Goal: Task Accomplishment & Management: Complete application form

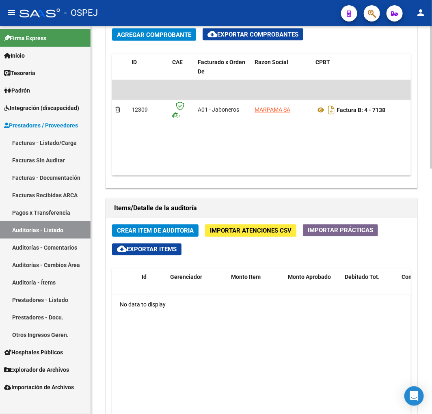
scroll to position [451, 0]
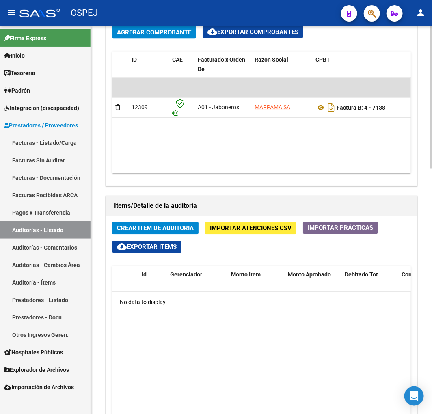
click at [262, 227] on span "Importar Atenciones CSV" at bounding box center [251, 228] width 82 height 7
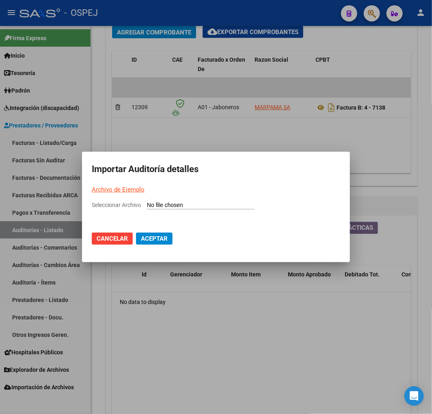
click at [208, 208] on input "Seleccionar Archivo" at bounding box center [201, 206] width 108 height 8
type input "C:\fakepath\Auditoria-demo-saas marpama 7138.csv"
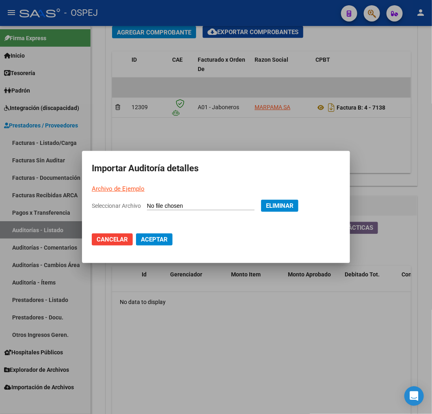
click at [164, 243] on button "Aceptar" at bounding box center [154, 239] width 37 height 12
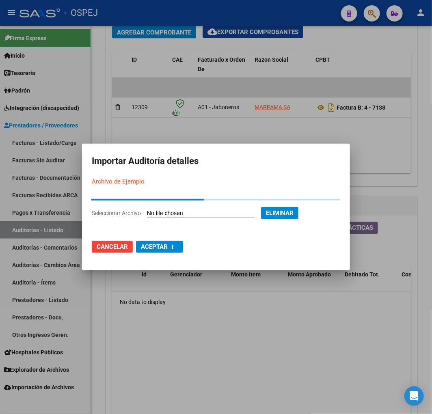
scroll to position [0, 0]
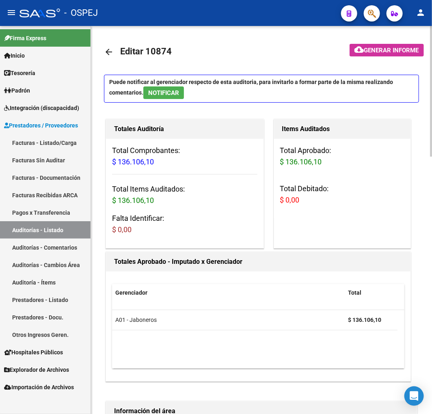
click at [104, 56] on mat-icon "arrow_back" at bounding box center [109, 52] width 10 height 10
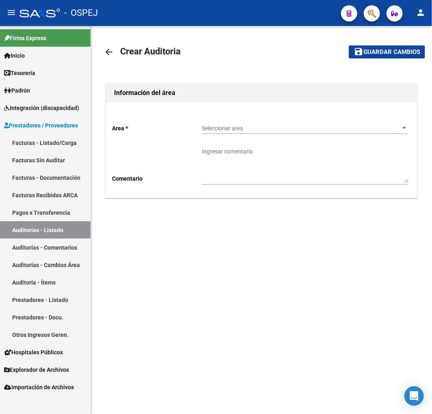
click at [265, 131] on span "Seleccionar area" at bounding box center [301, 128] width 199 height 7
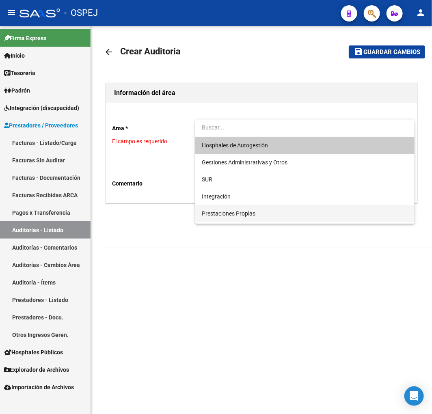
click at [237, 215] on span "Prestaciones Propias" at bounding box center [229, 213] width 54 height 6
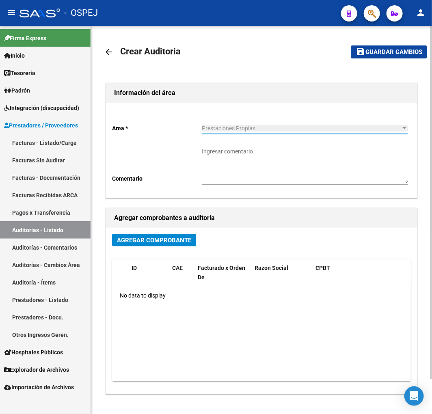
click at [163, 237] on span "Agregar Comprobante" at bounding box center [154, 240] width 74 height 7
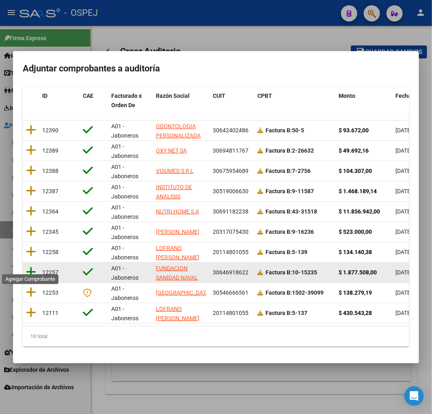
click at [34, 269] on icon at bounding box center [31, 271] width 10 height 11
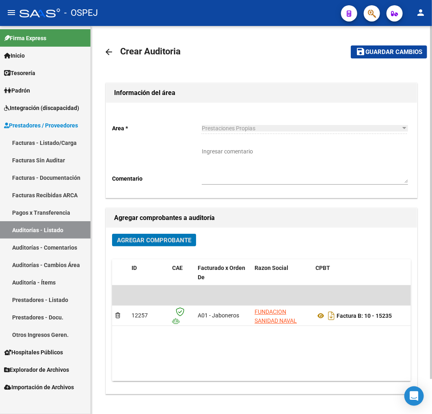
click at [391, 49] on span "Guardar cambios" at bounding box center [393, 52] width 57 height 7
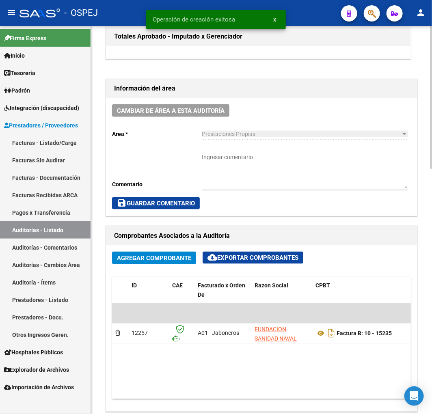
scroll to position [451, 0]
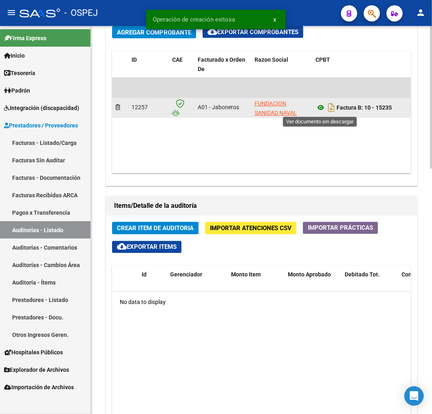
click at [322, 107] on icon at bounding box center [320, 108] width 11 height 10
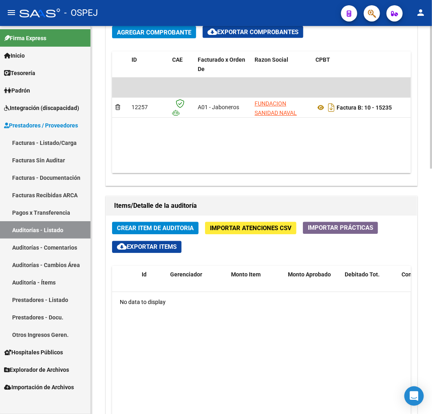
scroll to position [0, 240]
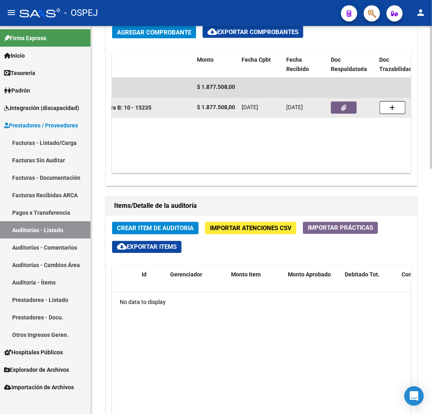
click at [338, 108] on button "button" at bounding box center [344, 108] width 26 height 12
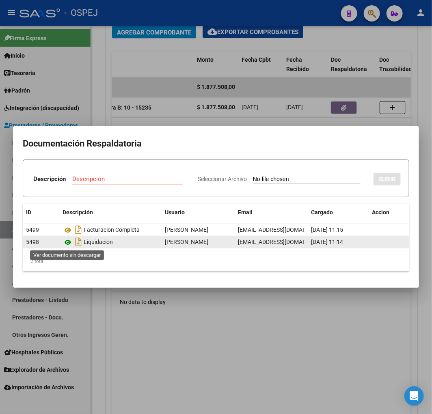
click at [62, 243] on icon at bounding box center [67, 242] width 11 height 10
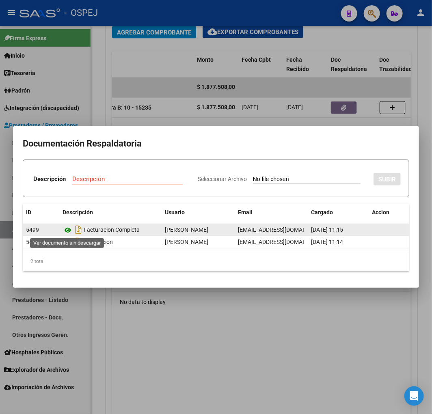
click at [65, 229] on icon at bounding box center [67, 230] width 11 height 10
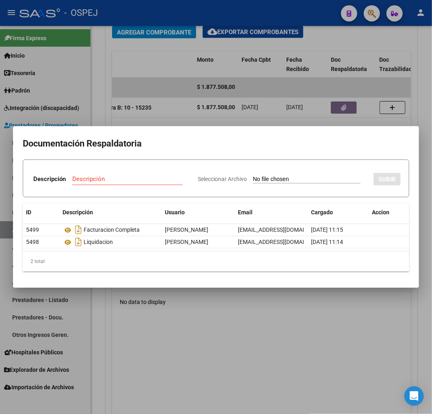
drag, startPoint x: 211, startPoint y: 104, endPoint x: 218, endPoint y: 111, distance: 10.0
click at [212, 104] on div at bounding box center [216, 207] width 432 height 414
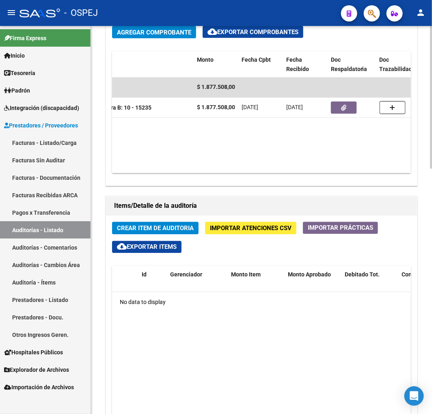
click at [273, 233] on button "Importar Atenciones CSV" at bounding box center [250, 228] width 91 height 13
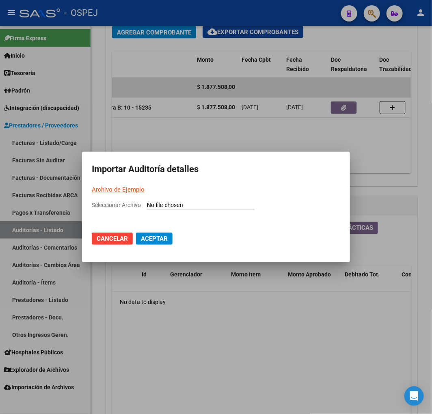
click at [248, 208] on input "Seleccionar Archivo" at bounding box center [201, 206] width 108 height 8
click at [222, 398] on div at bounding box center [216, 207] width 432 height 414
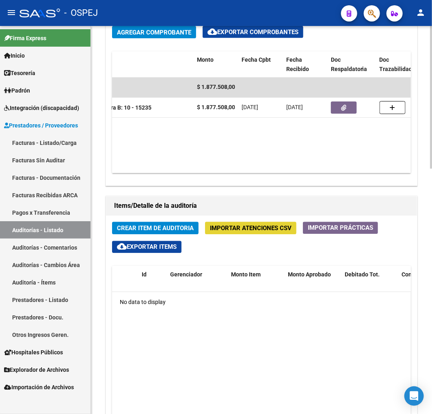
click at [215, 224] on button "Importar Atenciones CSV" at bounding box center [250, 228] width 91 height 13
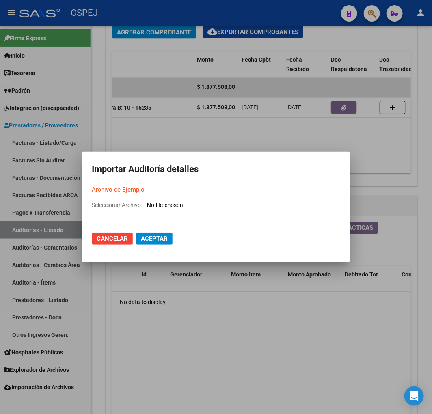
click at [228, 205] on input "Seleccionar Archivo" at bounding box center [201, 206] width 108 height 8
type input "C:\fakepath\Auditoria-demo-saas fusana 15235.csv"
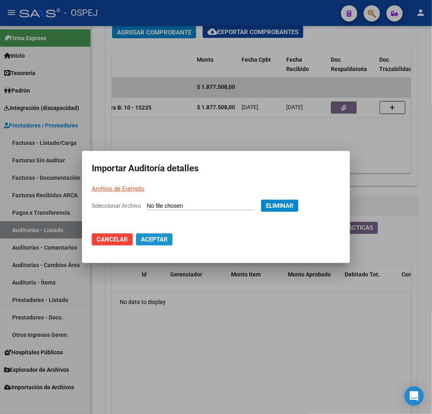
click at [153, 243] on button "Aceptar" at bounding box center [154, 239] width 37 height 12
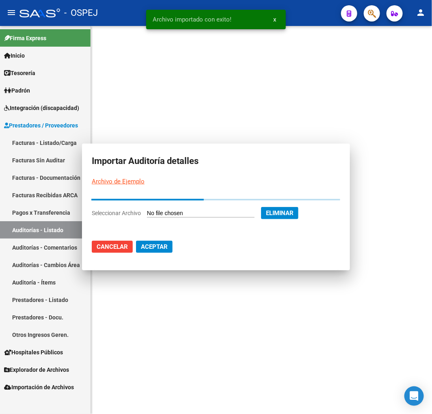
scroll to position [0, 0]
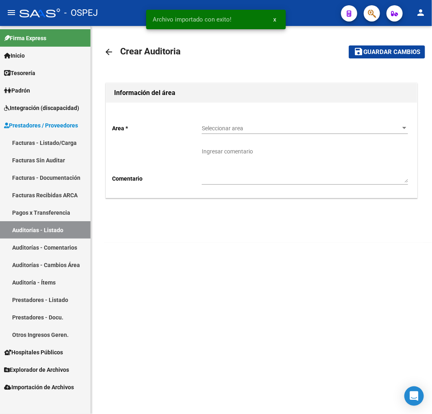
click at [70, 229] on link "Auditorías - Listado" at bounding box center [45, 229] width 90 height 17
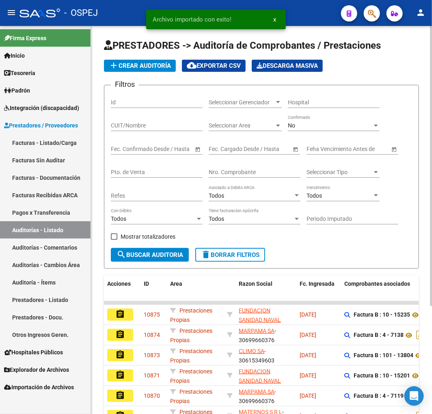
click at [137, 61] on button "add Crear Auditoría" at bounding box center [140, 66] width 72 height 12
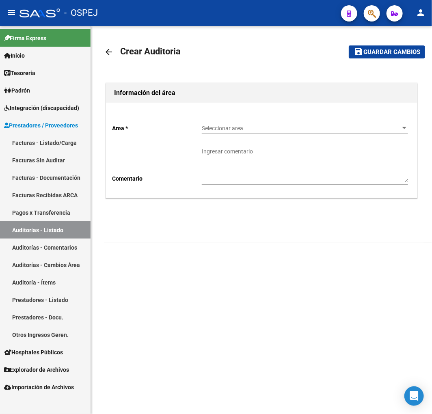
click at [278, 125] on span "Seleccionar area" at bounding box center [301, 128] width 199 height 7
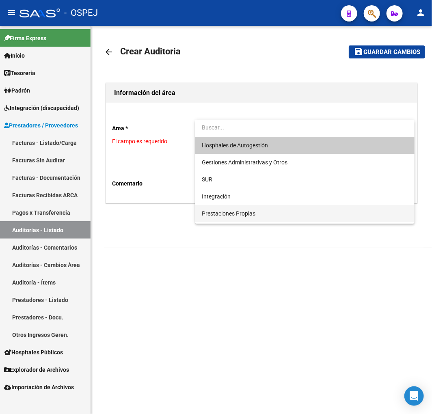
click at [254, 218] on span "Prestaciones Propias" at bounding box center [305, 213] width 206 height 17
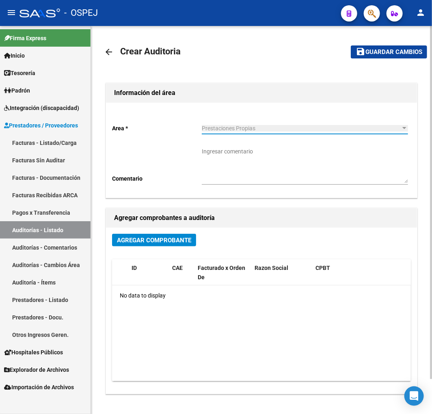
click at [165, 241] on span "Agregar Comprobante" at bounding box center [154, 240] width 74 height 7
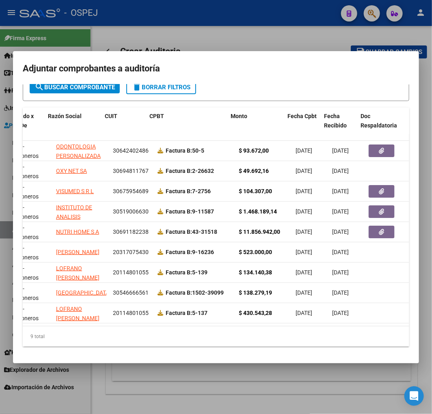
scroll to position [0, 108]
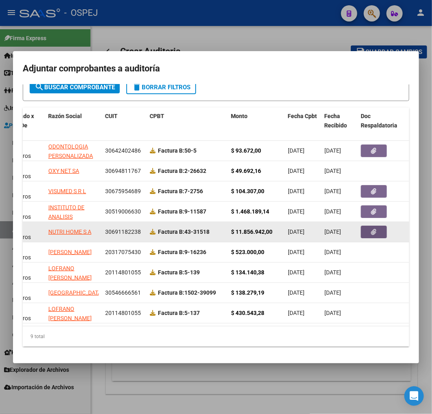
click at [375, 229] on icon "button" at bounding box center [373, 232] width 5 height 6
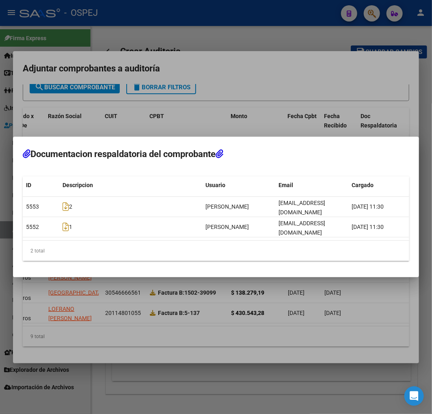
click at [290, 291] on div at bounding box center [216, 207] width 432 height 414
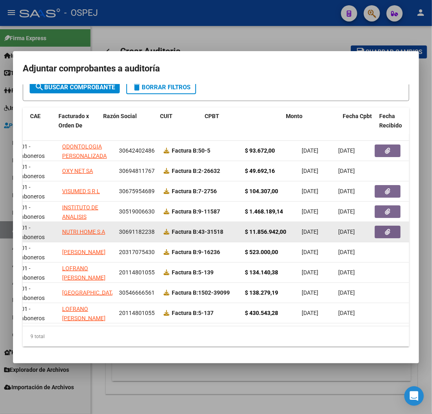
scroll to position [0, 0]
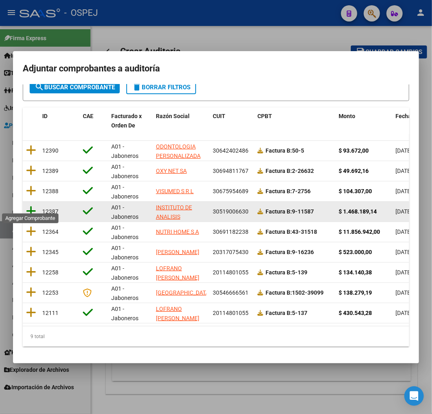
click at [34, 206] on icon at bounding box center [31, 210] width 10 height 11
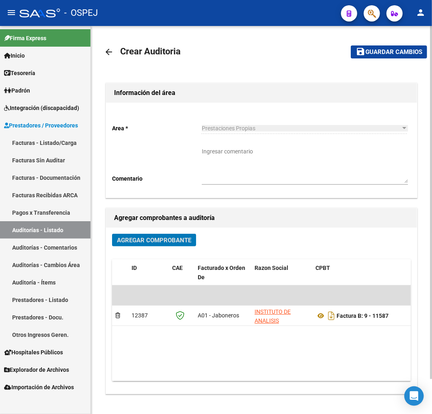
click at [408, 56] on button "save Guardar cambios" at bounding box center [389, 51] width 76 height 13
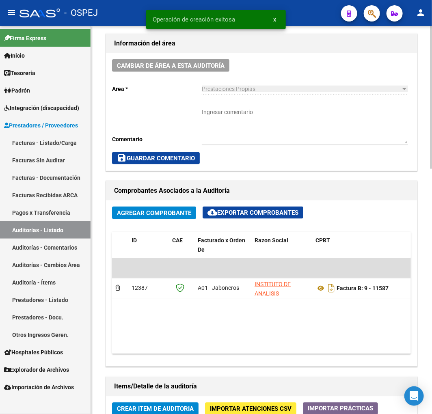
scroll to position [496, 0]
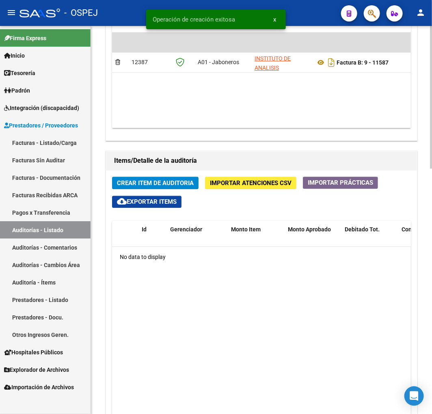
drag, startPoint x: 200, startPoint y: 120, endPoint x: 256, endPoint y: 126, distance: 56.3
click at [256, 126] on datatable-body "$ 1.468.189,14 12387 A01 - Jaboneros INSTITUTO DE ANALISIS MULTIPLES AUTOMATIZA…" at bounding box center [261, 80] width 299 height 96
click at [212, 130] on div "Agregar Comprobante cloud_download Exportar Comprobantes ID CAE Facturado x Ord…" at bounding box center [261, 58] width 311 height 166
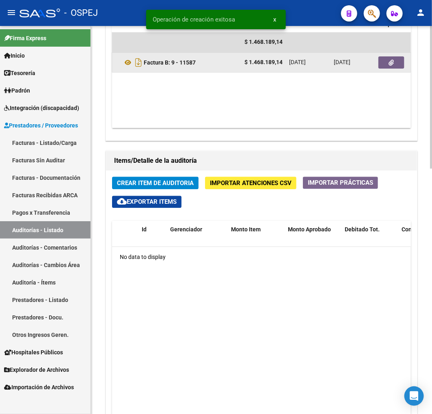
click at [384, 63] on button "button" at bounding box center [391, 63] width 26 height 12
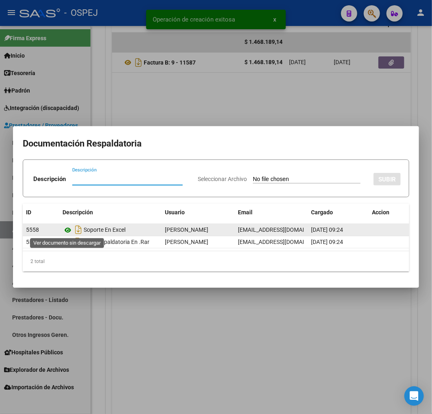
click at [69, 227] on icon at bounding box center [67, 230] width 11 height 10
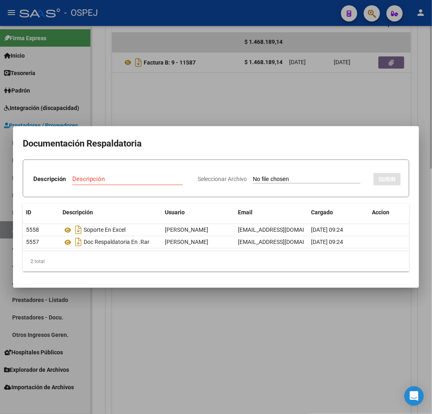
click at [241, 400] on div at bounding box center [216, 207] width 432 height 414
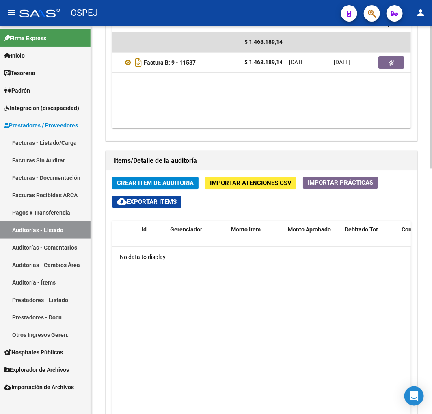
click at [264, 180] on span "Importar Atenciones CSV" at bounding box center [251, 183] width 82 height 7
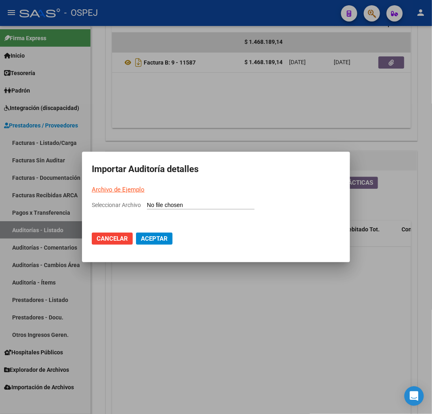
click at [241, 204] on input "Seleccionar Archivo" at bounding box center [201, 206] width 108 height 8
type input "C:\fakepath\Auditoria-demo-saas iama 11587.csv"
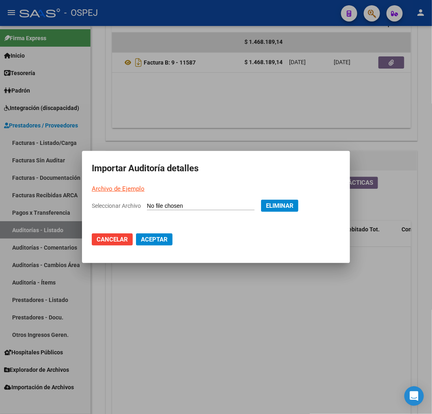
click at [172, 241] on button "Aceptar" at bounding box center [154, 239] width 37 height 12
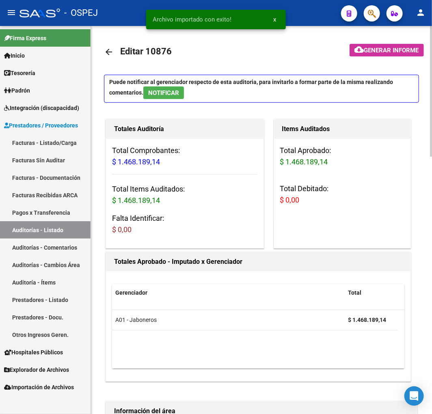
scroll to position [135, 0]
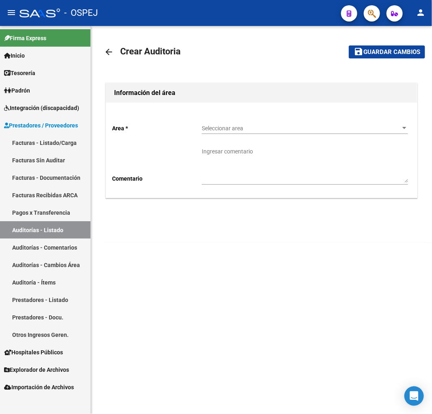
click at [52, 226] on link "Auditorías - Listado" at bounding box center [45, 229] width 90 height 17
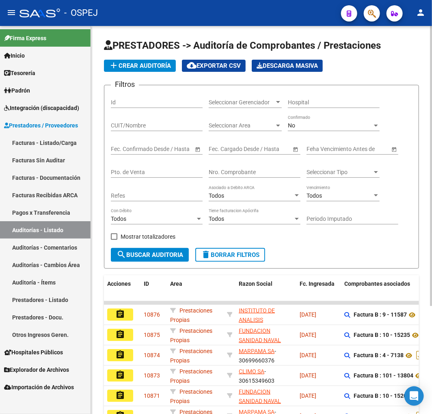
click at [146, 67] on span "add Crear Auditoría" at bounding box center [140, 65] width 62 height 7
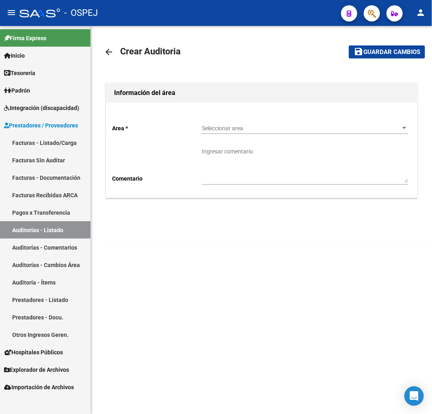
click at [299, 138] on div "Seleccionar area Seleccionar area" at bounding box center [305, 129] width 206 height 23
click at [299, 135] on div "Seleccionar area Seleccionar area" at bounding box center [305, 129] width 206 height 23
click at [109, 57] on mat-icon "arrow_back" at bounding box center [109, 52] width 10 height 10
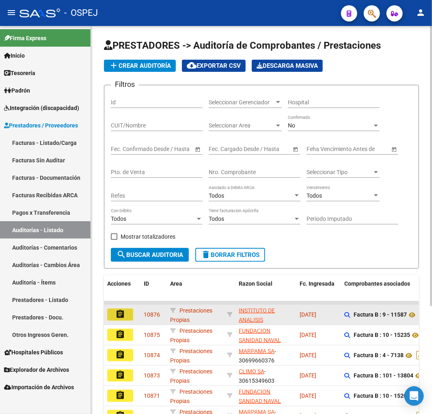
click at [117, 316] on mat-icon "assignment" at bounding box center [120, 314] width 10 height 10
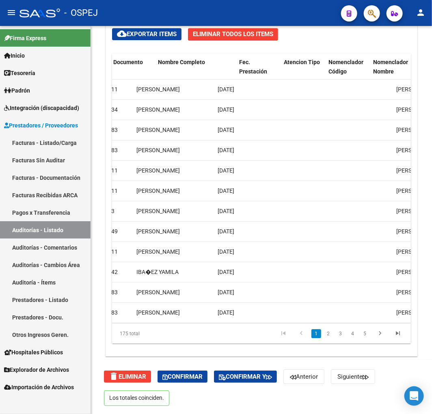
scroll to position [0, 756]
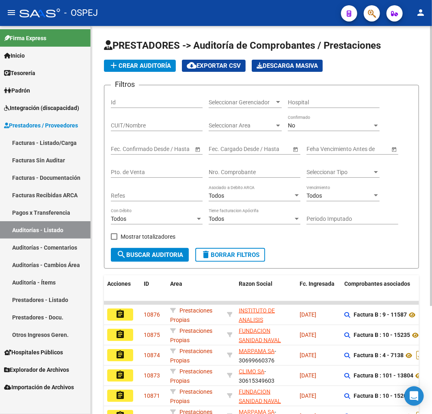
click at [134, 62] on span "add Crear Auditoría" at bounding box center [140, 65] width 62 height 7
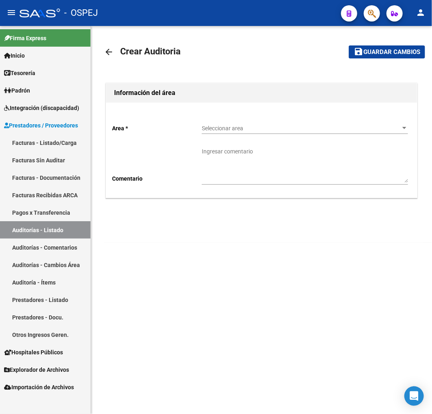
click at [220, 122] on div "Seleccionar area Seleccionar area" at bounding box center [305, 126] width 206 height 16
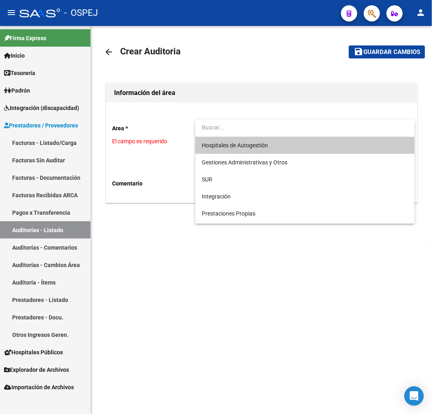
click at [246, 140] on span "Hospitales de Autogestión" at bounding box center [305, 145] width 206 height 17
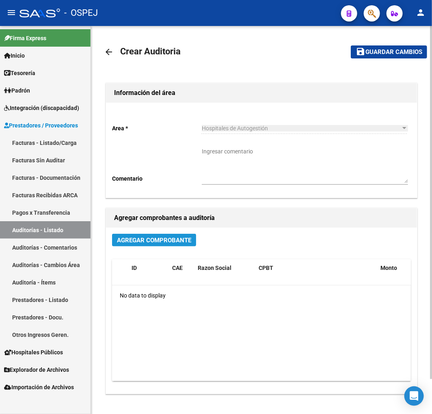
click at [140, 237] on span "Agregar Comprobante" at bounding box center [154, 240] width 74 height 7
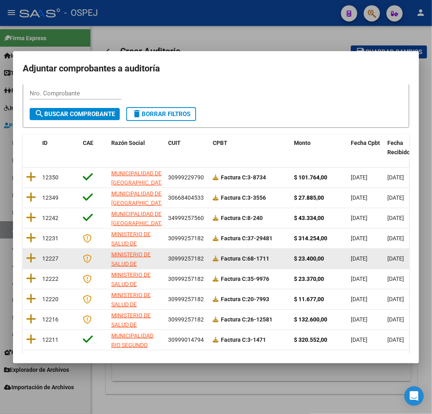
scroll to position [102, 0]
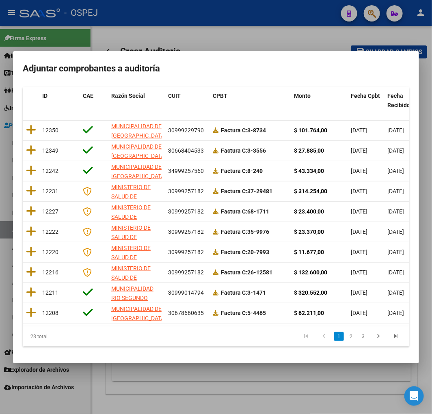
click at [207, 368] on div at bounding box center [216, 207] width 432 height 414
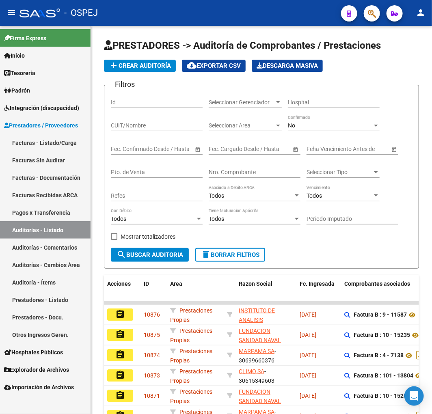
click at [148, 61] on button "add Crear Auditoría" at bounding box center [140, 66] width 72 height 12
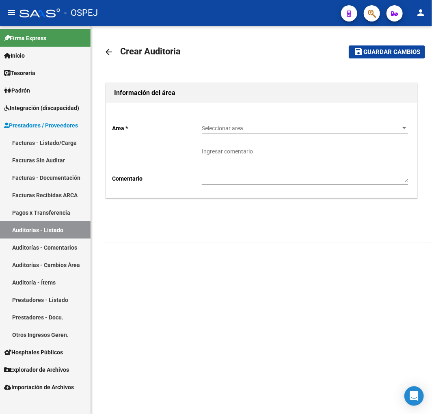
click at [241, 127] on span "Seleccionar area" at bounding box center [301, 128] width 199 height 7
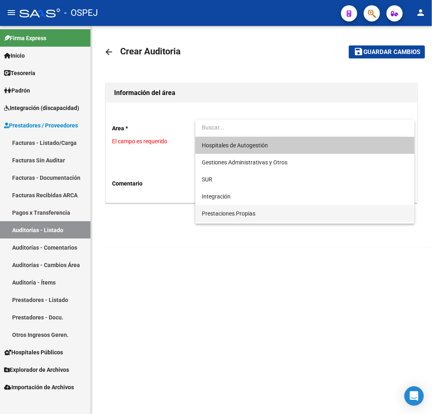
click at [241, 219] on span "Prestaciones Propias" at bounding box center [305, 213] width 206 height 17
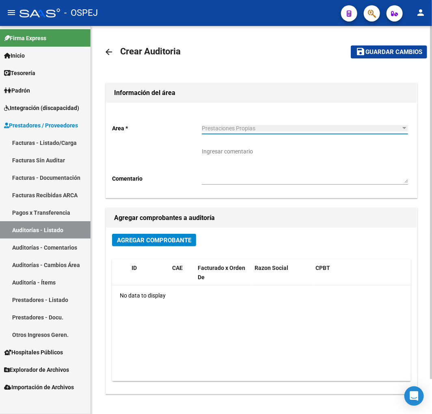
click at [168, 237] on span "Agregar Comprobante" at bounding box center [154, 240] width 74 height 7
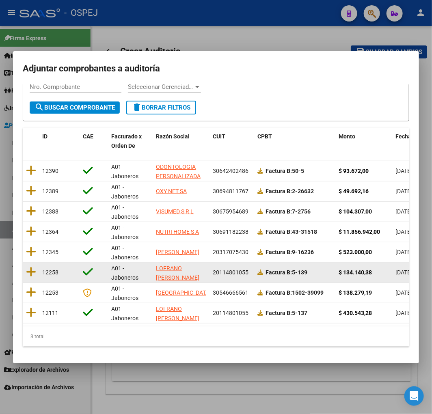
scroll to position [62, 0]
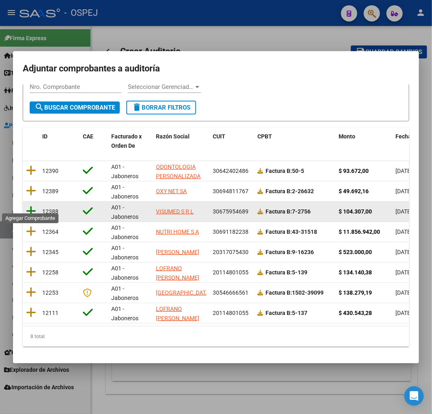
click at [31, 205] on icon at bounding box center [31, 210] width 10 height 11
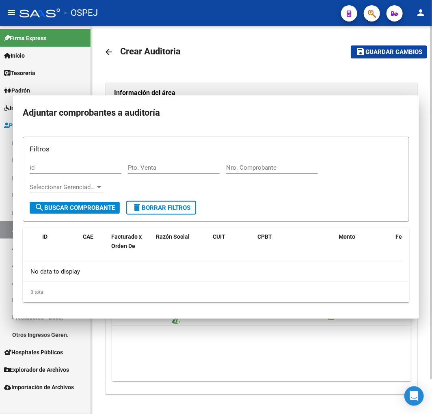
scroll to position [0, 0]
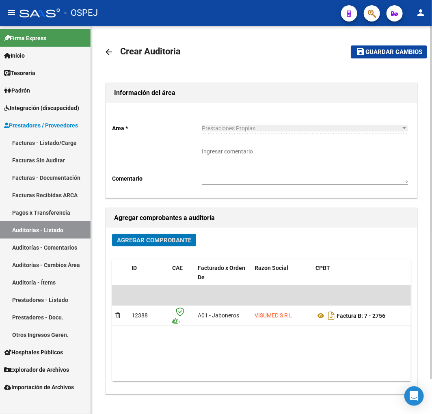
click at [400, 54] on span "Guardar cambios" at bounding box center [393, 52] width 57 height 7
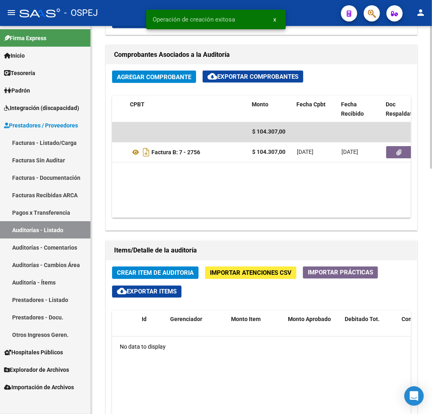
scroll to position [406, 0]
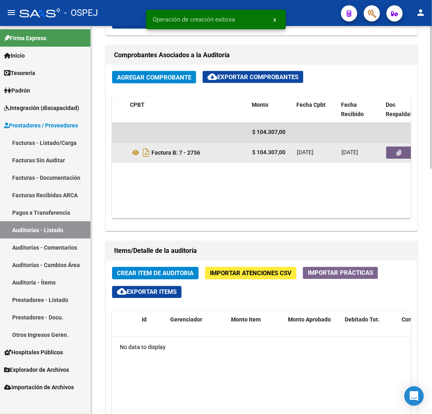
click at [392, 154] on button "button" at bounding box center [399, 153] width 26 height 12
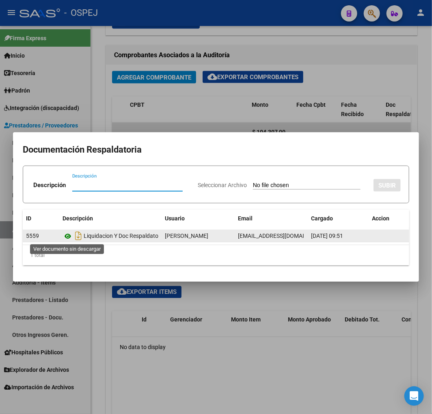
click at [67, 240] on icon at bounding box center [67, 236] width 11 height 10
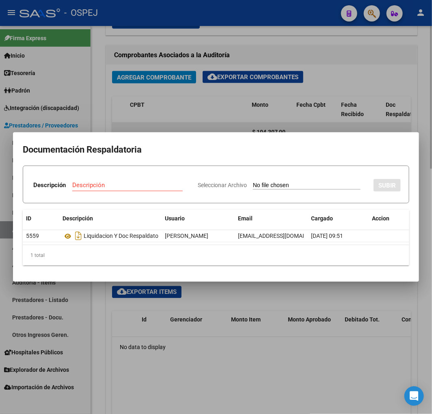
click at [309, 117] on div at bounding box center [216, 207] width 432 height 414
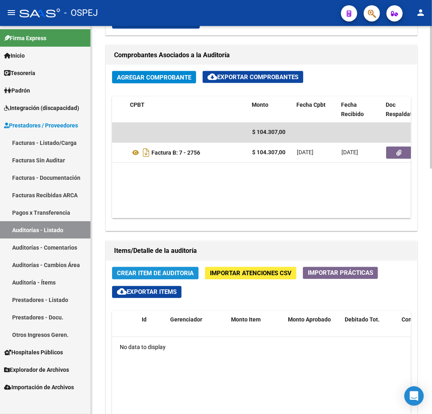
click at [176, 275] on span "Crear Item de Auditoria" at bounding box center [155, 273] width 77 height 7
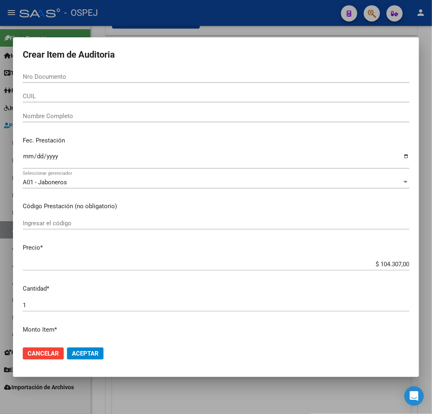
click at [35, 95] on input "CUIL" at bounding box center [216, 96] width 386 height 7
paste input "2323704265"
type input "2323704265"
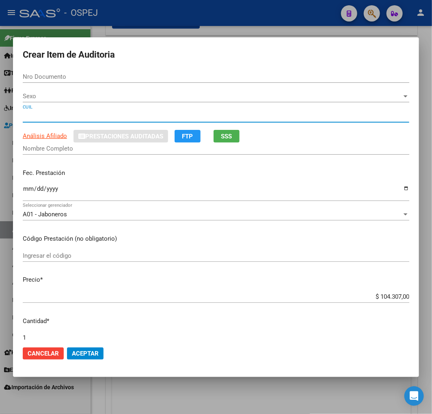
type input "23704265"
type input "23237042654"
type input "ESTALLES MARA BEATRIZ"
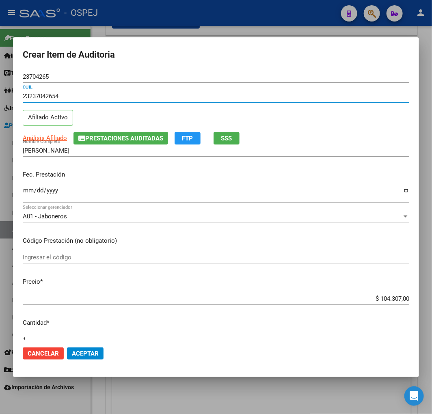
type input "23237042654"
drag, startPoint x: 23, startPoint y: 188, endPoint x: 41, endPoint y: 201, distance: 21.8
click at [23, 189] on input "Ingresar la fecha" at bounding box center [216, 193] width 386 height 13
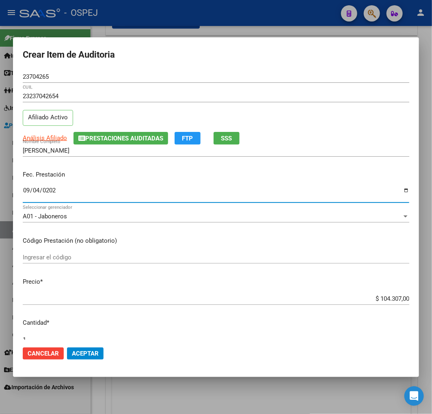
type input "2025-09-04"
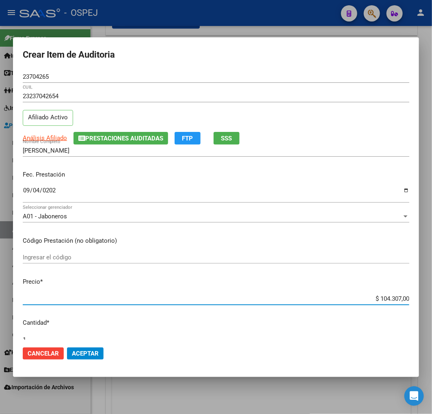
type input "$ 0,02"
type input "$ 0,21"
type input "$ 2,18"
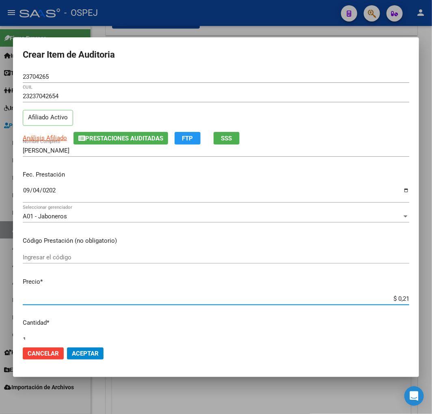
type input "$ 2,18"
type input "$ 21,83"
type input "$ 218,37"
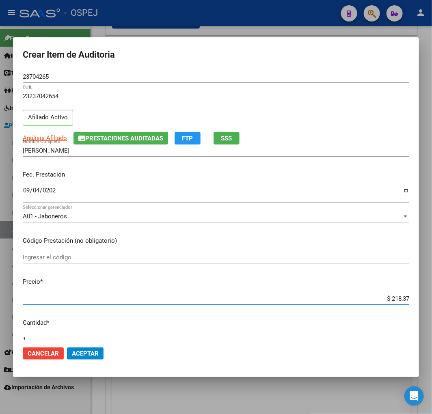
type input "$ 2.183,70"
type input "$ 21.837,00"
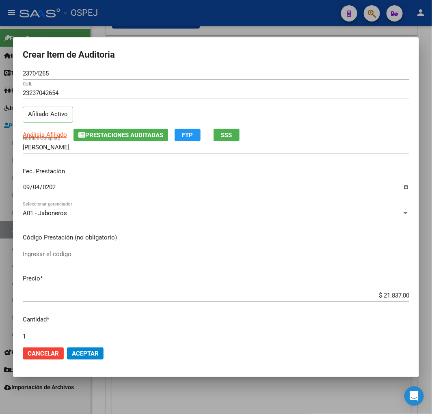
scroll to position [217, 0]
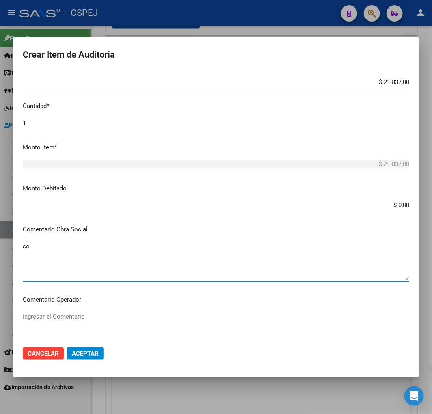
type textarea "c"
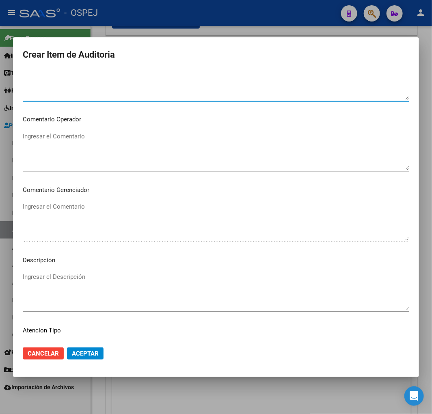
type textarea "CONSULTA VESTIDA"
click at [115, 297] on textarea "Ingresar el Descripción" at bounding box center [216, 291] width 386 height 38
paste textarea "CONSULTA VESTIDA"
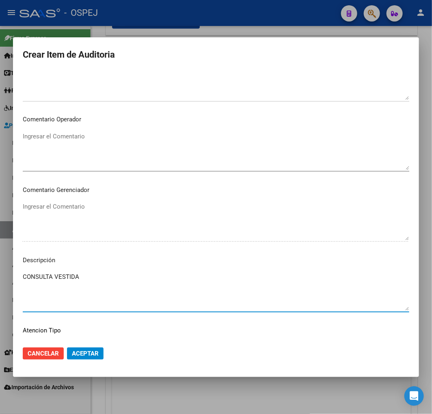
type textarea "CONSULTA VESTIDA"
click at [98, 358] on button "Aceptar" at bounding box center [85, 353] width 37 height 12
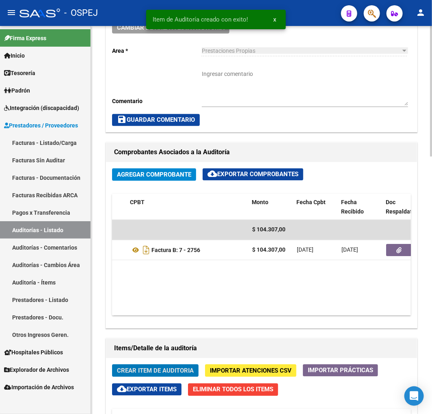
scroll to position [503, 0]
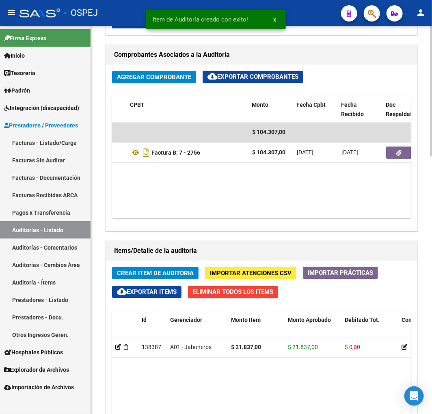
click at [161, 269] on button "Crear Item de Auditoria" at bounding box center [155, 273] width 86 height 13
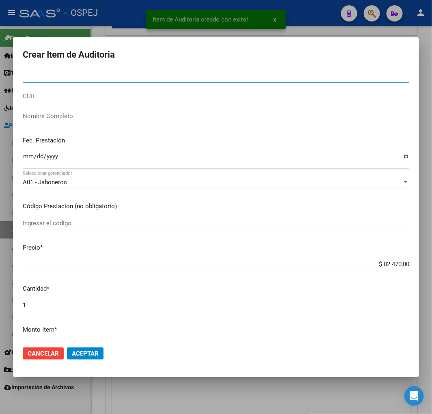
paste input "253586347"
type input "25358634"
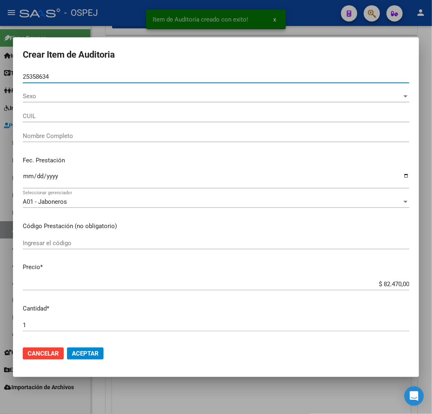
type input "20253586347"
type input "SOLARI CARLOS ALEJANDRO"
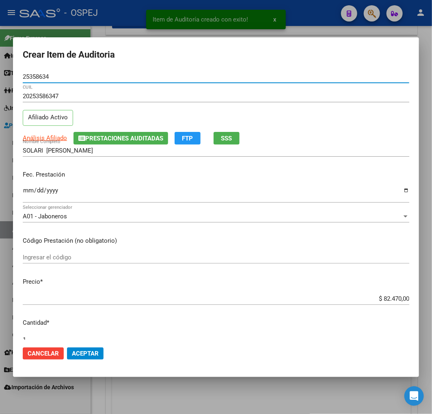
type input "25358634"
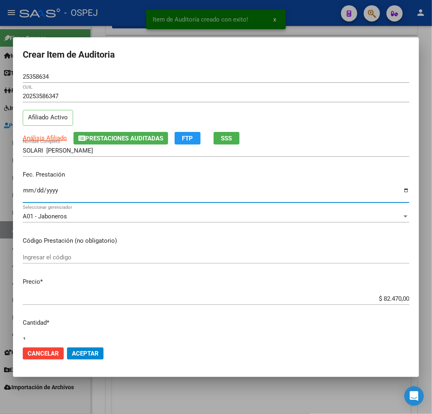
click at [25, 191] on input "Ingresar la fecha" at bounding box center [216, 193] width 386 height 13
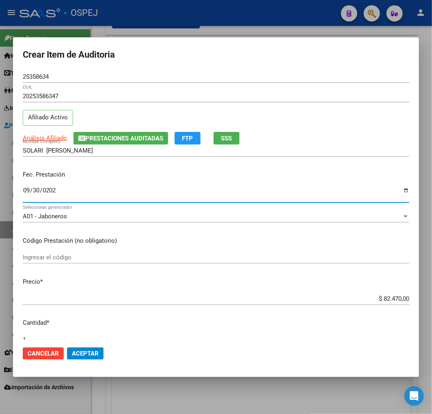
type input "2025-09-30"
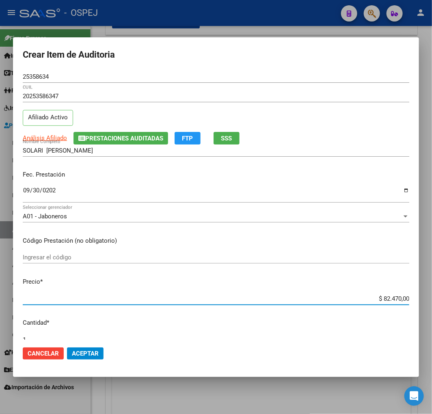
type input "$ 0,02"
type input "$ 0,21"
type input "$ 2,18"
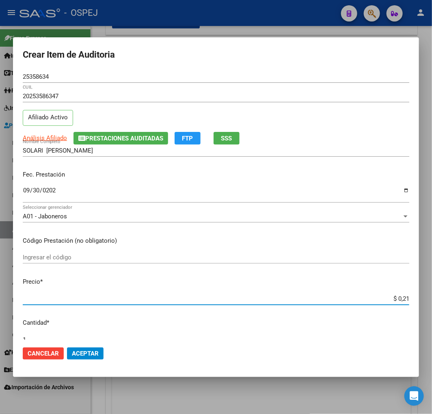
type input "$ 2,18"
type input "$ 21,83"
type input "$ 218,37"
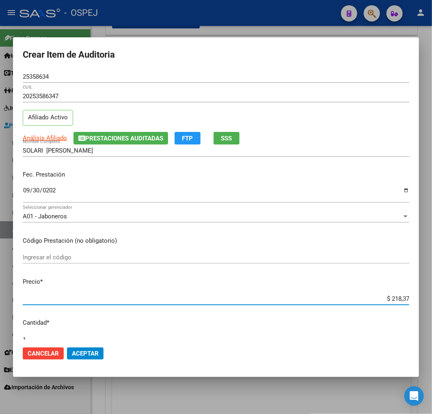
type input "$ 2.183,70"
type input "$ 21.837,00"
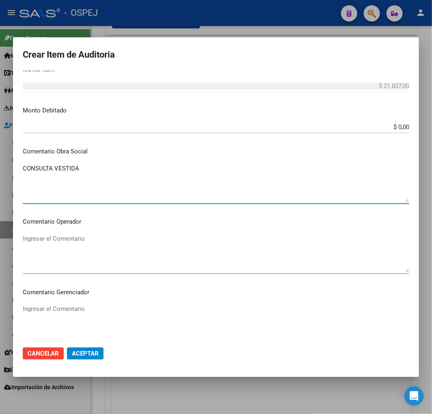
scroll to position [442, 0]
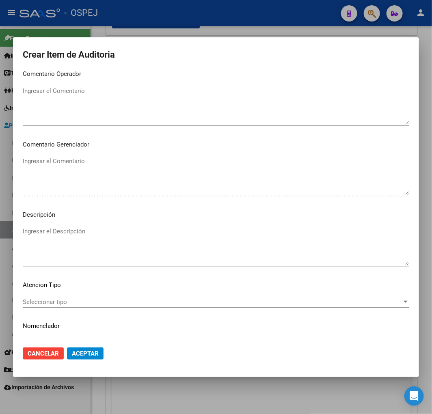
type textarea "CONSULTA VESTIDA"
click at [93, 241] on textarea "Ingresar el Descripción" at bounding box center [216, 246] width 386 height 38
paste textarea "CONSULTA VESTIDA"
type textarea "CONSULTA VESTIDA"
click at [88, 347] on button "Aceptar" at bounding box center [85, 353] width 37 height 12
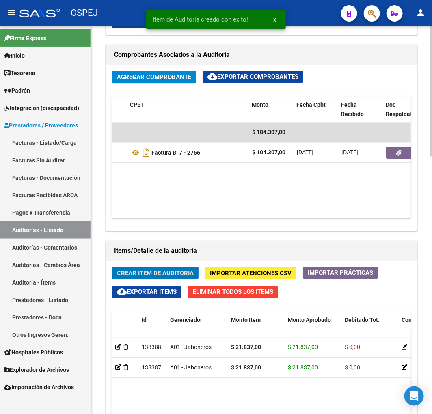
click at [141, 271] on span "Crear Item de Auditoria" at bounding box center [155, 273] width 77 height 7
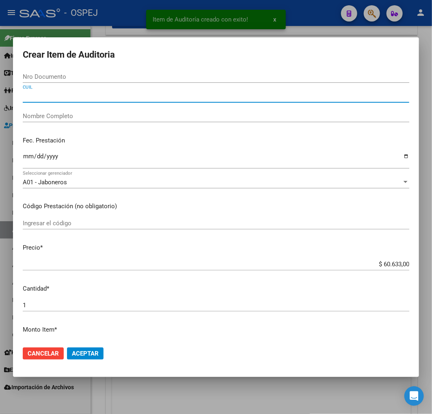
click at [85, 93] on input "CUIL" at bounding box center [216, 96] width 386 height 7
paste input "20548771596"
type input "20548771596"
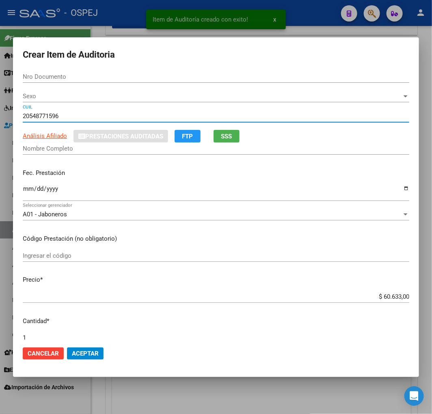
type input "54877159"
type input "SOLARI JOAQUIN LIONEL"
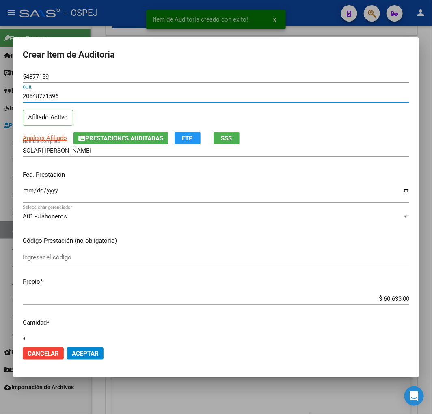
type input "20548771596"
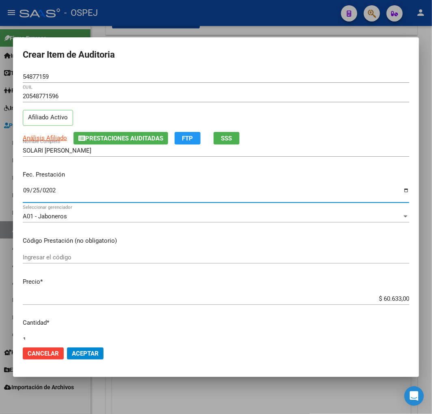
type input "2025-09-25"
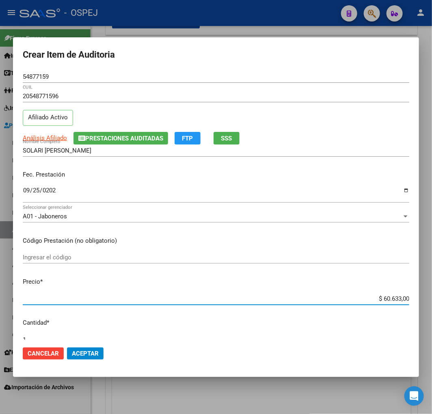
type input "$ 0,02"
type input "$ 0,25"
type input "$ 2,52"
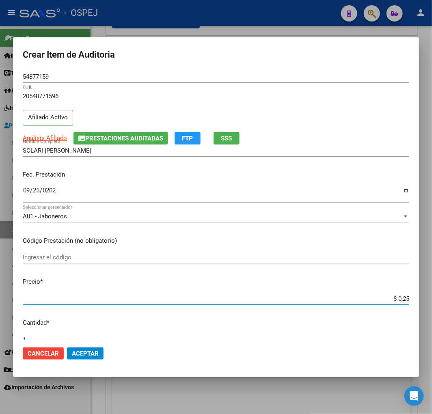
type input "$ 2,52"
type input "$ 25,24"
type input "$ 252,49"
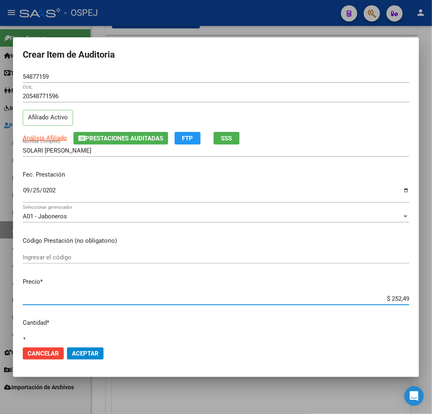
type input "$ 2.524,90"
type input "$ 25.249,00"
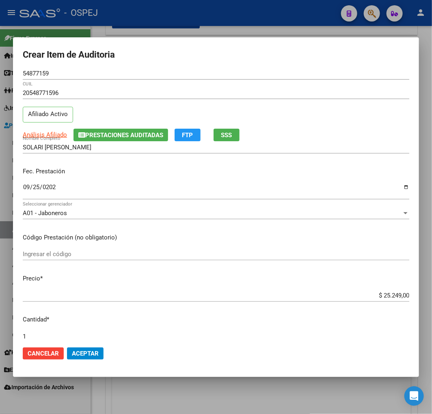
scroll to position [217, 0]
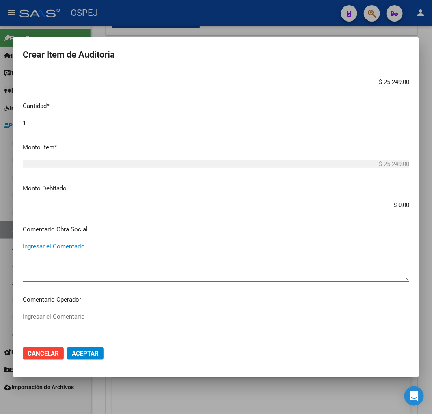
click at [88, 266] on textarea "Ingresar el Comentario" at bounding box center [216, 261] width 386 height 38
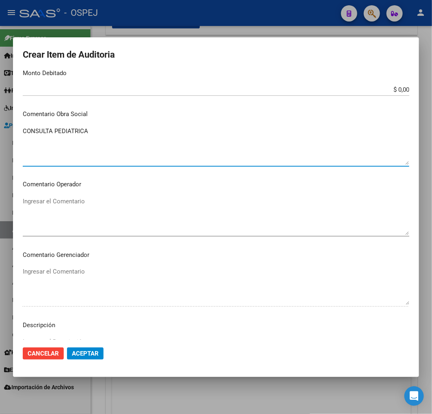
scroll to position [459, 0]
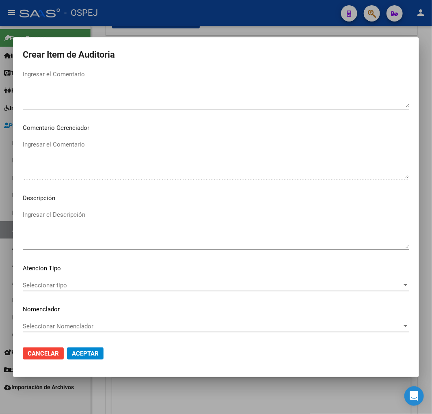
type textarea "CONSULTA PEDIATRICA"
click at [90, 231] on textarea "Ingresar el Descripción" at bounding box center [216, 229] width 386 height 38
paste textarea "CONSULTA PEDIATRICA"
type textarea "CONSULTA PEDIATRICA"
click at [83, 348] on button "Aceptar" at bounding box center [85, 353] width 37 height 12
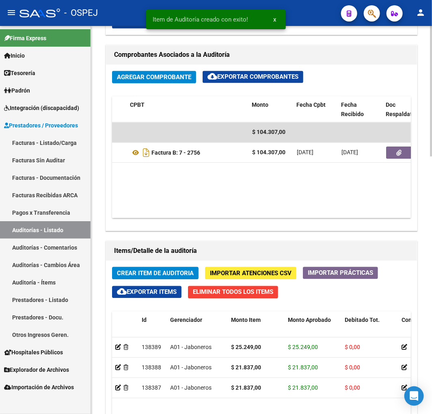
click at [165, 274] on span "Crear Item de Auditoria" at bounding box center [155, 273] width 77 height 7
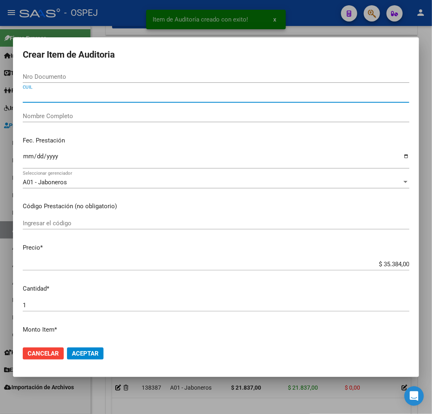
paste input "23237042654"
type input "23237042654"
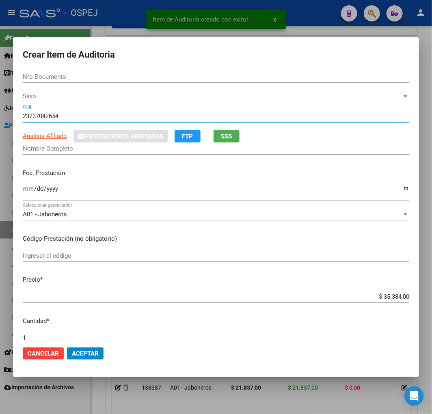
type input "23704265"
type input "ESTALLES MARA BEATRIZ"
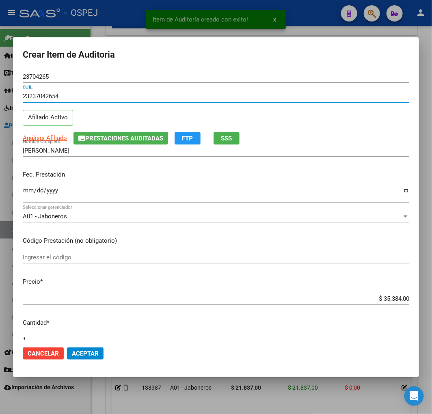
type input "23237042654"
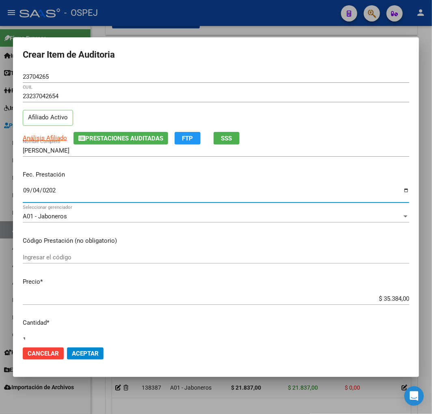
type input "2025-09-04"
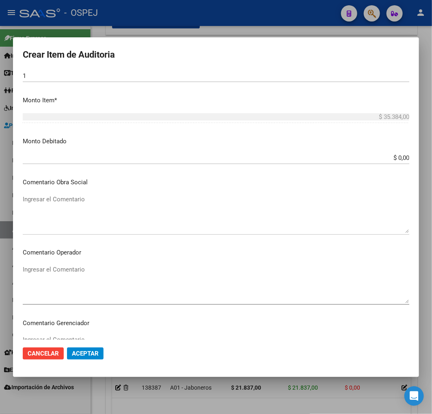
scroll to position [270, 0]
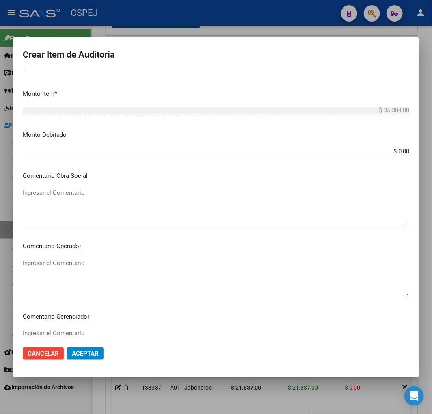
click at [112, 213] on textarea "Ingresar el Comentario" at bounding box center [216, 207] width 386 height 38
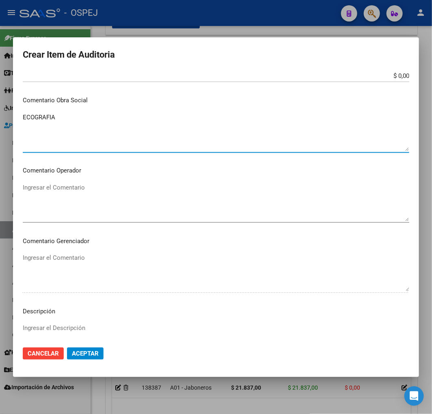
scroll to position [451, 0]
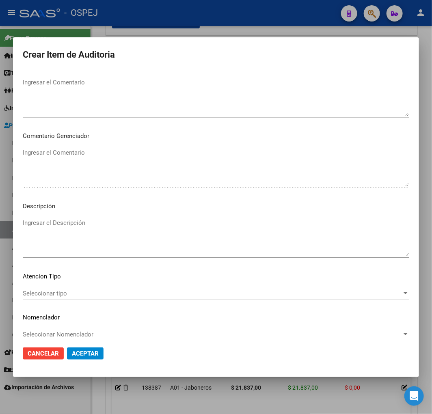
type textarea "ECOGRAFIA"
click at [124, 220] on textarea "Ingresar el Descripción" at bounding box center [216, 237] width 386 height 38
paste textarea "ECOGRAFIA"
type textarea "ECOGRAFIA"
click at [93, 361] on mat-dialog-actions "Cancelar Aceptar" at bounding box center [216, 354] width 386 height 28
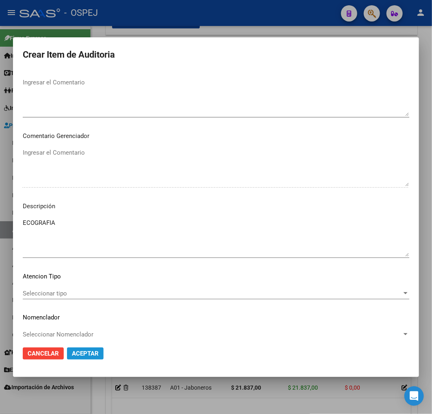
click at [90, 355] on span "Aceptar" at bounding box center [85, 353] width 27 height 7
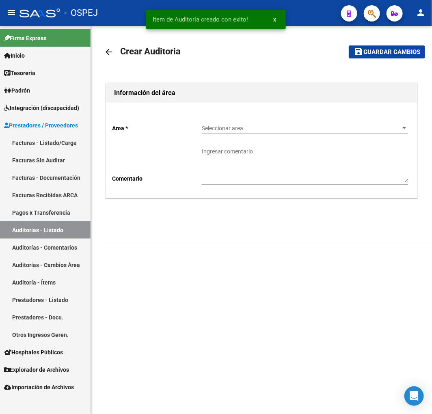
click at [264, 138] on div "Seleccionar area Seleccionar area" at bounding box center [305, 129] width 206 height 23
click at [272, 135] on div "Seleccionar area Seleccionar area" at bounding box center [305, 129] width 206 height 23
click at [266, 130] on span "Seleccionar area" at bounding box center [301, 128] width 199 height 7
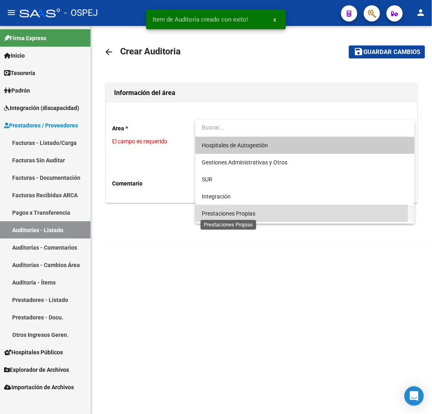
click at [241, 211] on span "Prestaciones Propias" at bounding box center [229, 213] width 54 height 6
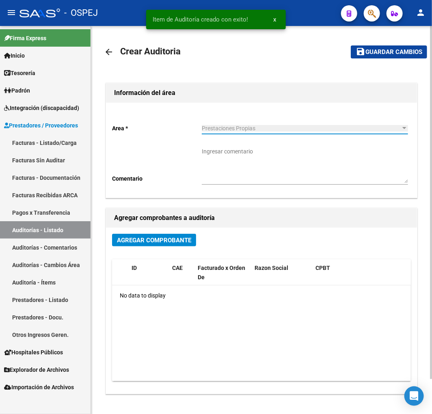
click at [164, 245] on button "Agregar Comprobante" at bounding box center [154, 240] width 84 height 13
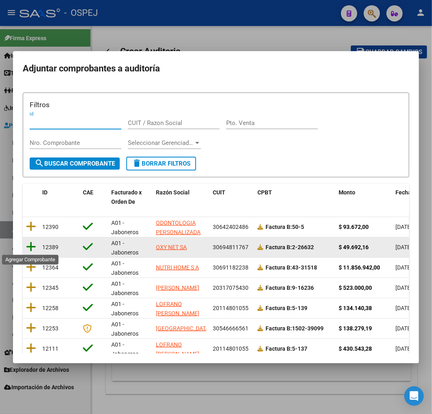
click at [32, 251] on icon at bounding box center [31, 246] width 10 height 11
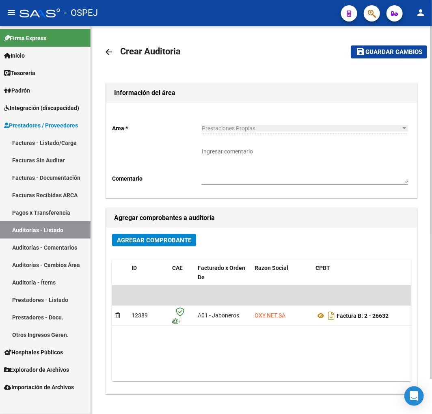
click at [374, 39] on mat-toolbar-row "save Guardar cambios" at bounding box center [382, 52] width 89 height 26
click at [378, 49] on span "Guardar cambios" at bounding box center [393, 52] width 57 height 7
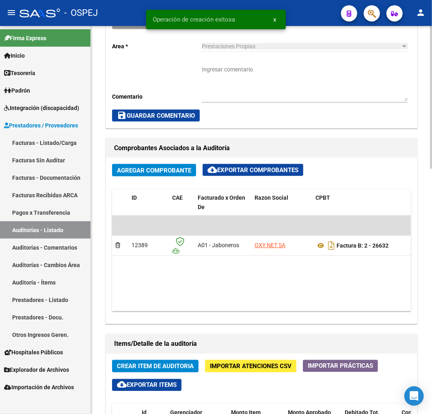
scroll to position [451, 0]
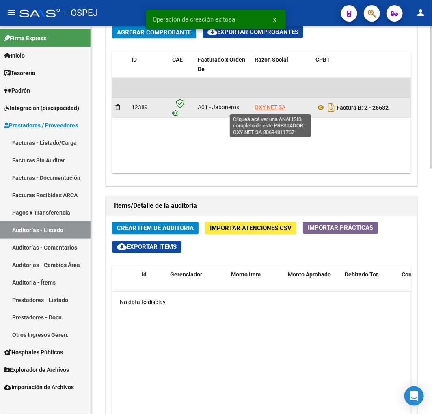
click at [265, 110] on span "OXY NET SA" at bounding box center [269, 107] width 31 height 6
type textarea "30694811767"
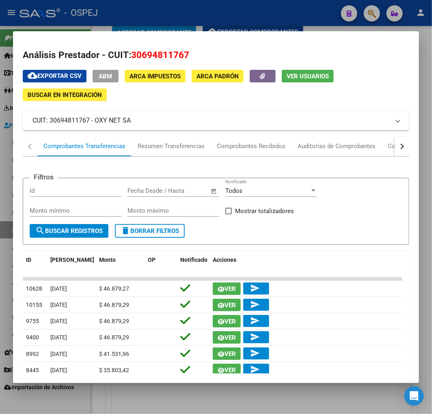
click at [321, 403] on div at bounding box center [216, 207] width 432 height 414
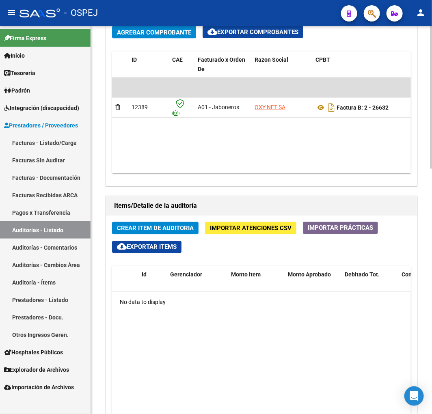
click at [159, 227] on span "Crear Item de Auditoria" at bounding box center [155, 228] width 77 height 7
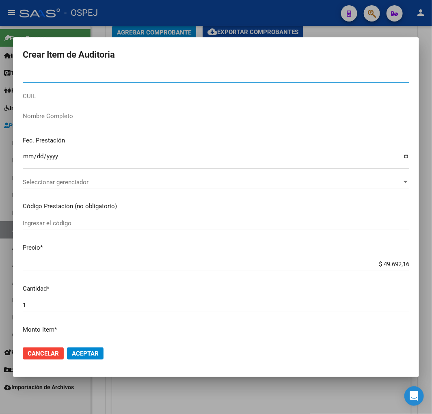
paste input "15300575"
type input "15300575"
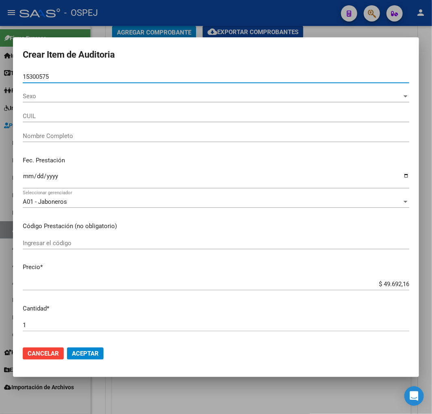
type input "20153005754"
type input "[PERSON_NAME]"
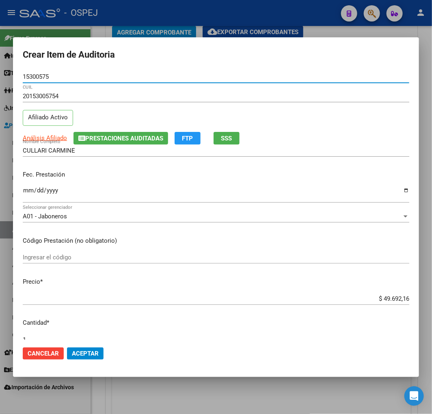
type input "15300575"
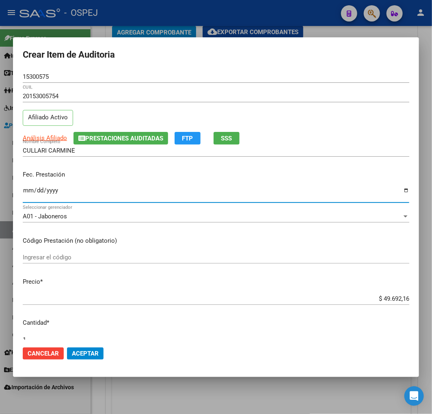
click at [26, 189] on input "Ingresar la fecha" at bounding box center [216, 193] width 386 height 13
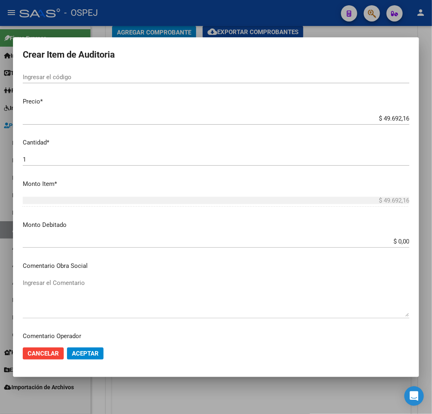
click at [85, 293] on textarea "Ingresar el Comentario" at bounding box center [216, 297] width 386 height 38
paste textarea "CONCENTRATOR DE OXIGENO"
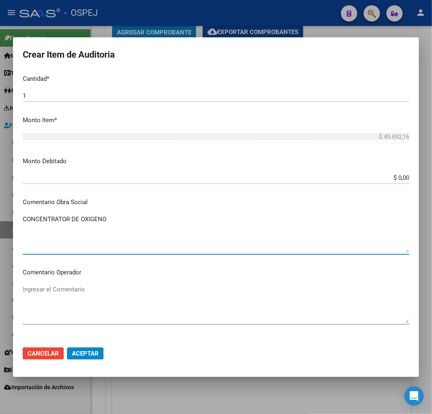
scroll to position [406, 0]
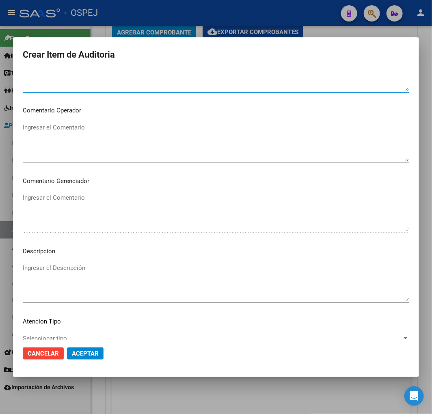
type textarea "CONCENTRATOR DE OXIGENO"
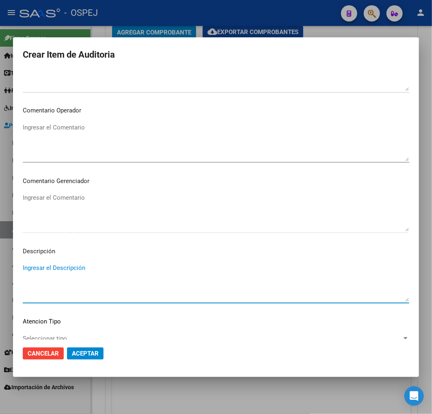
click at [103, 295] on textarea "Ingresar el Descripción" at bounding box center [216, 282] width 386 height 38
paste textarea "CONCENTRATOR DE OXIGENO"
type textarea "CONCENTRATOR DE OXIGENO"
click at [87, 362] on mat-dialog-actions "Cancelar Aceptar" at bounding box center [216, 354] width 386 height 28
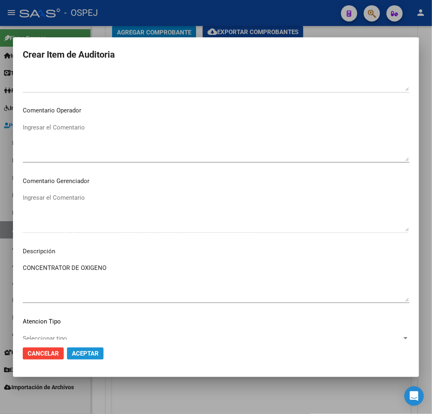
click at [86, 350] on span "Aceptar" at bounding box center [85, 353] width 27 height 7
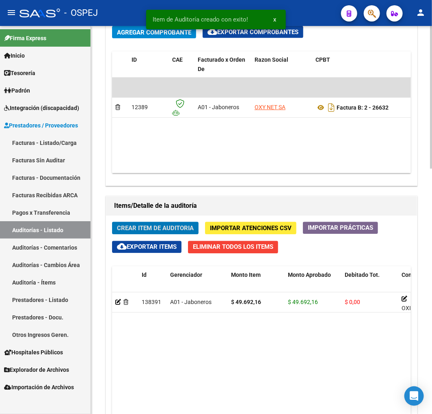
scroll to position [548, 0]
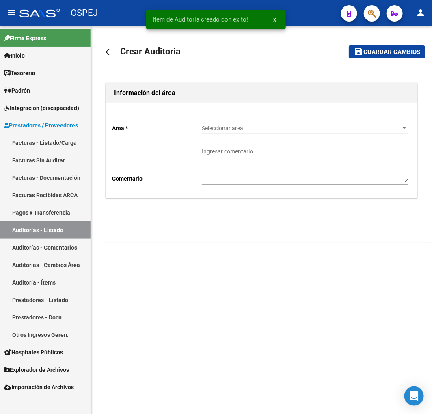
click at [267, 126] on span "Seleccionar area" at bounding box center [301, 128] width 199 height 7
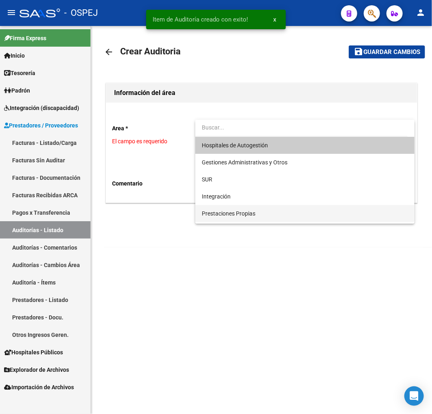
click at [245, 221] on span "Prestaciones Propias" at bounding box center [305, 213] width 206 height 17
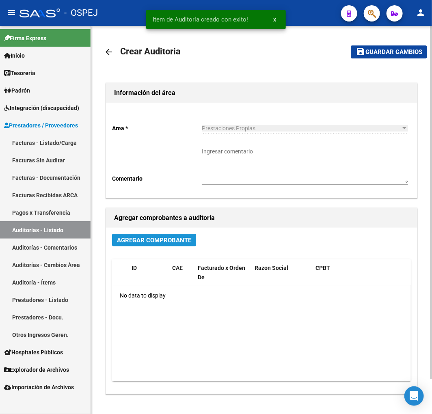
click at [167, 236] on button "Agregar Comprobante" at bounding box center [154, 240] width 84 height 13
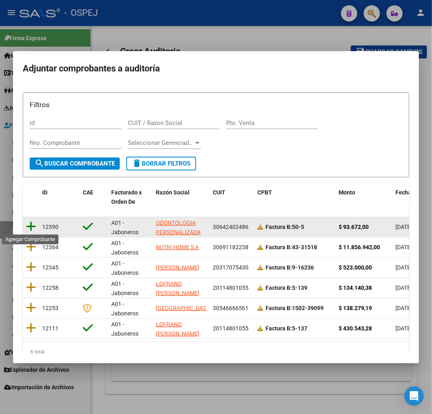
click at [34, 226] on icon at bounding box center [31, 226] width 10 height 11
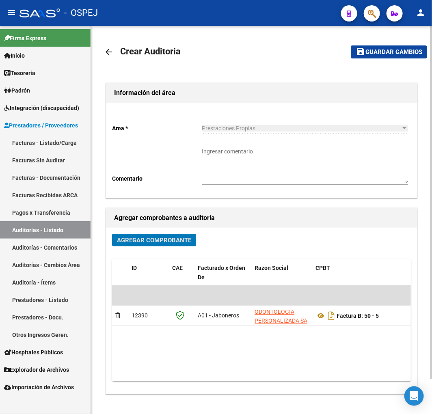
click at [385, 51] on span "Guardar cambios" at bounding box center [393, 52] width 57 height 7
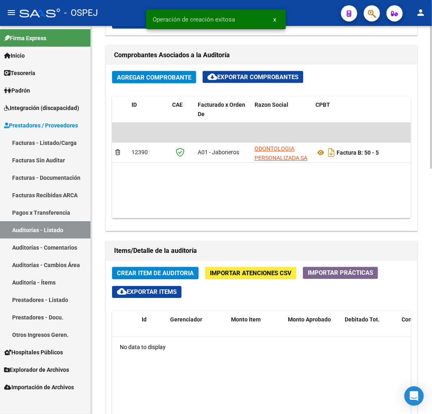
scroll to position [0, 301]
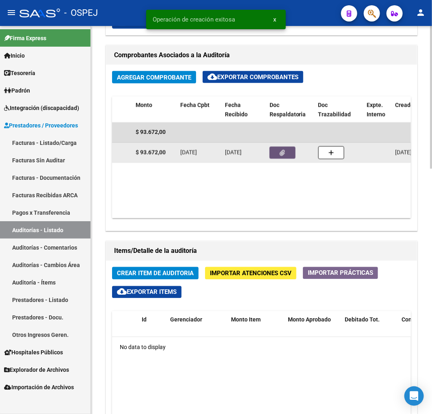
click at [279, 151] on button "button" at bounding box center [282, 153] width 26 height 12
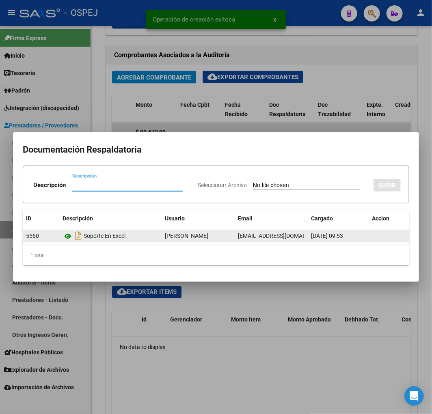
click at [66, 233] on icon at bounding box center [67, 236] width 11 height 10
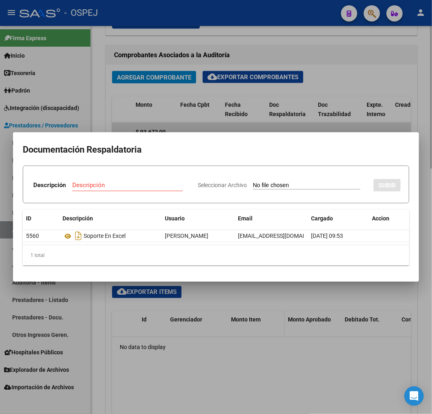
click at [229, 315] on div at bounding box center [216, 207] width 432 height 414
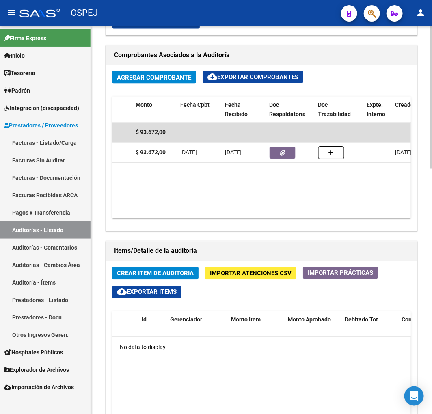
click at [256, 275] on span "Importar Atenciones CSV" at bounding box center [251, 273] width 82 height 7
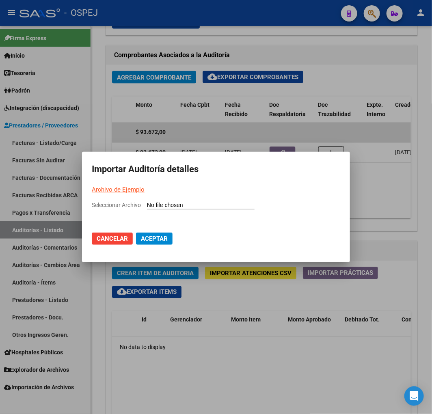
click at [218, 206] on input "Seleccionar Archivo" at bounding box center [201, 206] width 108 height 8
type input "C:\fakepath\Auditoria-demo-saas ODONTOLOGIA PERSONALIZADA 50-5.csv"
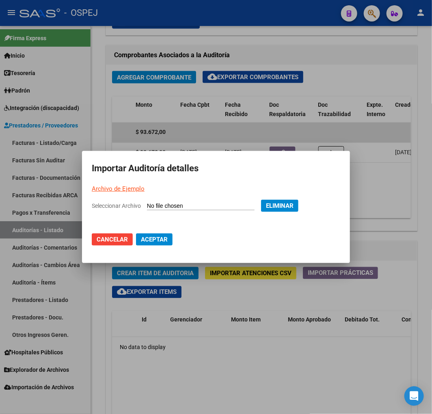
click at [161, 241] on span "Aceptar" at bounding box center [154, 239] width 27 height 7
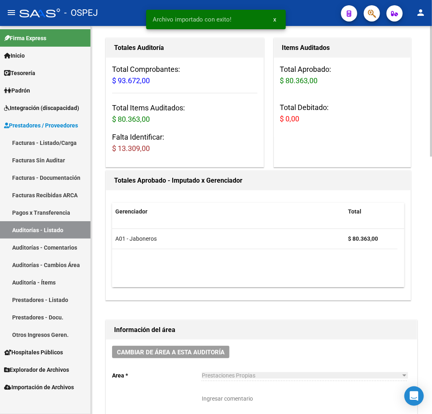
scroll to position [180, 0]
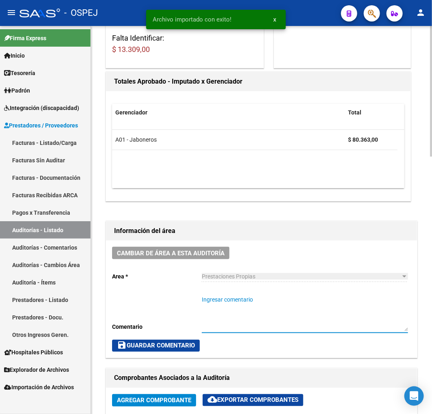
click at [274, 315] on textarea "Ingresar comentario" at bounding box center [305, 313] width 206 height 36
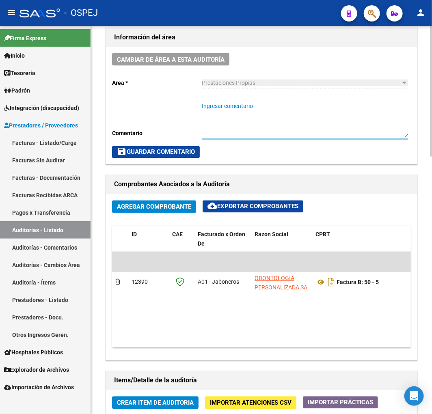
scroll to position [360, 0]
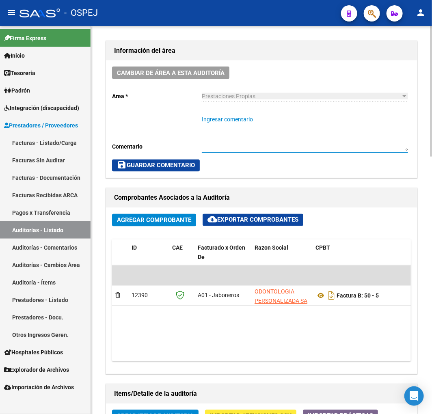
click at [258, 131] on textarea "Ingresar comentario" at bounding box center [305, 133] width 206 height 36
type textarea "falta info sobre esa persona"
click at [179, 168] on span "save Guardar Comentario" at bounding box center [156, 165] width 78 height 7
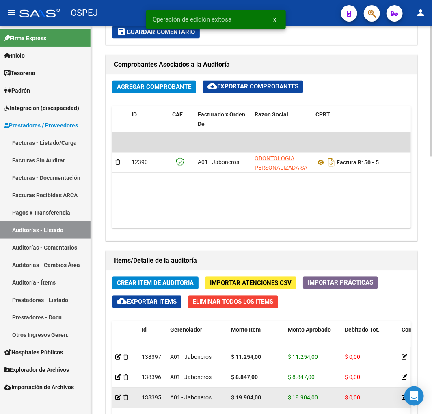
scroll to position [631, 0]
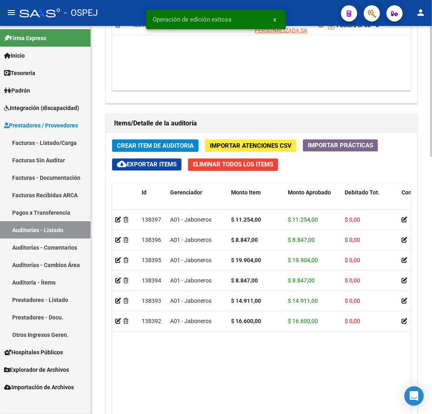
click at [157, 148] on span "Crear Item de Auditoria" at bounding box center [155, 145] width 77 height 7
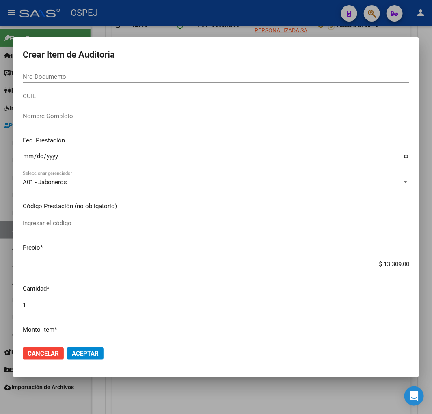
click at [63, 124] on div "Nombre Completo" at bounding box center [216, 120] width 386 height 20
click at [75, 117] on input "Nombre Completo" at bounding box center [216, 115] width 386 height 7
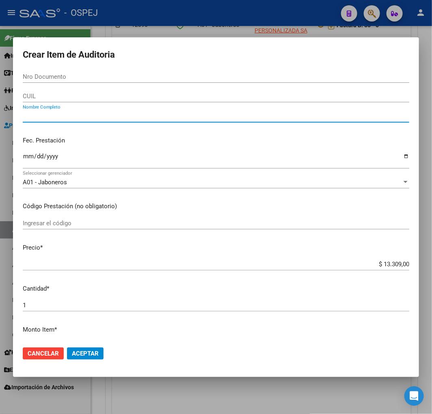
paste input "FRIAS AZUL"
type input "FRIAS AZUL"
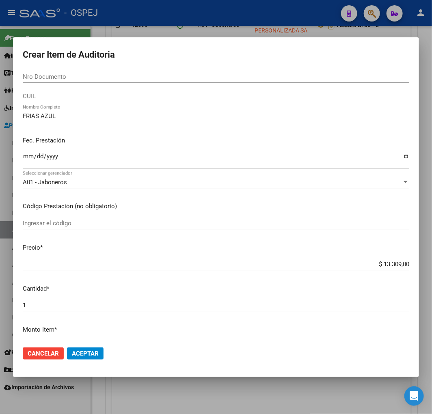
click at [27, 155] on input "Ingresar la fecha" at bounding box center [216, 159] width 386 height 13
type input "2025-08-13"
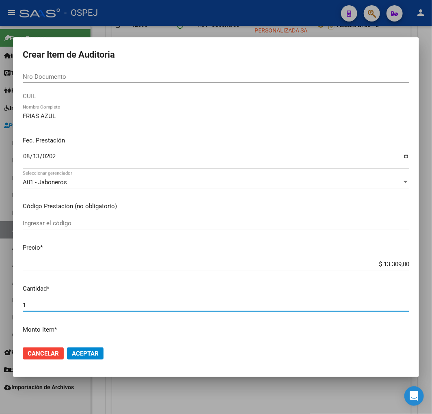
scroll to position [182, 0]
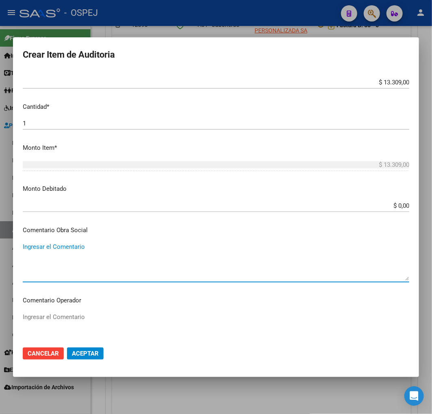
type textarea "p"
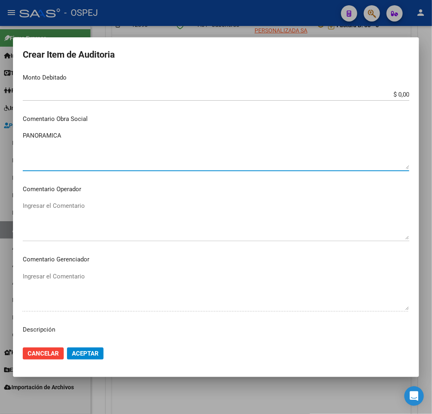
scroll to position [362, 0]
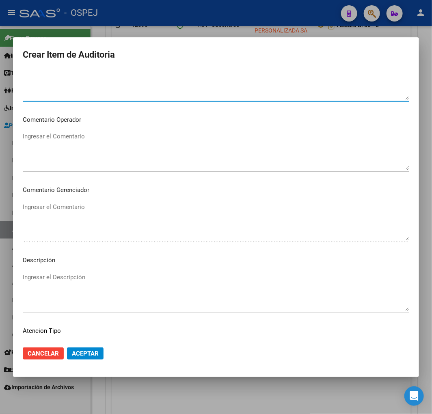
type textarea "PANORAMICA"
click at [127, 267] on mat-dialog-content "Nro Documento CUIL FRIAS AZUL Nombre Completo Fec. Prestación 2025-08-13 Ingres…" at bounding box center [216, 205] width 406 height 269
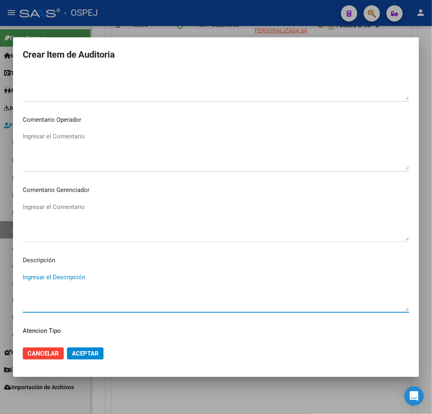
click at [135, 286] on textarea "Ingresar el Descripción" at bounding box center [216, 292] width 386 height 38
paste textarea "PANORAMICA"
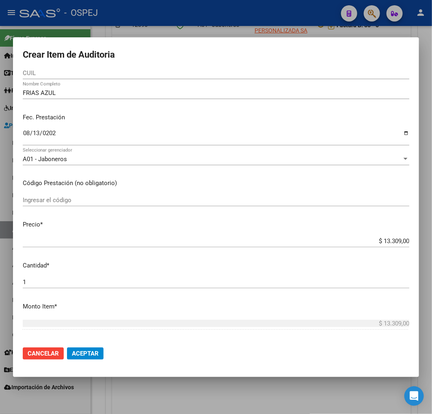
scroll to position [0, 0]
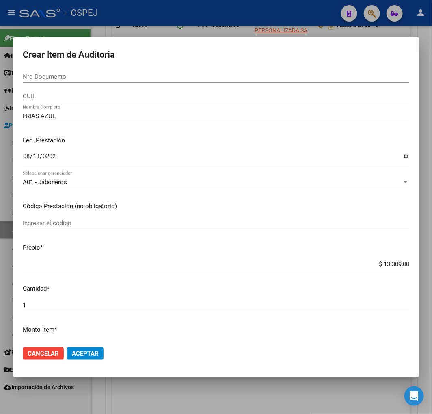
type textarea "PANORAMICA"
drag, startPoint x: 57, startPoint y: 92, endPoint x: 66, endPoint y: 97, distance: 10.2
click at [57, 92] on div "CUIL" at bounding box center [216, 96] width 386 height 12
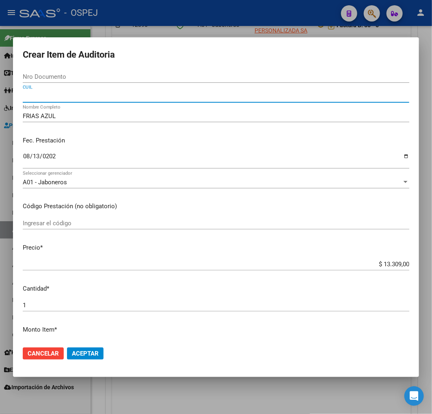
paste input "2734493946802"
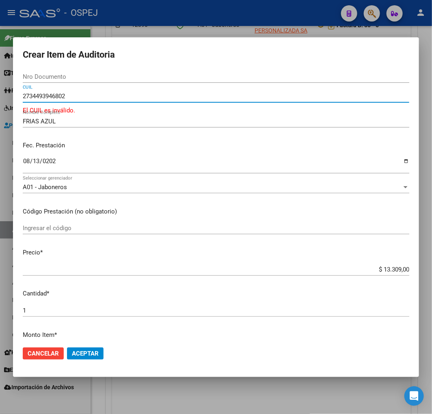
type input "2734493946802"
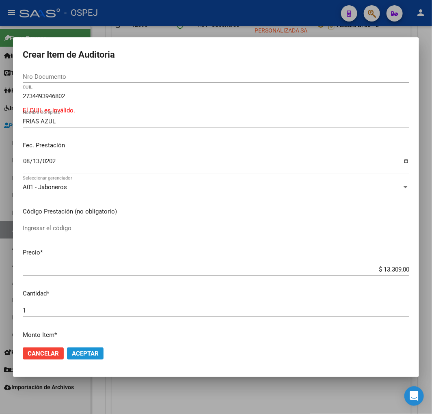
click at [87, 348] on button "Aceptar" at bounding box center [85, 353] width 37 height 12
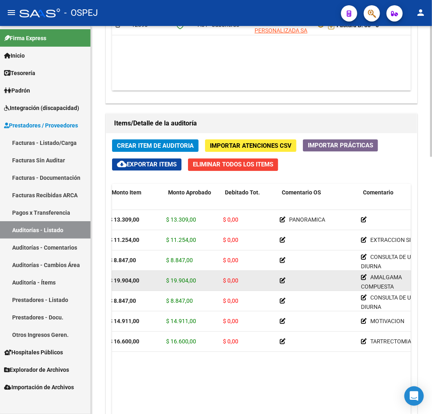
scroll to position [0, 133]
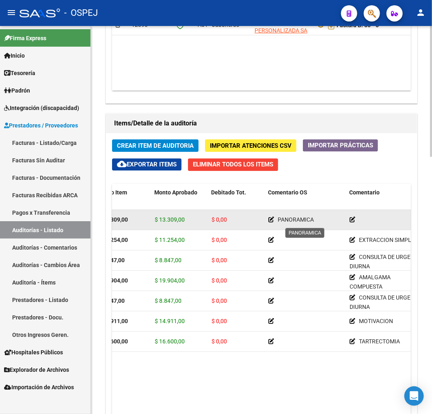
click at [272, 224] on div "PANORAMICA" at bounding box center [305, 219] width 75 height 9
click at [270, 218] on icon at bounding box center [271, 220] width 6 height 6
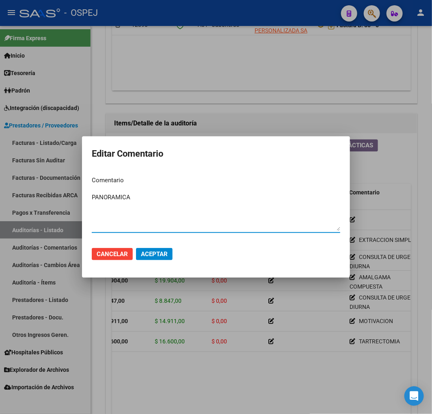
click at [135, 195] on textarea "PANORAMICA" at bounding box center [216, 212] width 248 height 38
click at [114, 199] on textarea "PANORAMICA" at bounding box center [216, 212] width 248 height 38
click at [161, 252] on span "Aceptar" at bounding box center [154, 253] width 27 height 7
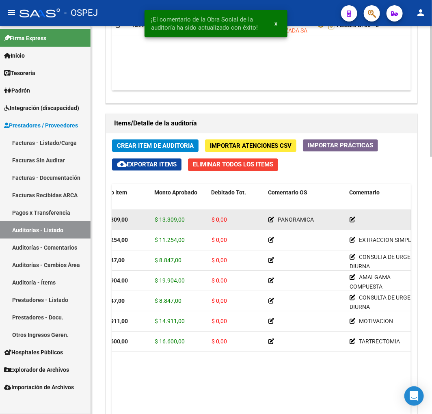
click at [351, 215] on div at bounding box center [386, 219] width 75 height 9
click at [354, 219] on icon at bounding box center [352, 220] width 6 height 6
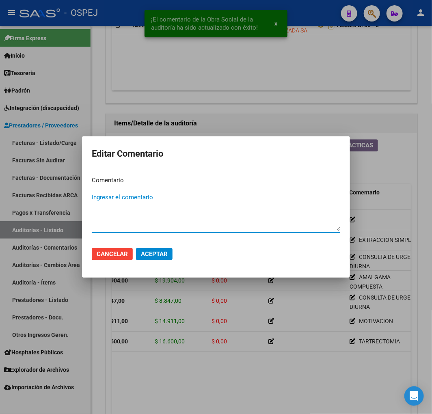
paste textarea "PANORAMICA"
type textarea "PANORAMICA"
click at [166, 260] on button "Aceptar" at bounding box center [154, 254] width 37 height 12
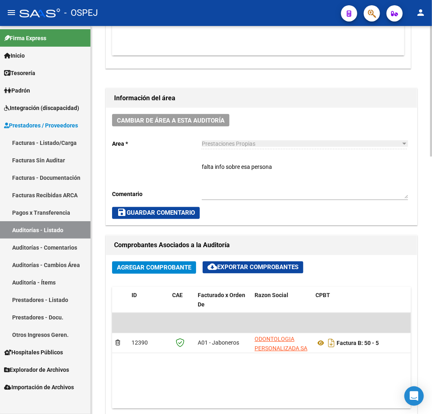
scroll to position [225, 0]
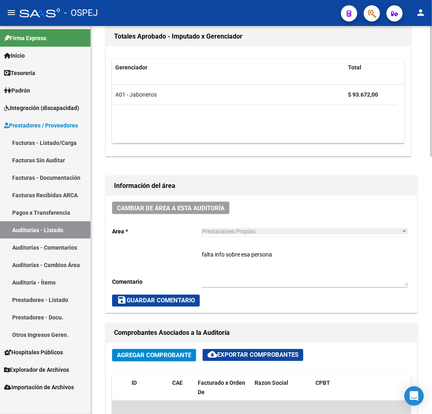
click at [299, 259] on textarea "falta info sobre esa persona" at bounding box center [305, 268] width 206 height 36
click at [287, 259] on textarea "falta info sobre esa persona" at bounding box center [305, 268] width 206 height 36
paste textarea "PANORAMICA"
click at [305, 250] on div "falta info sobre esa persona PANORAMICA Ingresar comentario" at bounding box center [305, 265] width 206 height 43
click at [303, 256] on textarea "falta info sobre esa persona PANORAMICA" at bounding box center [305, 268] width 206 height 36
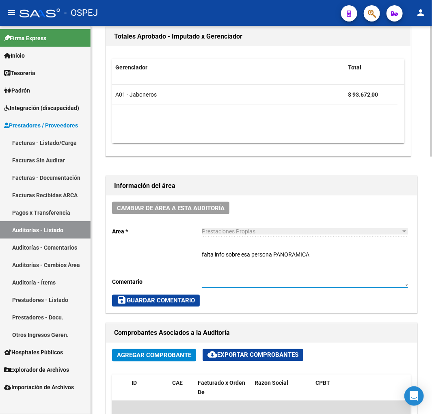
click at [303, 256] on textarea "falta info sobre esa persona PANORAMICA" at bounding box center [305, 268] width 206 height 36
paste textarea "2734493946802"
type textarea "falta info sobre esa persona 2734493946802"
click at [137, 299] on span "save Guardar Comentario" at bounding box center [156, 300] width 78 height 7
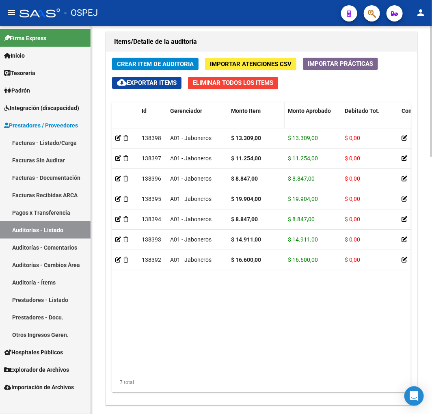
scroll to position [626, 0]
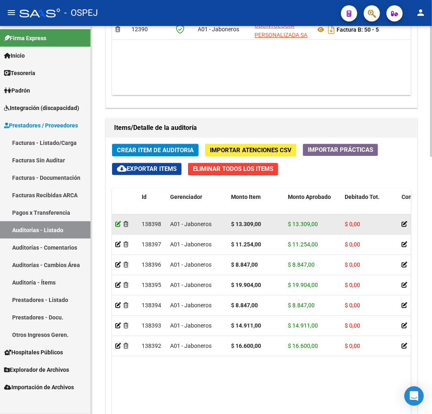
click at [116, 226] on icon at bounding box center [118, 224] width 6 height 6
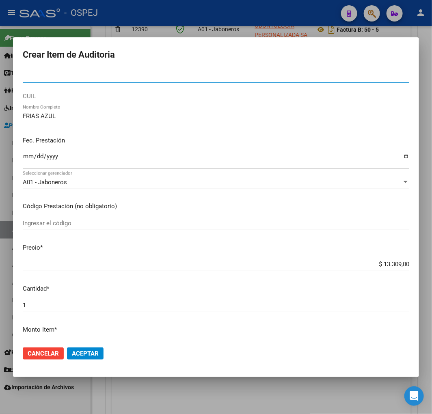
click at [59, 179] on span "A01 - Jaboneros" at bounding box center [45, 182] width 44 height 7
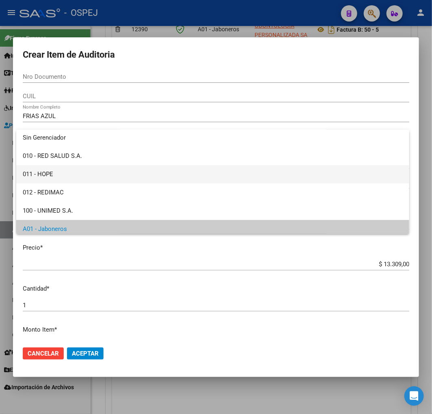
scroll to position [0, 0]
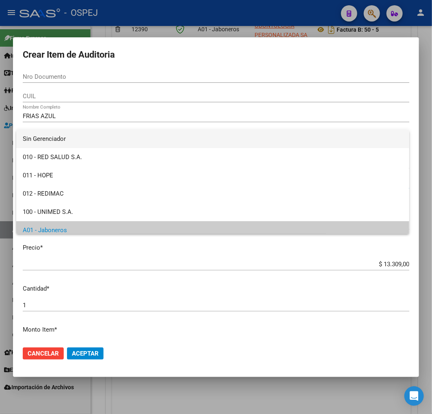
click at [58, 144] on span "Sin Gerenciador" at bounding box center [212, 139] width 379 height 18
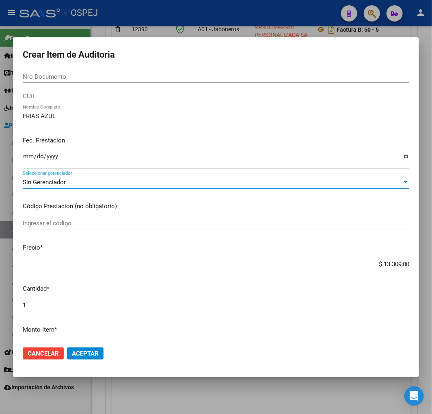
click at [87, 354] on span "Aceptar" at bounding box center [85, 353] width 27 height 7
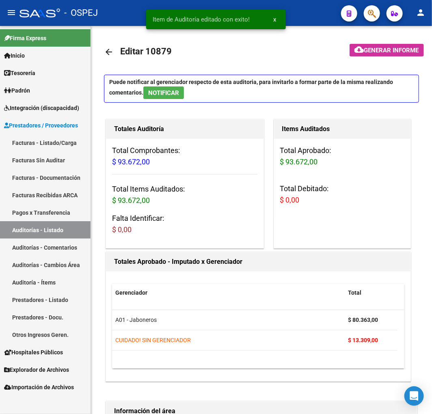
click at [66, 236] on link "Auditorías - Listado" at bounding box center [45, 229] width 90 height 17
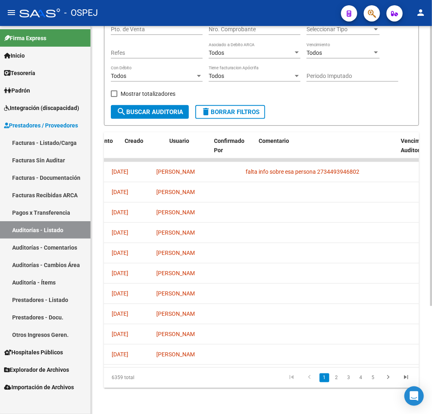
scroll to position [0, 593]
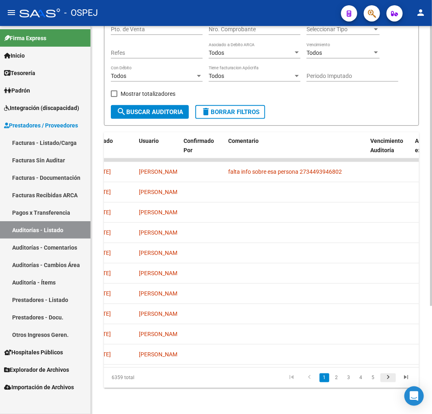
click at [390, 380] on icon "go to next page" at bounding box center [388, 379] width 11 height 10
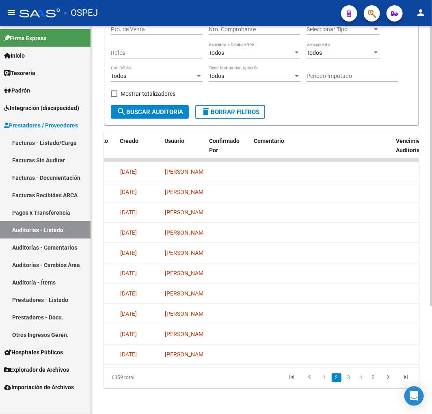
scroll to position [0, 0]
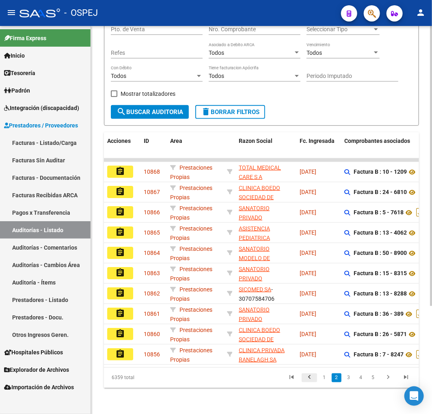
click at [310, 379] on icon "go to previous page" at bounding box center [309, 379] width 11 height 10
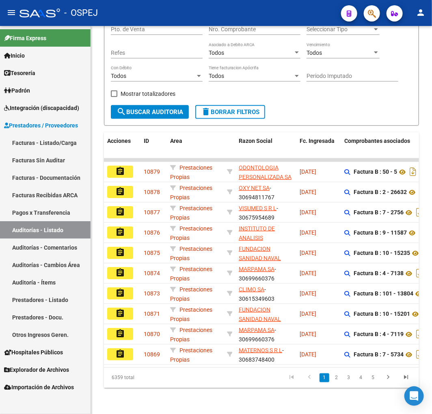
click at [39, 146] on link "Facturas - Listado/Carga" at bounding box center [45, 142] width 90 height 17
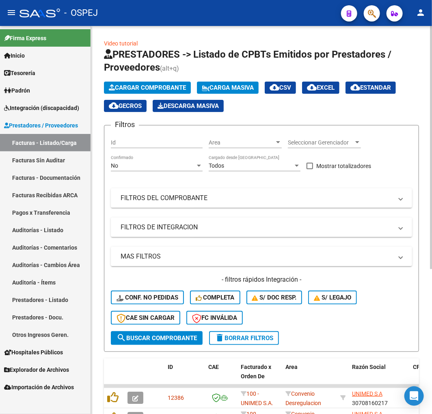
click at [147, 86] on span "Cargar Comprobante" at bounding box center [147, 87] width 77 height 7
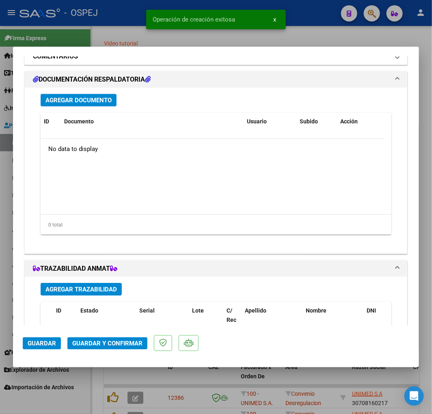
scroll to position [631, 0]
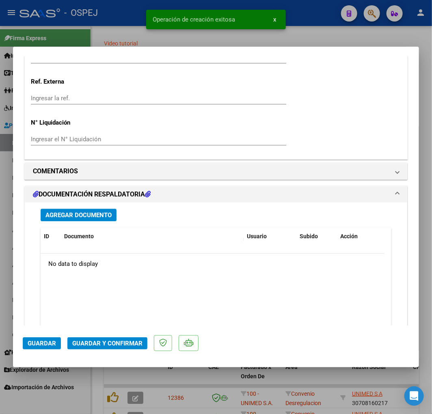
click at [88, 212] on span "Agregar Documento" at bounding box center [78, 214] width 66 height 7
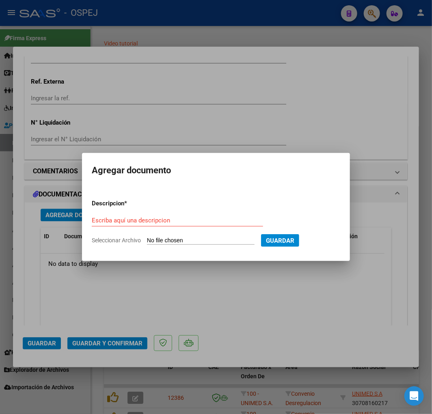
type input "C:\fakepath\AUTORIZACION TADEO SEPTIEMBRE 2025.pdf"
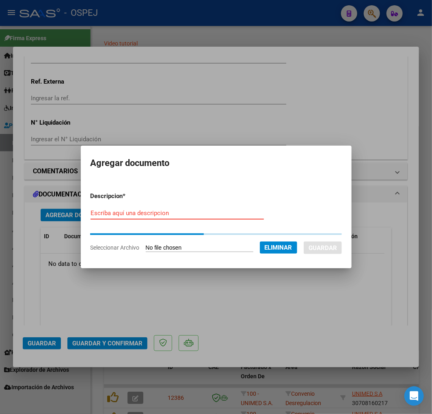
click at [238, 212] on input "Escriba aquí una descripcion" at bounding box center [176, 212] width 173 height 7
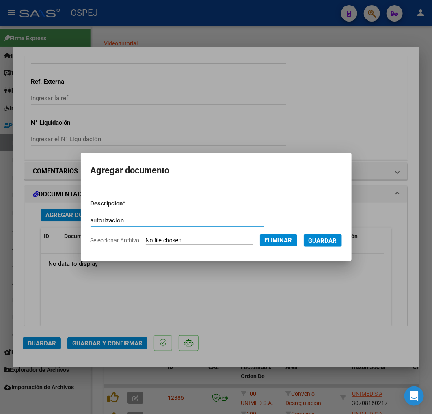
type input "autorizacion"
click at [334, 237] on span "Guardar" at bounding box center [322, 240] width 28 height 7
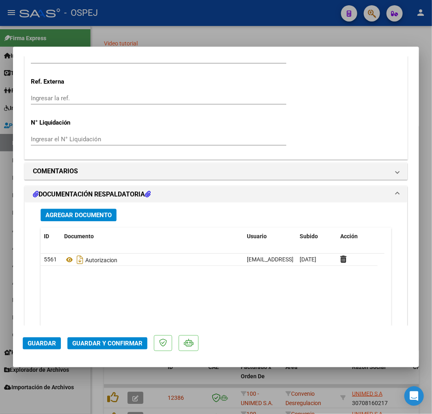
click at [93, 207] on div "Agregar Documento ID Documento Usuario Subido Acción 5561 Autorizacion contable…" at bounding box center [215, 281] width 363 height 159
click at [90, 215] on span "Agregar Documento" at bounding box center [78, 214] width 66 height 7
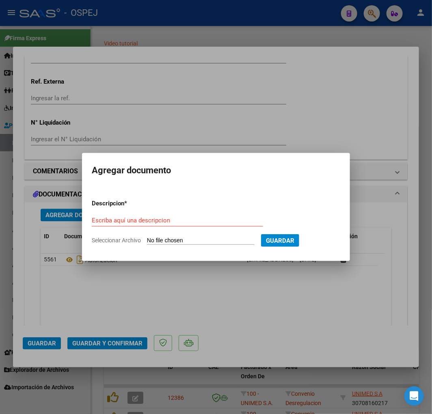
type input "C:\fakepath\Liquidacion_JABONEROS_SEPTIEMBRE 2025.pdf"
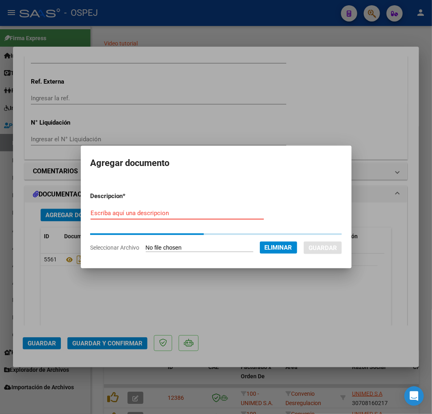
click at [148, 215] on input "Escriba aquí una descripcion" at bounding box center [176, 212] width 173 height 7
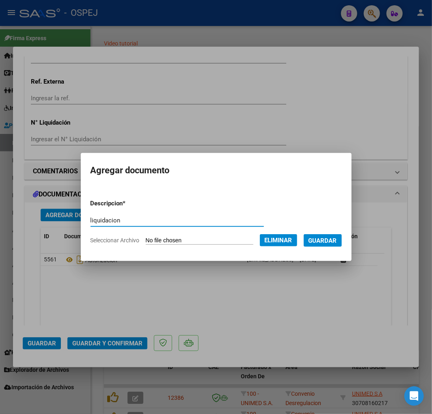
type input "liquidacion"
click at [335, 239] on span "Guardar" at bounding box center [322, 240] width 28 height 7
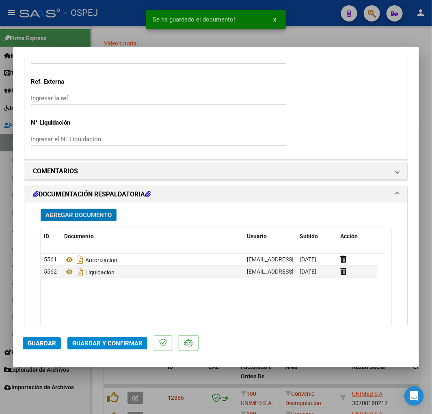
click at [73, 212] on span "Agregar Documento" at bounding box center [78, 214] width 66 height 7
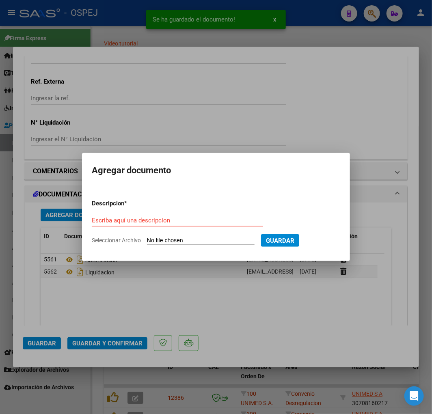
type input "C:\fakepath\REMITO TORO - ENTREGA INSUMOX7 - 19-09-25_20250923_0001.pdf"
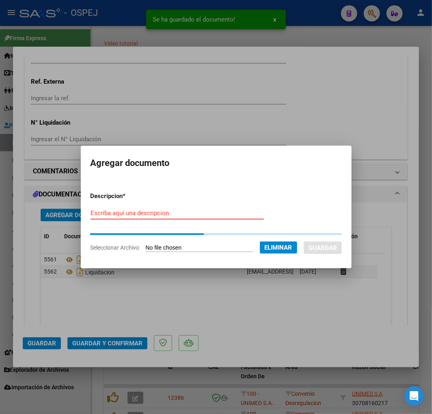
click at [167, 213] on input "Escriba aquí una descripcion" at bounding box center [176, 212] width 173 height 7
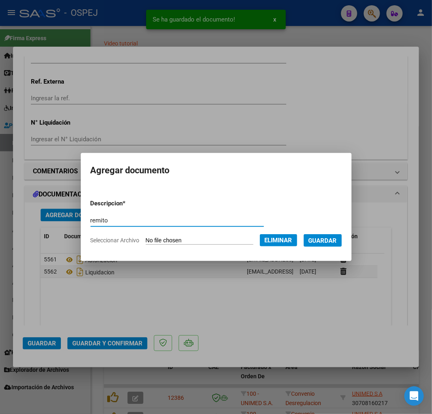
type input "remito"
click at [342, 243] on button "Guardar" at bounding box center [322, 240] width 38 height 13
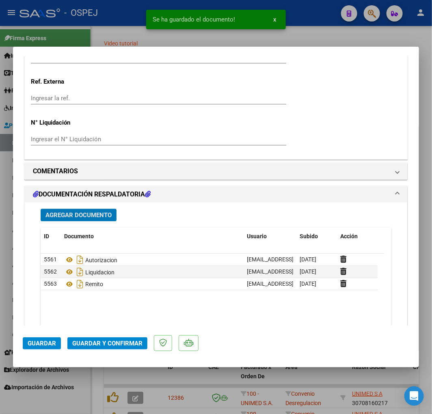
click at [93, 342] on span "Guardar y Confirmar" at bounding box center [107, 343] width 70 height 7
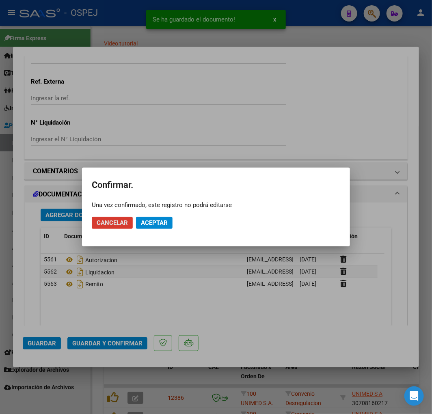
click at [154, 220] on span "Aceptar" at bounding box center [154, 222] width 27 height 7
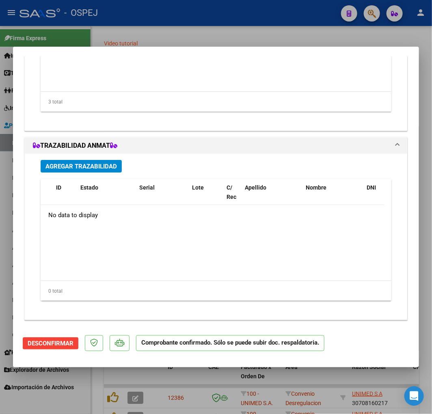
scroll to position [665, 0]
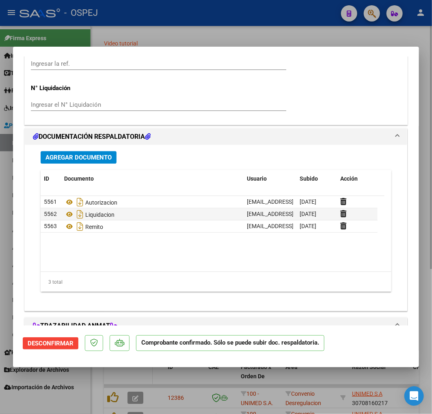
click at [130, 382] on div at bounding box center [216, 207] width 432 height 414
type input "$ 0,00"
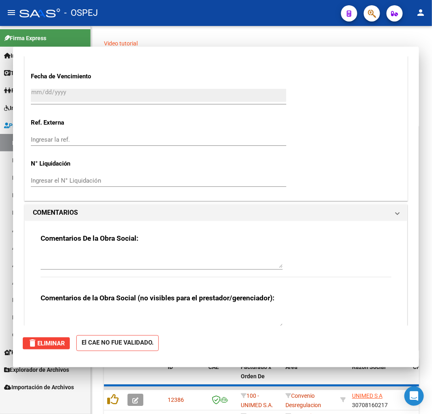
scroll to position [741, 0]
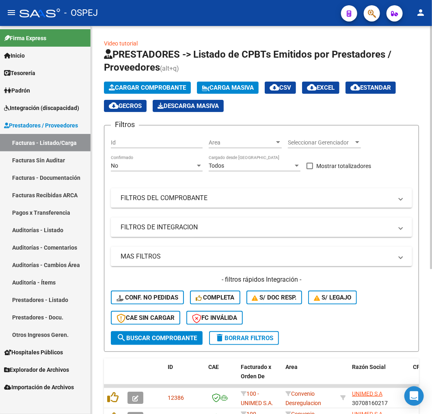
click at [157, 86] on span "Cargar Comprobante" at bounding box center [147, 87] width 77 height 7
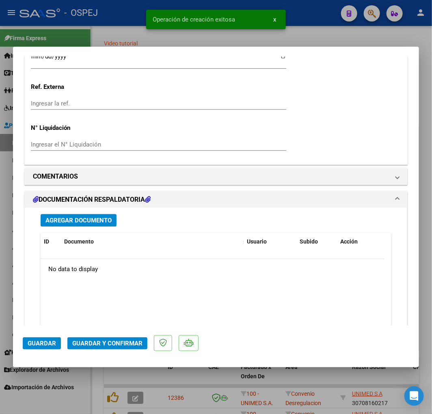
scroll to position [721, 0]
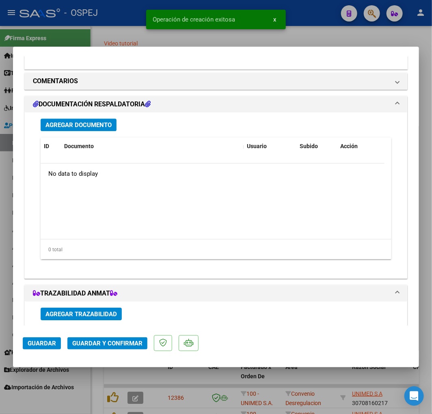
drag, startPoint x: 104, startPoint y: 131, endPoint x: 102, endPoint y: 123, distance: 7.6
click at [104, 131] on div "Agregar Documento ID Documento Usuario Subido Acción No data to display 0 total…" at bounding box center [215, 191] width 363 height 159
click at [102, 119] on button "Agregar Documento" at bounding box center [79, 124] width 76 height 13
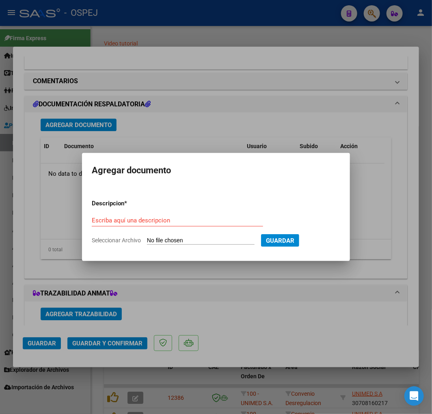
type input "C:\fakepath\liquidacion_ambulatoria_95177_55.pdf"
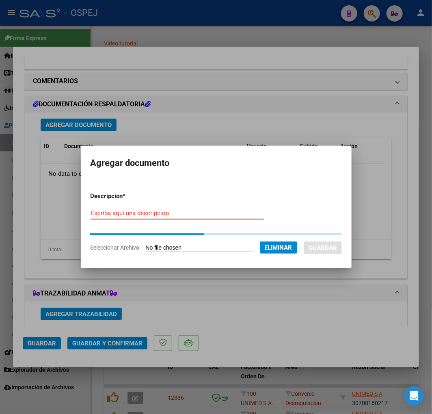
click at [180, 212] on input "Escriba aquí una descripcion" at bounding box center [176, 212] width 173 height 7
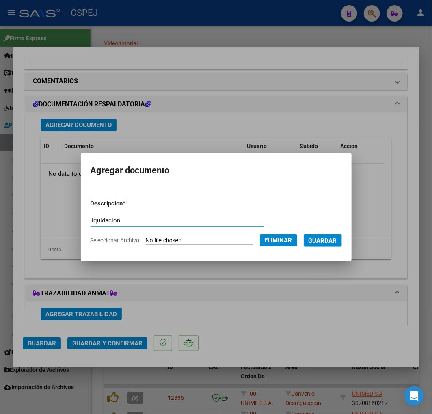
type input "liquidacion"
click at [335, 237] on span "Guardar" at bounding box center [322, 240] width 28 height 7
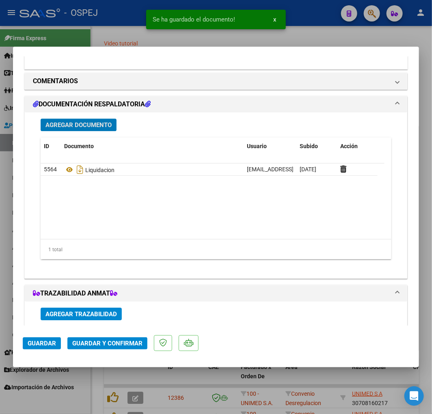
click at [110, 125] on span "Agregar Documento" at bounding box center [78, 124] width 66 height 7
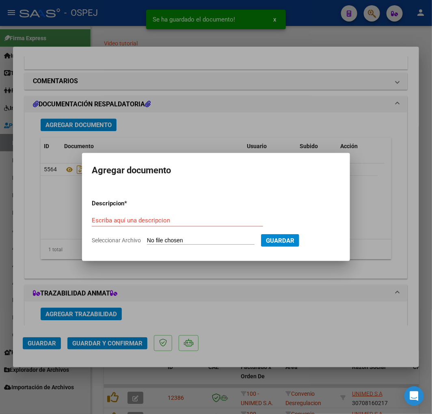
type input "C:\fakepath\totales_por_especialidad_95177_55.pdf"
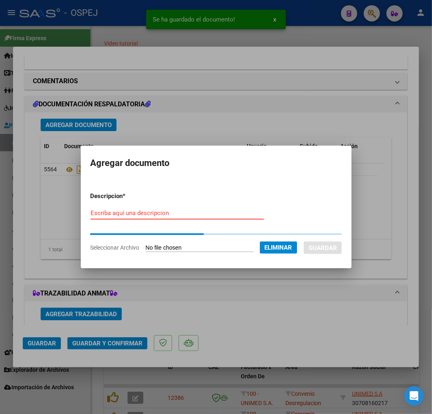
click at [149, 214] on input "Escriba aquí una descripcion" at bounding box center [176, 212] width 173 height 7
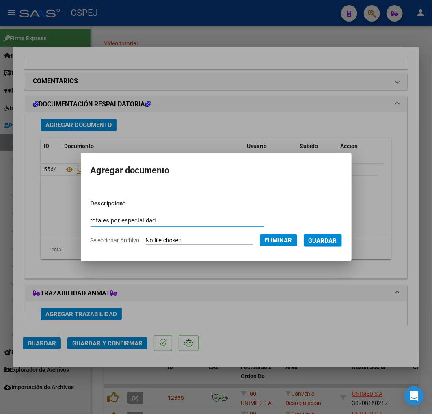
type input "totales por especialidad"
click at [333, 241] on span "Guardar" at bounding box center [322, 240] width 28 height 7
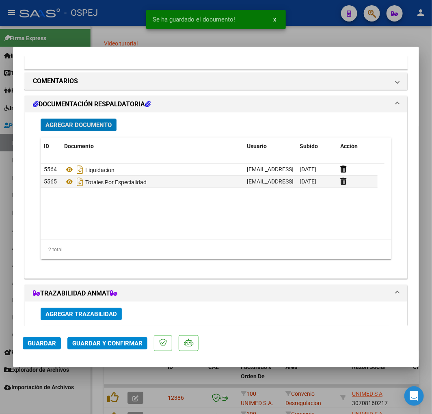
click at [101, 119] on button "Agregar Documento" at bounding box center [79, 124] width 76 height 13
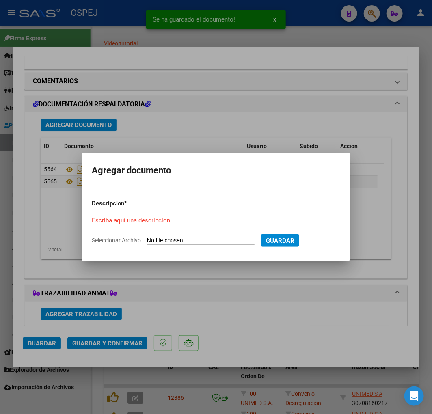
type input "C:\fakepath\OSPEJ1_(Optimized) (1).pdf"
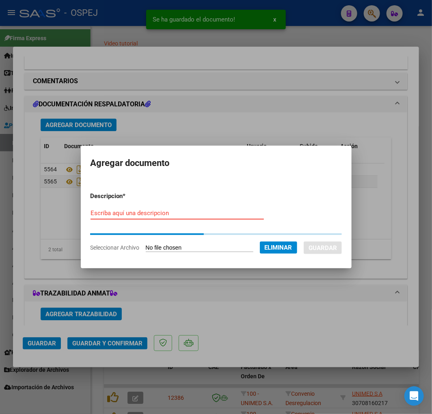
click at [172, 211] on input "Escriba aquí una descripcion" at bounding box center [176, 212] width 173 height 7
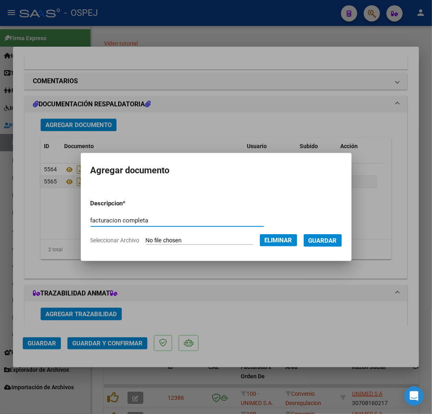
type input "facturacion completa"
click at [330, 238] on span "Guardar" at bounding box center [322, 240] width 28 height 7
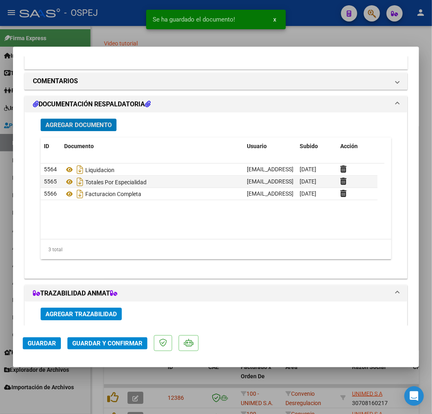
click at [128, 341] on span "Guardar y Confirmar" at bounding box center [107, 343] width 70 height 7
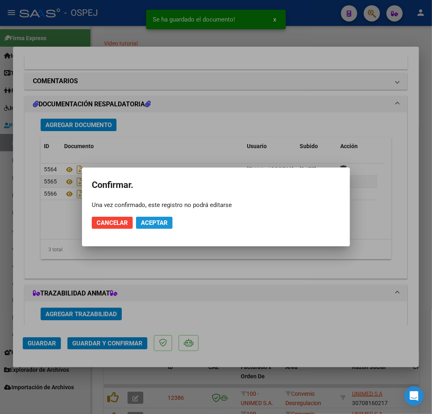
click at [160, 222] on span "Aceptar" at bounding box center [154, 222] width 27 height 7
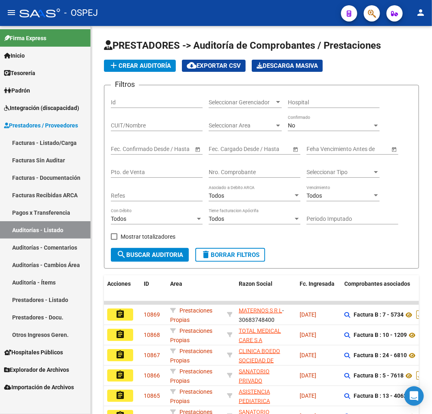
click at [375, 17] on icon "button" at bounding box center [372, 13] width 8 height 9
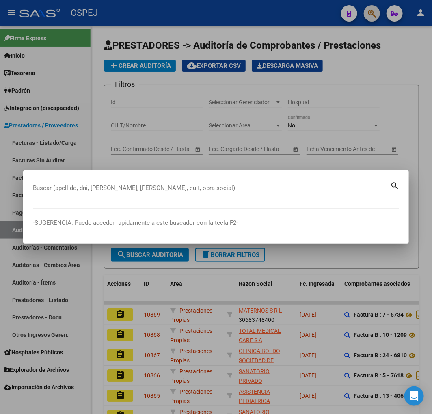
paste input "30435981"
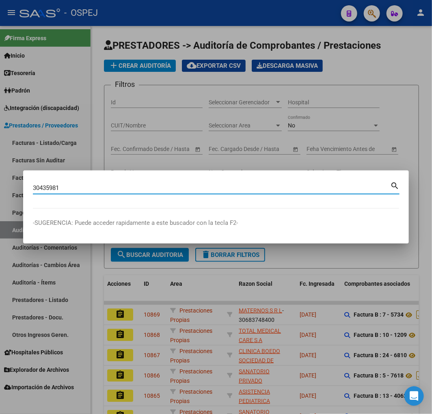
type input "30435981"
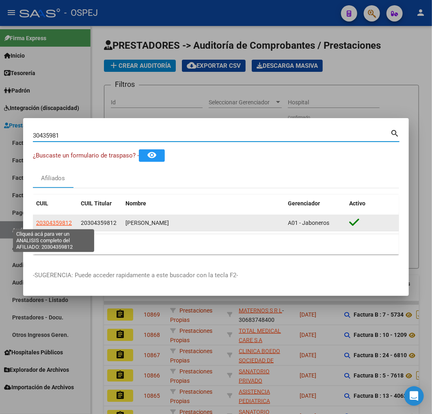
click at [63, 225] on span "20304359812" at bounding box center [54, 222] width 36 height 6
type textarea "20304359812"
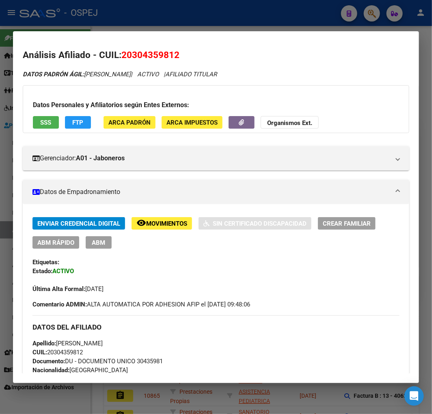
click at [125, 6] on div at bounding box center [216, 207] width 432 height 414
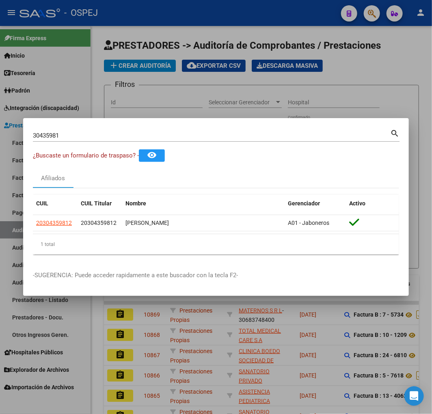
click at [43, 130] on div "30435981 Buscar (apellido, dni, [PERSON_NAME], [PERSON_NAME], cuit, obra social)" at bounding box center [211, 135] width 357 height 12
drag, startPoint x: 43, startPoint y: 130, endPoint x: 43, endPoint y: 137, distance: 7.3
click at [43, 132] on div "30435981 Buscar (apellido, dni, [PERSON_NAME], [PERSON_NAME], cuit, obra social)" at bounding box center [211, 135] width 357 height 12
click at [43, 137] on input "30435981" at bounding box center [211, 135] width 357 height 7
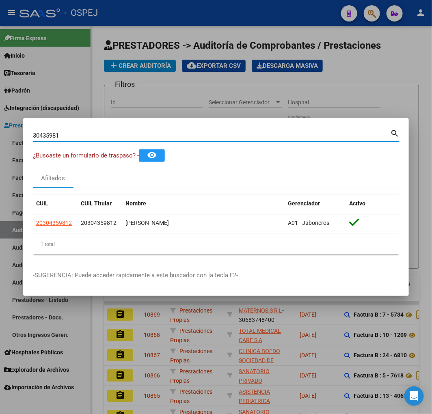
paste input "48431163"
type input "48431163"
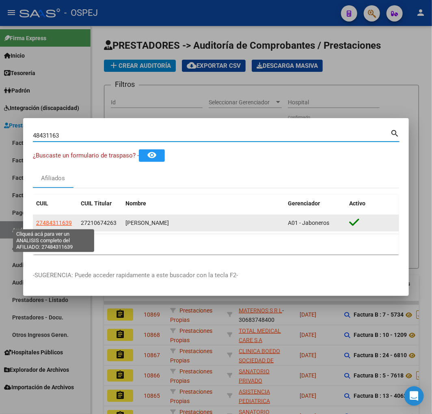
click at [63, 224] on span "27484311639" at bounding box center [54, 222] width 36 height 6
type textarea "27484311639"
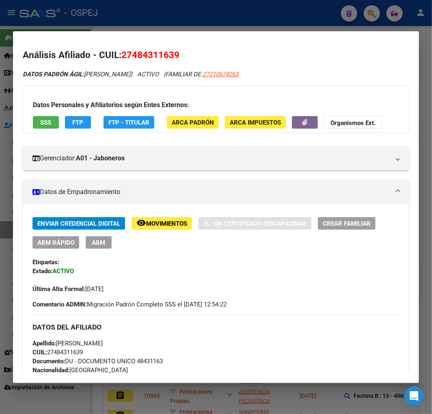
click at [88, 7] on div at bounding box center [216, 207] width 432 height 414
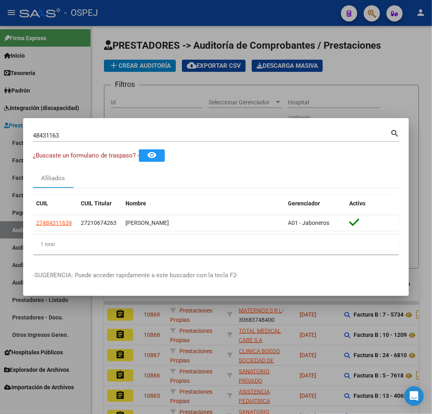
click at [50, 138] on input "48431163" at bounding box center [211, 135] width 357 height 7
paste input "272106742"
type input "27210674263"
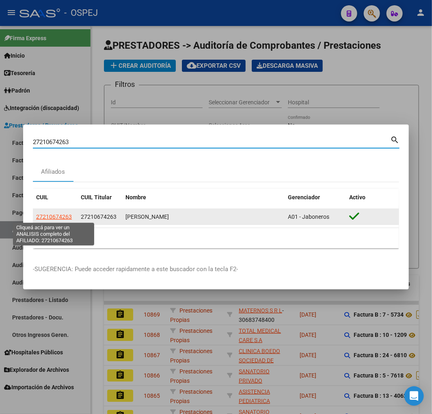
click at [59, 216] on span "27210674263" at bounding box center [54, 216] width 36 height 6
type textarea "27210674263"
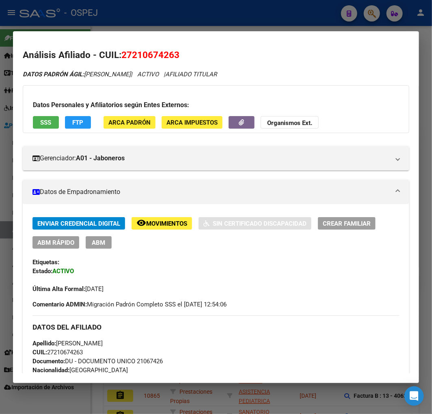
drag, startPoint x: 131, startPoint y: 22, endPoint x: 129, endPoint y: 33, distance: 11.7
click at [131, 23] on div at bounding box center [216, 207] width 432 height 414
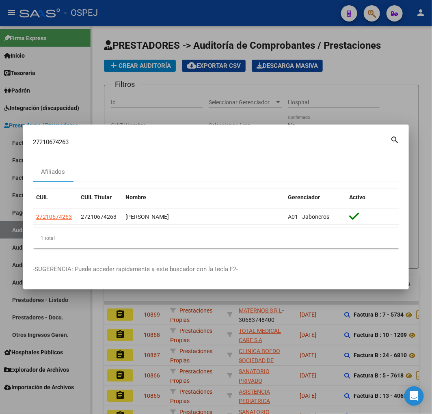
click at [58, 139] on input "27210674263" at bounding box center [211, 141] width 357 height 7
click at [58, 140] on input "27210674263" at bounding box center [211, 141] width 357 height 7
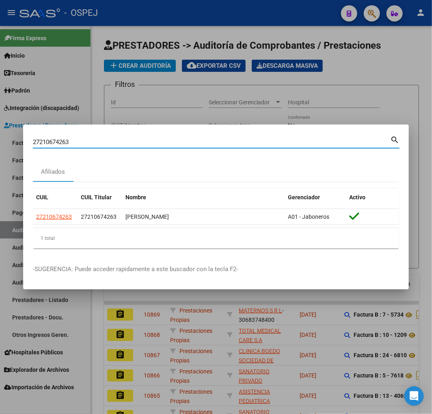
paste input "0-50493829-9"
type input "20504938299"
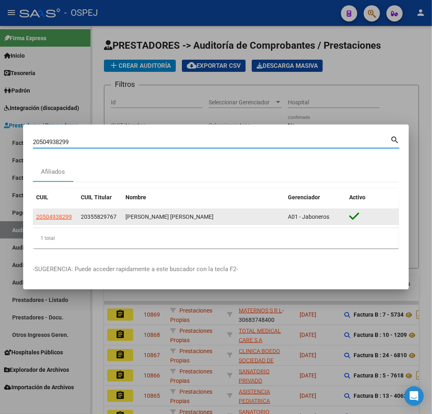
click at [63, 218] on span "20504938299" at bounding box center [54, 216] width 36 height 6
type textarea "20504938299"
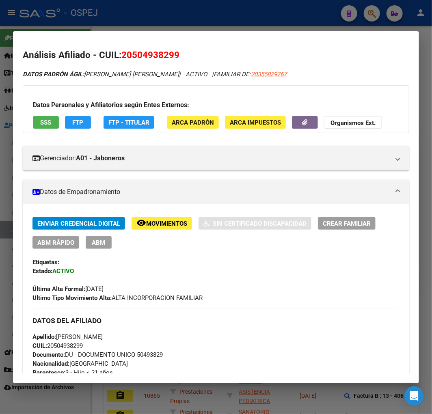
drag, startPoint x: 124, startPoint y: 26, endPoint x: 127, endPoint y: 39, distance: 12.8
click at [126, 26] on div at bounding box center [216, 207] width 432 height 414
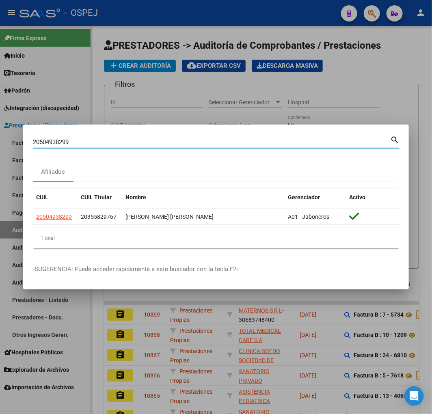
click at [54, 138] on input "20504938299" at bounding box center [211, 141] width 357 height 7
paste input "3-39463955-"
type input "23394639559"
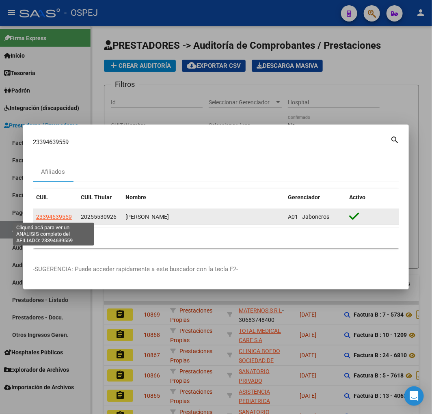
click at [58, 216] on span "23394639559" at bounding box center [54, 216] width 36 height 6
type textarea "23394639559"
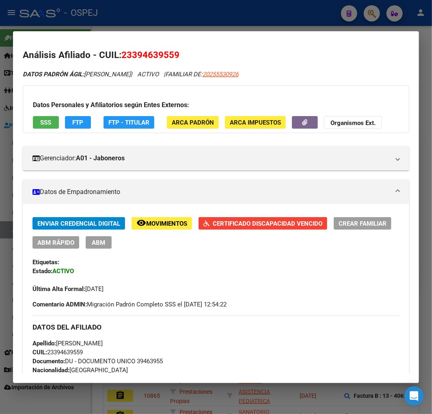
click at [161, 28] on div at bounding box center [216, 207] width 432 height 414
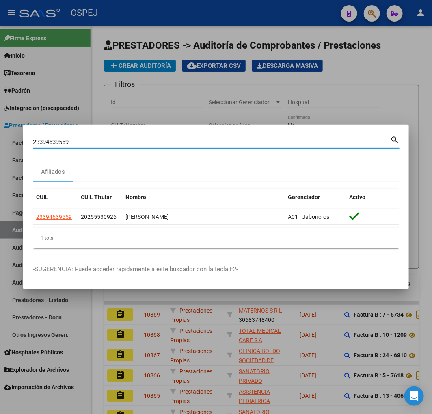
click at [62, 144] on input "23394639559" at bounding box center [211, 141] width 357 height 7
paste input "130298"
type input "21302989"
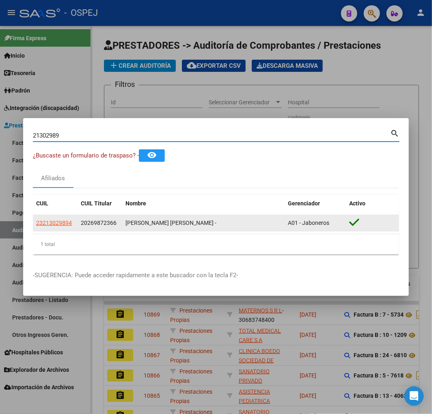
click at [51, 226] on span "23213029894" at bounding box center [54, 222] width 36 height 6
type textarea "23213029894"
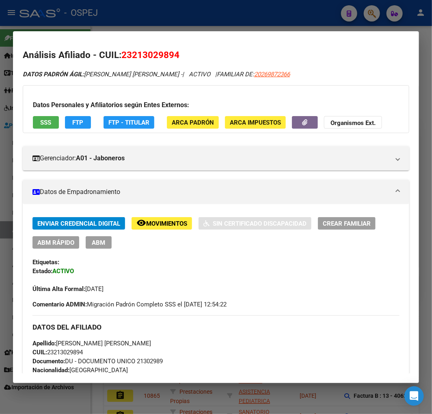
click at [136, 22] on div at bounding box center [216, 207] width 432 height 414
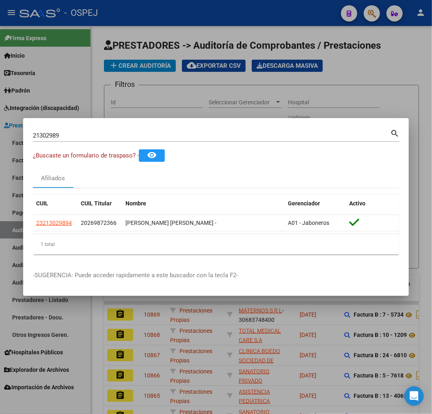
click at [47, 138] on input "21302989" at bounding box center [211, 135] width 357 height 7
paste input "732536160"
type input "27325361609"
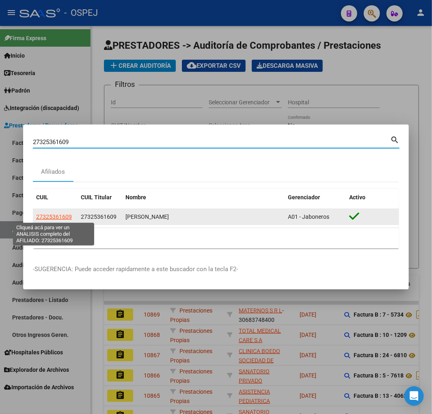
click at [61, 215] on span "27325361609" at bounding box center [54, 216] width 36 height 6
type textarea "27325361609"
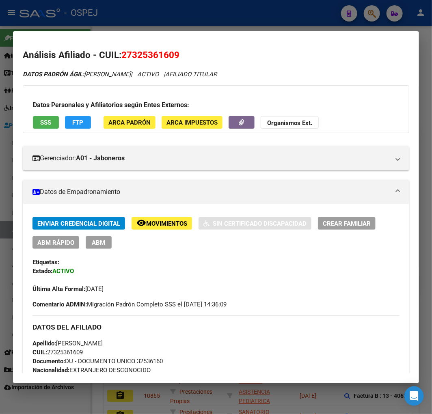
drag, startPoint x: 88, startPoint y: 24, endPoint x: 106, endPoint y: 58, distance: 38.5
click at [88, 24] on div at bounding box center [216, 207] width 432 height 414
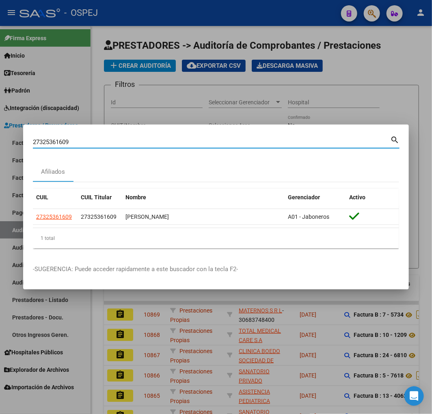
click at [67, 138] on input "27325361609" at bounding box center [211, 141] width 357 height 7
paste input "0-36295192-6"
type input "20362951926"
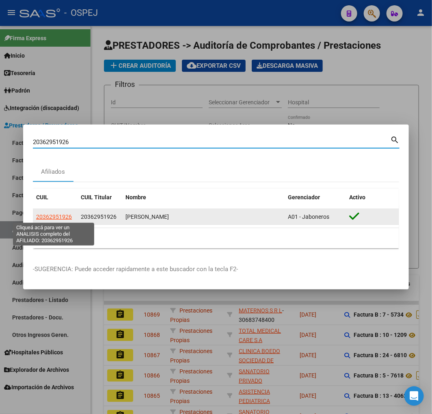
click at [56, 217] on span "20362951926" at bounding box center [54, 216] width 36 height 6
type textarea "20362951926"
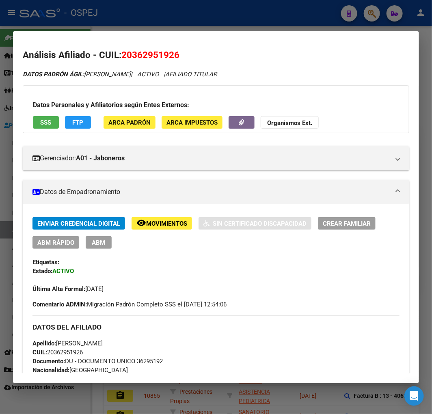
click at [131, 13] on div at bounding box center [216, 207] width 432 height 414
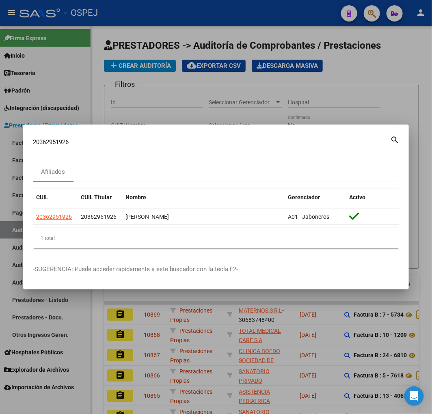
click at [46, 139] on input "20362951926" at bounding box center [211, 141] width 357 height 7
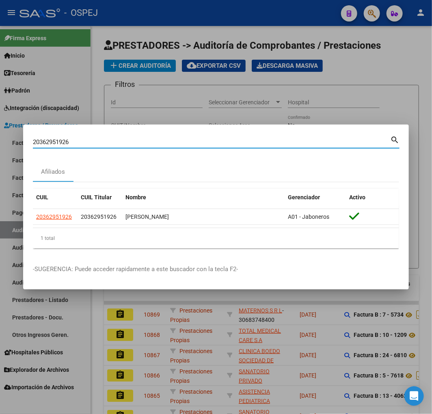
click at [46, 139] on input "20362951926" at bounding box center [211, 141] width 357 height 7
paste input "3-39463955-9"
type input "23394639559"
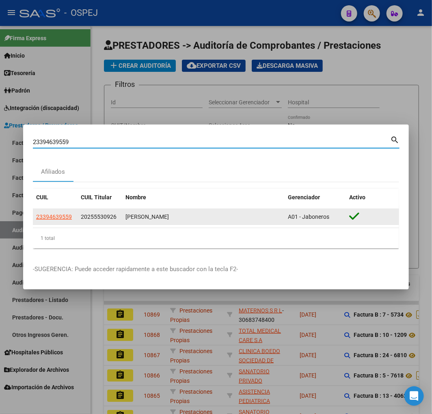
click at [61, 212] on app-link-go-to "23394639559" at bounding box center [54, 216] width 36 height 9
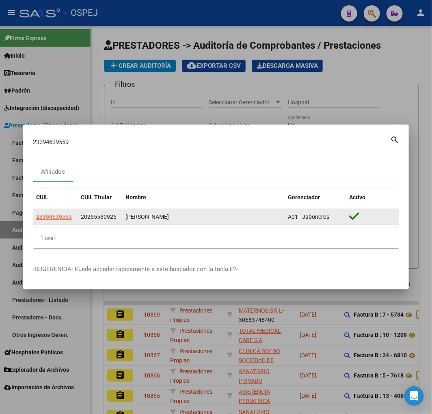
click at [43, 214] on span "23394639559" at bounding box center [54, 216] width 36 height 6
type textarea "23394639559"
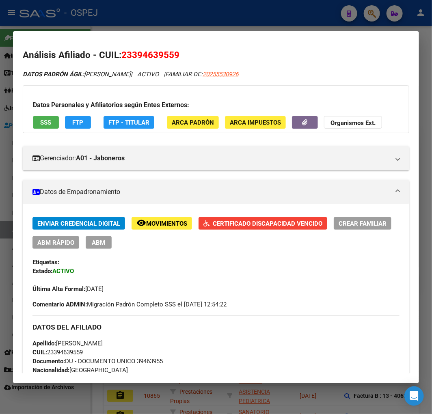
click at [122, 21] on div at bounding box center [216, 207] width 432 height 414
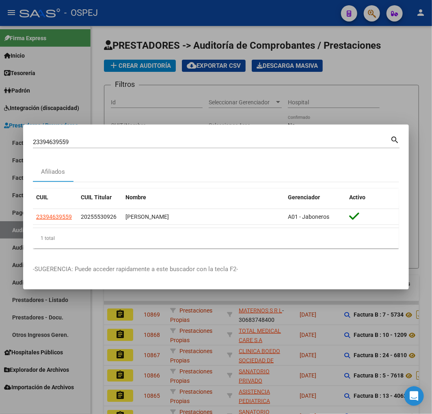
click at [59, 140] on input "23394639559" at bounding box center [211, 141] width 357 height 7
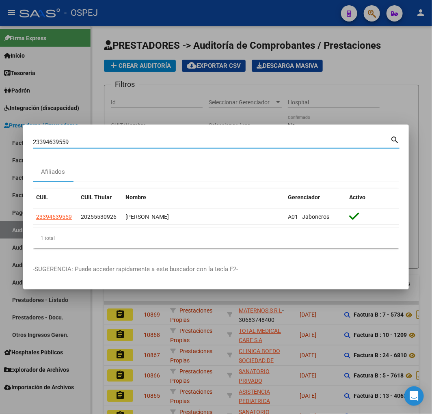
click at [59, 140] on input "23394639559" at bounding box center [211, 141] width 357 height 7
paste input "0-27257764-2"
type input "20272577642"
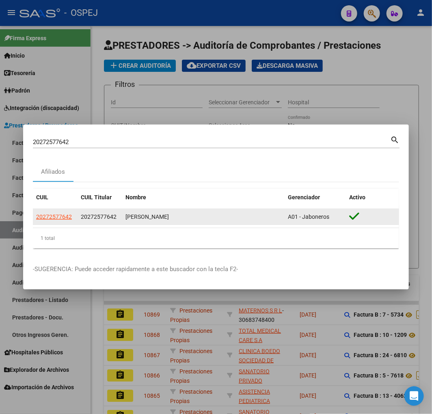
click at [59, 216] on span "20272577642" at bounding box center [54, 216] width 36 height 6
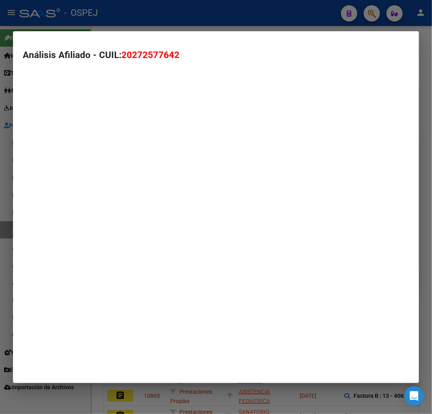
type textarea "20272577642"
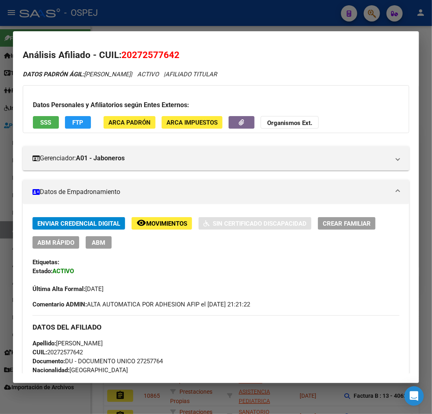
click at [115, 24] on div at bounding box center [216, 207] width 432 height 414
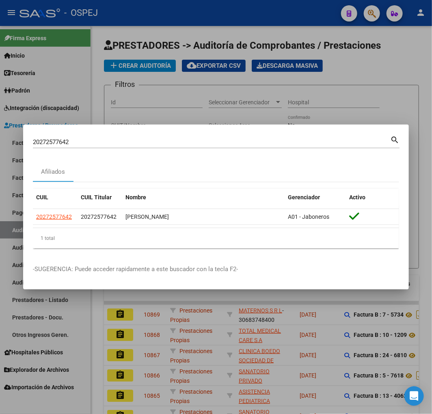
click at [53, 142] on input "20272577642" at bounding box center [211, 141] width 357 height 7
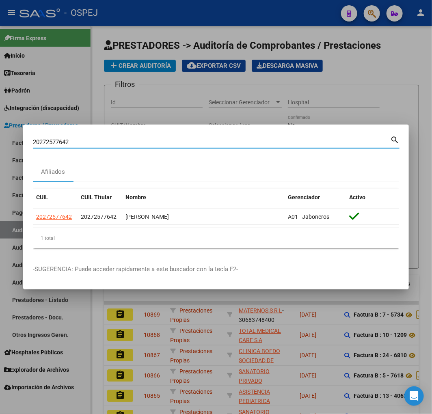
click at [53, 142] on input "20272577642" at bounding box center [211, 141] width 357 height 7
paste input "30371283"
type input "30371283"
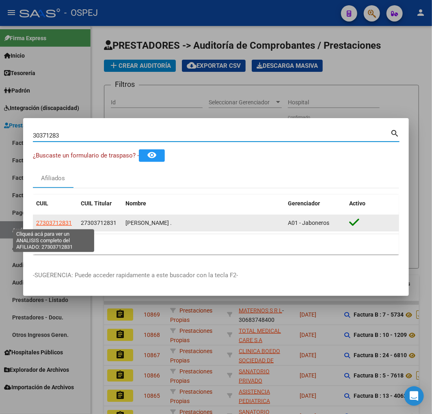
click at [55, 222] on span "27303712831" at bounding box center [54, 222] width 36 height 6
type textarea "27303712831"
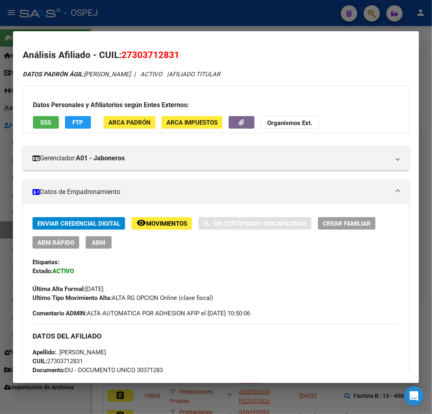
click at [116, 28] on div at bounding box center [216, 207] width 432 height 414
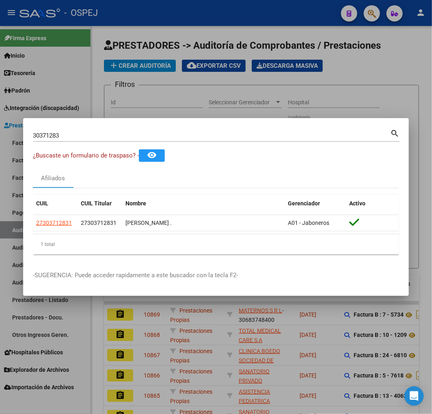
click at [49, 134] on input "30371283" at bounding box center [211, 135] width 357 height 7
paste input "27-34517750-2"
type input "27345177502"
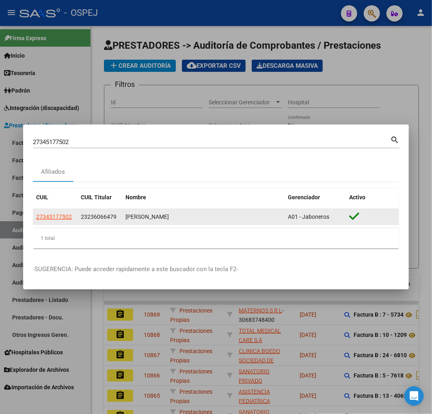
click at [71, 211] on datatable-body-cell "27345177502" at bounding box center [55, 217] width 45 height 16
click at [55, 217] on span "27345177502" at bounding box center [54, 216] width 36 height 6
type textarea "27345177502"
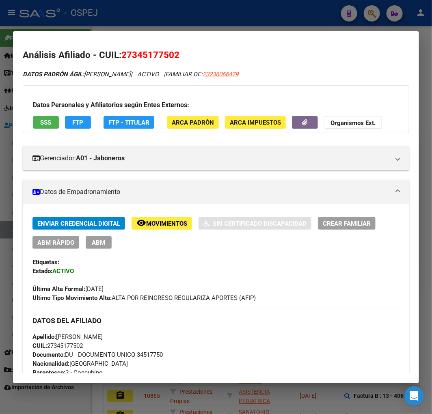
click at [138, 27] on div at bounding box center [216, 207] width 432 height 414
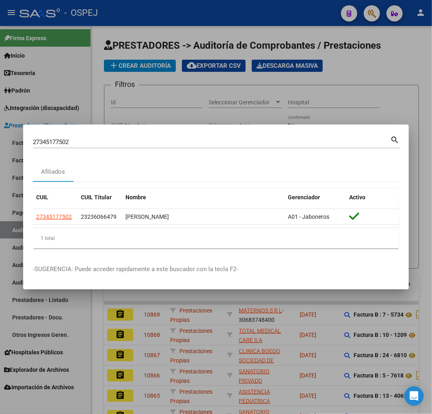
click at [47, 141] on input "27345177502" at bounding box center [211, 141] width 357 height 7
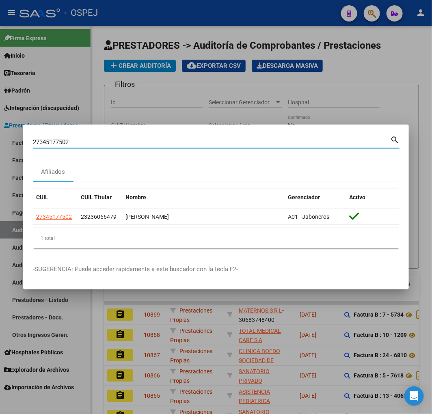
click at [47, 141] on input "27345177502" at bounding box center [211, 141] width 357 height 7
paste input "425970424"
type input "27425970424"
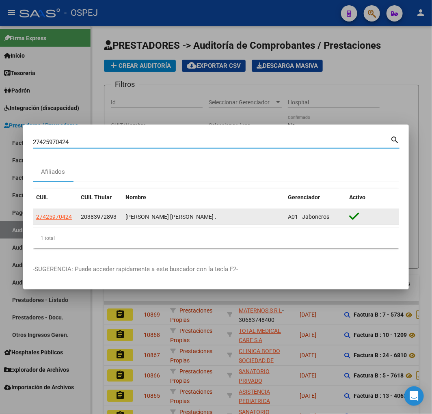
click at [62, 218] on span "27425970424" at bounding box center [54, 216] width 36 height 6
type textarea "27425970424"
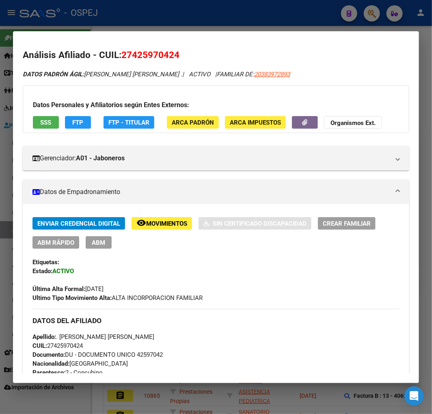
click at [41, 396] on div at bounding box center [216, 207] width 432 height 414
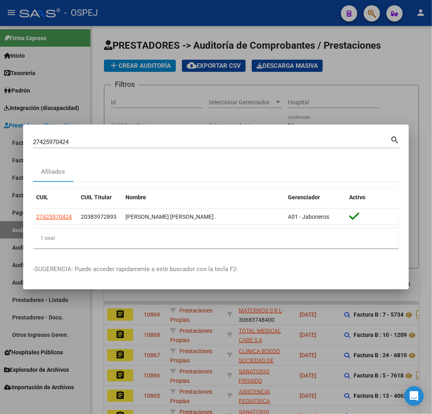
click at [57, 138] on input "27425970424" at bounding box center [211, 141] width 357 height 7
drag, startPoint x: 57, startPoint y: 138, endPoint x: 68, endPoint y: 145, distance: 12.4
click at [59, 140] on input "27425970424" at bounding box center [211, 141] width 357 height 7
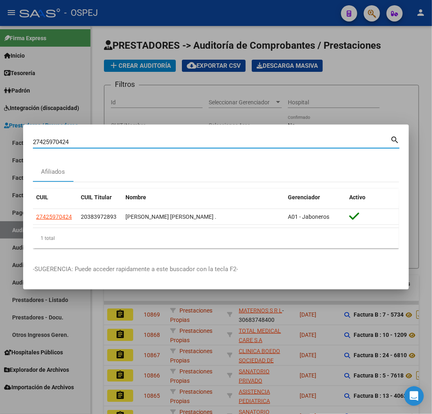
paste input "0291307117"
type input "20291307117"
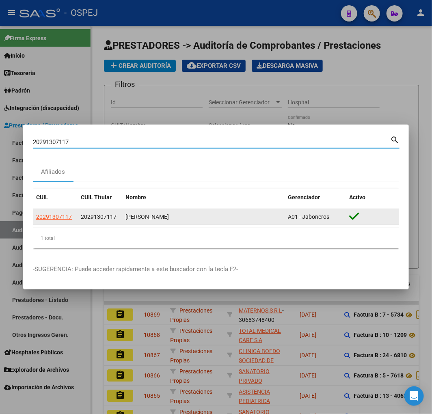
click at [54, 214] on span "20291307117" at bounding box center [54, 216] width 36 height 6
type textarea "20291307117"
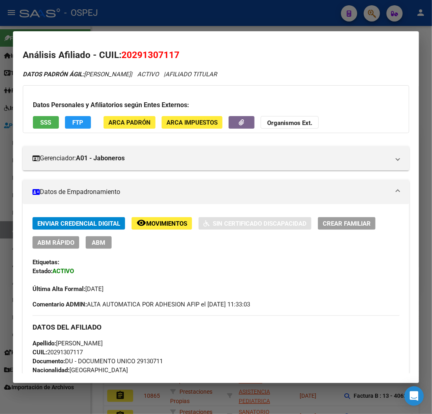
click at [58, 402] on div at bounding box center [216, 207] width 432 height 414
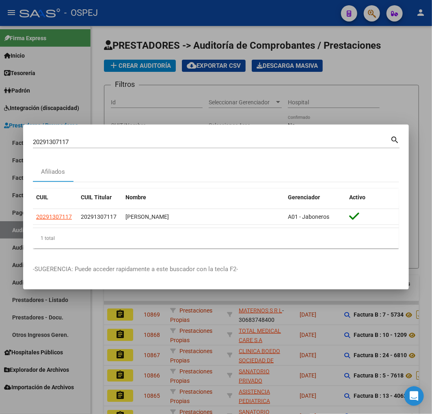
click at [58, 140] on input "20291307117" at bounding box center [211, 141] width 357 height 7
click at [59, 142] on input "20291307117" at bounding box center [211, 141] width 357 height 7
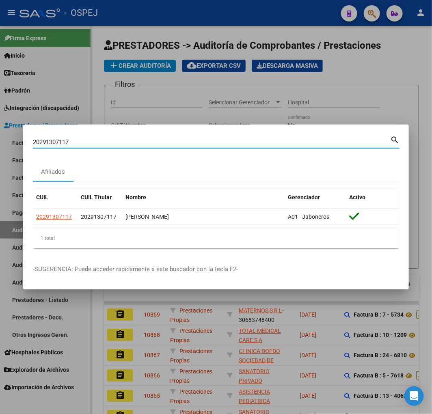
paste input "7244302494"
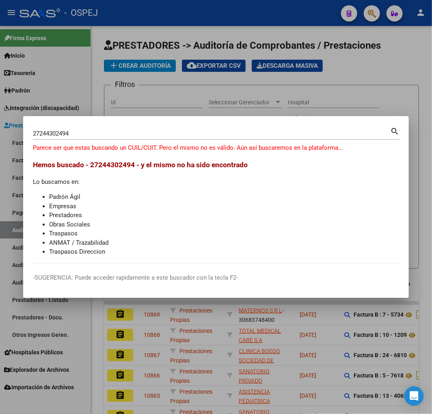
click at [47, 138] on div "27244302494 Buscar (apellido, dni, [PERSON_NAME], [PERSON_NAME], cuit, obra soc…" at bounding box center [211, 133] width 357 height 12
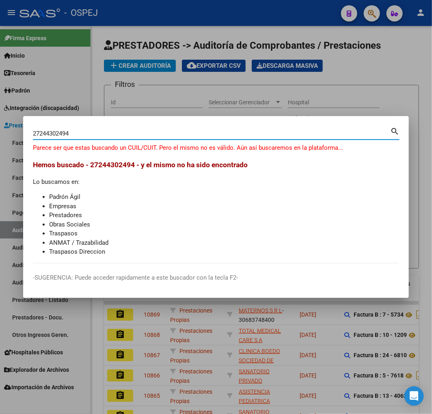
click at [58, 134] on input "27244302494" at bounding box center [211, 133] width 357 height 7
paste input "0291307117"
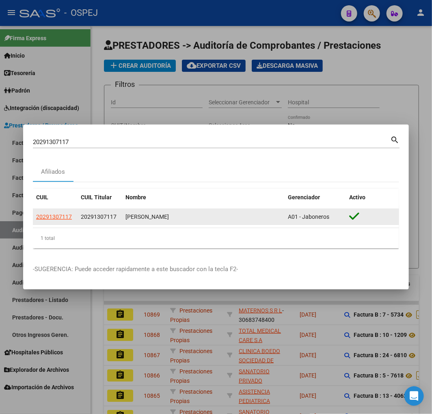
click at [74, 215] on div "20291307117" at bounding box center [55, 216] width 38 height 9
click at [60, 217] on span "20291307117" at bounding box center [54, 216] width 36 height 6
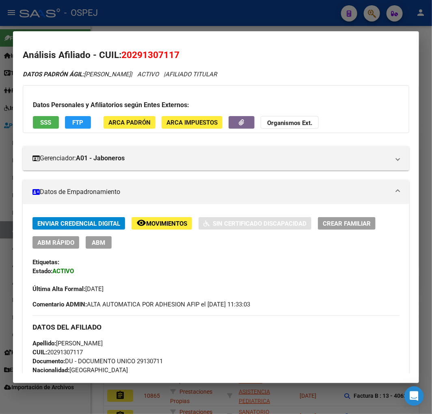
click at [168, 10] on div at bounding box center [216, 207] width 432 height 414
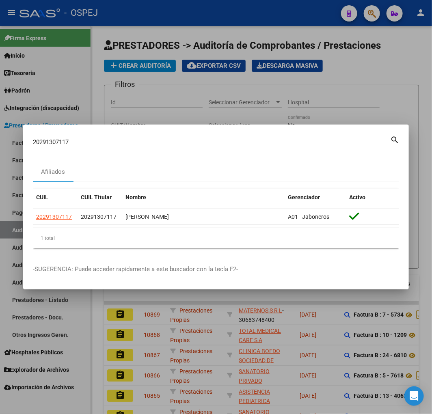
click at [60, 139] on input "20291307117" at bounding box center [211, 141] width 357 height 7
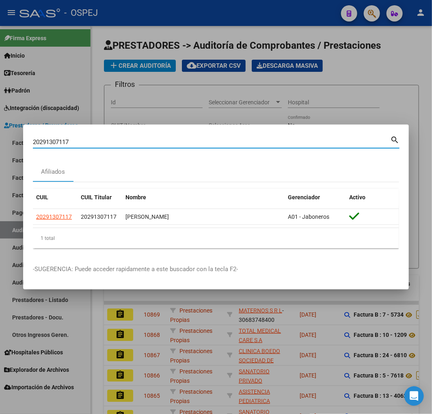
click at [60, 140] on input "20291307117" at bounding box center [211, 141] width 357 height 7
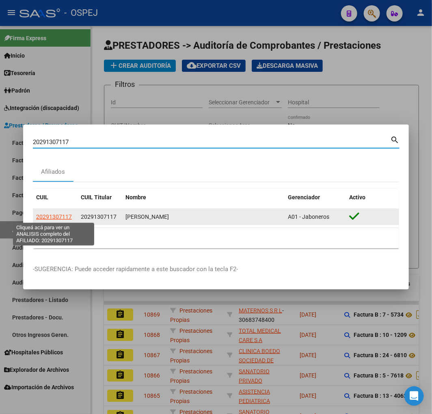
click at [54, 217] on span "20291307117" at bounding box center [54, 216] width 36 height 6
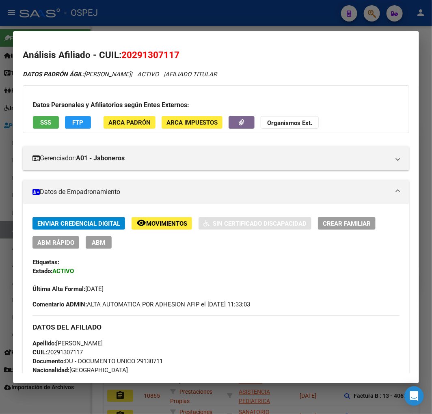
click at [152, 11] on div at bounding box center [216, 207] width 432 height 414
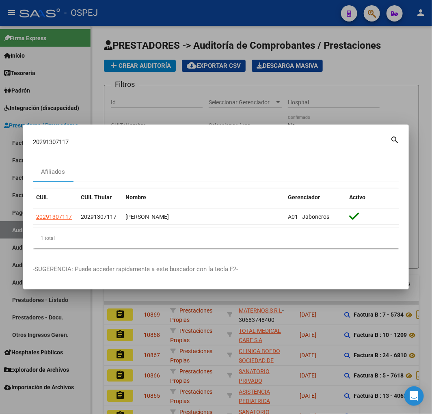
click at [63, 139] on input "20291307117" at bounding box center [211, 141] width 357 height 7
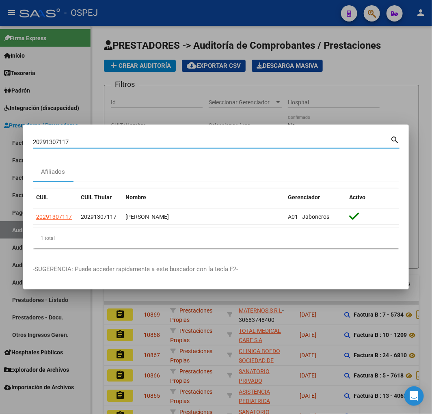
click at [63, 139] on input "20291307117" at bounding box center [211, 141] width 357 height 7
paste input "7244302494"
type input "24430249"
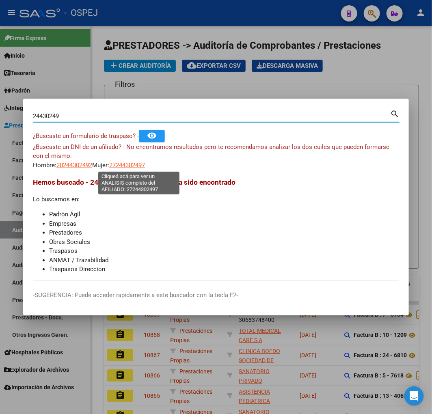
click at [125, 165] on span "27244302497" at bounding box center [127, 164] width 36 height 7
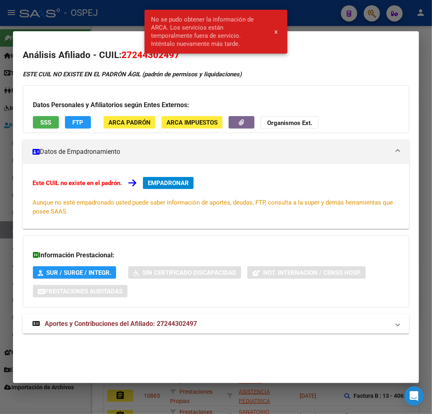
click at [111, 15] on div at bounding box center [216, 207] width 432 height 414
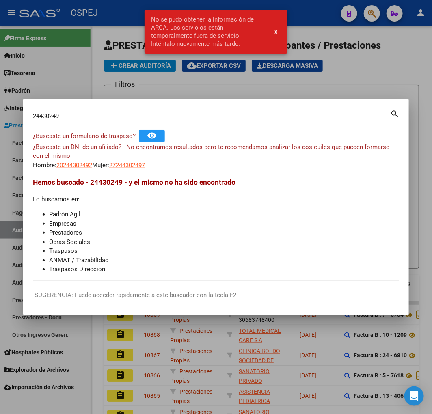
click at [91, 155] on div "¿Buscaste un DNI de un afiliado? - No encontramos resultados pero te recomendam…" at bounding box center [216, 156] width 366 height 28
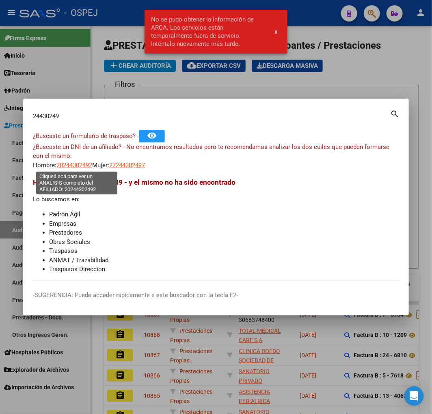
click at [84, 164] on span "20244302492" at bounding box center [74, 164] width 36 height 7
type textarea "20244302492"
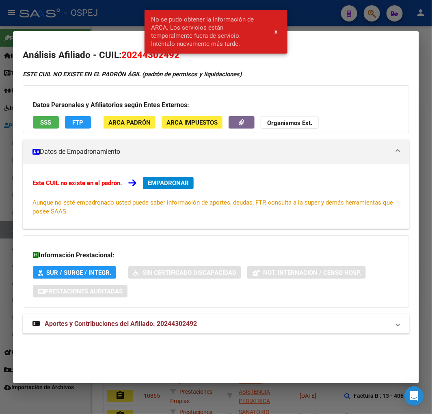
click at [114, 19] on div at bounding box center [216, 207] width 432 height 414
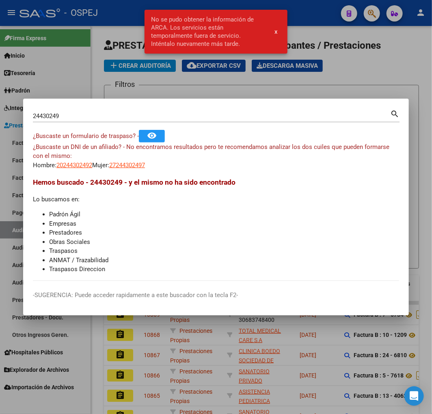
click at [58, 118] on input "24430249" at bounding box center [211, 115] width 357 height 7
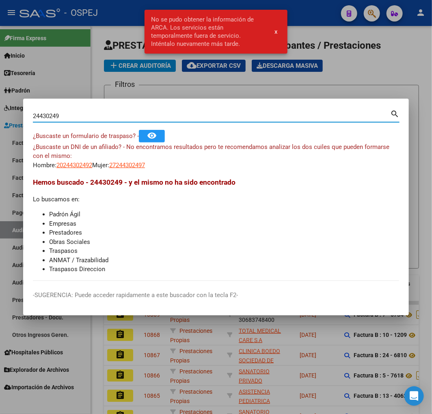
click at [58, 118] on input "24430249" at bounding box center [211, 115] width 357 height 7
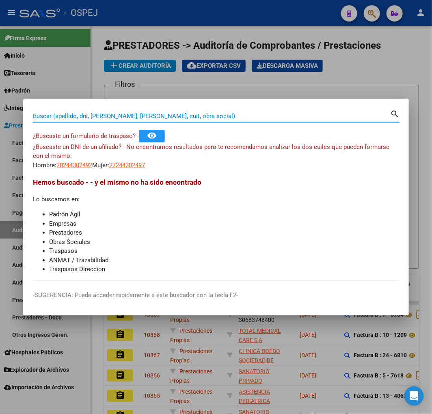
click at [283, 80] on div at bounding box center [216, 207] width 432 height 414
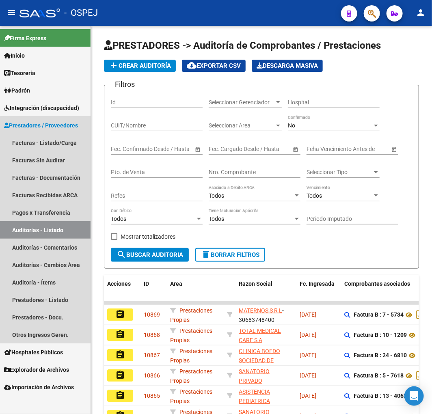
click at [66, 233] on link "Auditorías - Listado" at bounding box center [45, 229] width 90 height 17
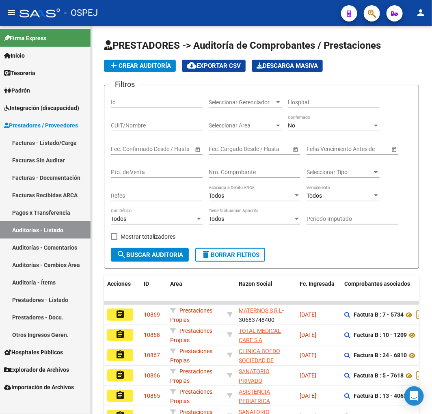
click at [71, 214] on link "Pagos x Transferencia" at bounding box center [45, 212] width 90 height 17
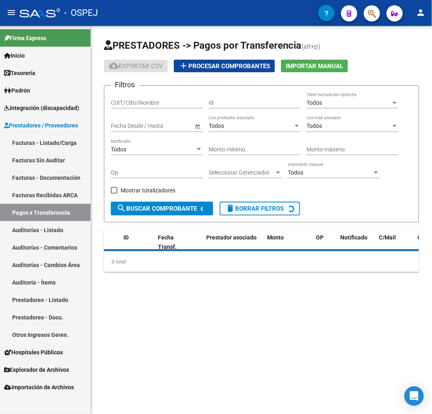
click at [68, 222] on link "Auditorías - Listado" at bounding box center [45, 229] width 90 height 17
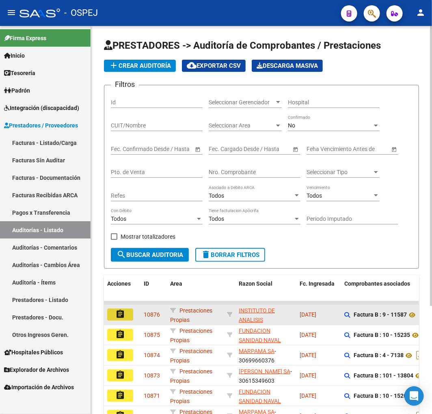
click at [120, 318] on mat-icon "assignment" at bounding box center [120, 314] width 10 height 10
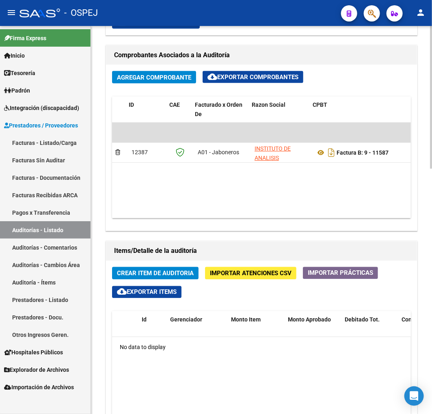
scroll to position [0, 185]
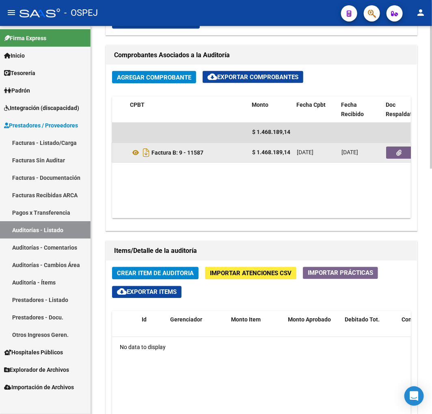
drag, startPoint x: 379, startPoint y: 157, endPoint x: 383, endPoint y: 155, distance: 4.2
click at [382, 155] on datatable-body-cell "[DATE]" at bounding box center [360, 153] width 45 height 20
click at [393, 153] on button "button" at bounding box center [399, 153] width 26 height 12
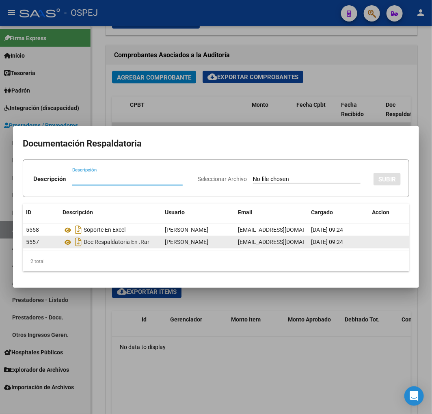
click at [62, 243] on datatable-body-cell "Doc Respaldatoria En .Rar" at bounding box center [110, 242] width 102 height 12
click at [67, 243] on icon at bounding box center [67, 242] width 11 height 10
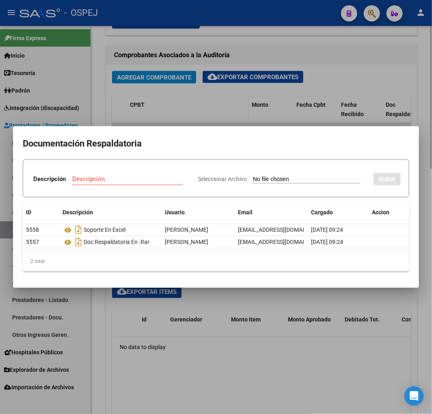
drag, startPoint x: 210, startPoint y: 87, endPoint x: 213, endPoint y: 97, distance: 10.4
click at [210, 87] on div at bounding box center [216, 207] width 432 height 414
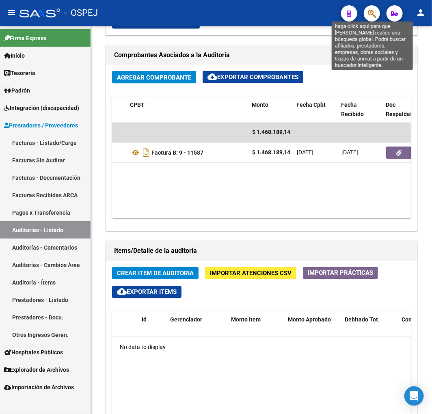
click at [375, 14] on icon "button" at bounding box center [372, 13] width 8 height 9
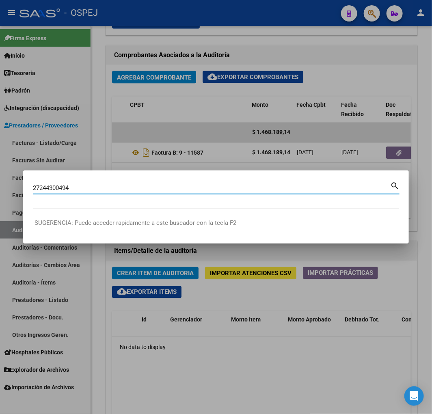
type input "27244300494"
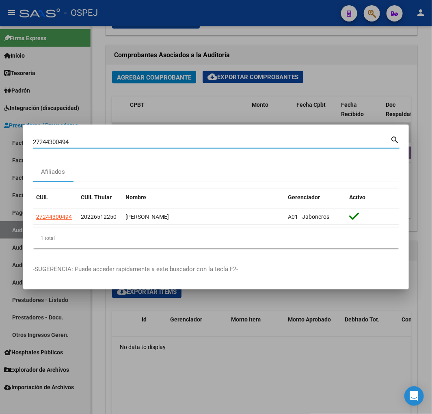
click at [57, 140] on input "27244300494" at bounding box center [211, 141] width 357 height 7
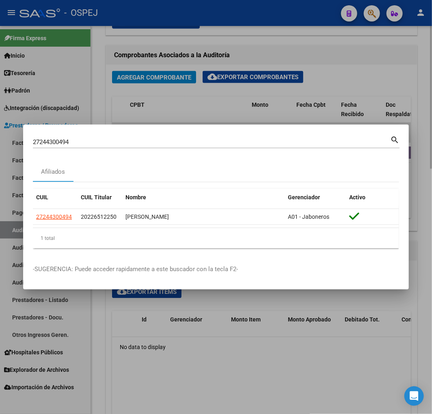
click at [355, 355] on div at bounding box center [216, 207] width 432 height 414
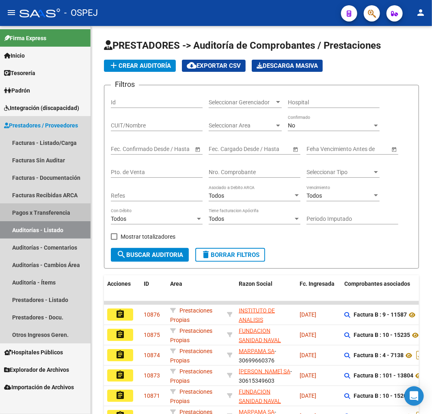
click at [70, 213] on link "Pagos x Transferencia" at bounding box center [45, 212] width 90 height 17
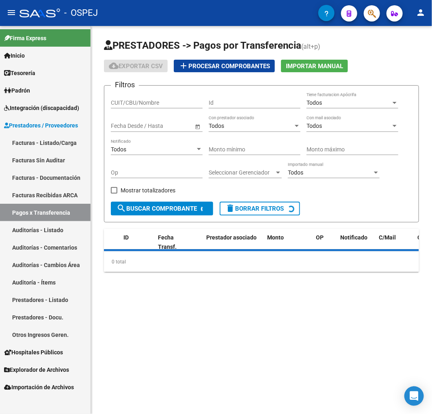
click at [62, 231] on link "Auditorías - Listado" at bounding box center [45, 229] width 90 height 17
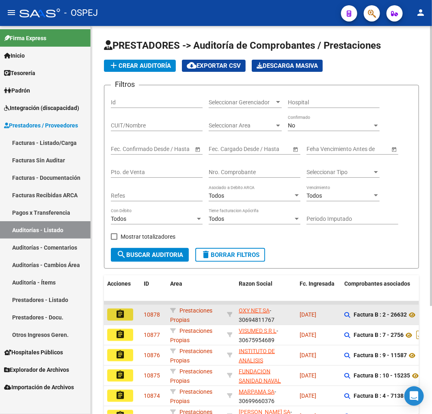
click at [113, 315] on button "assignment" at bounding box center [120, 314] width 26 height 12
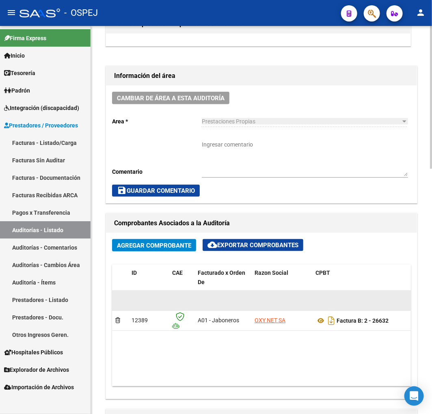
scroll to position [406, 0]
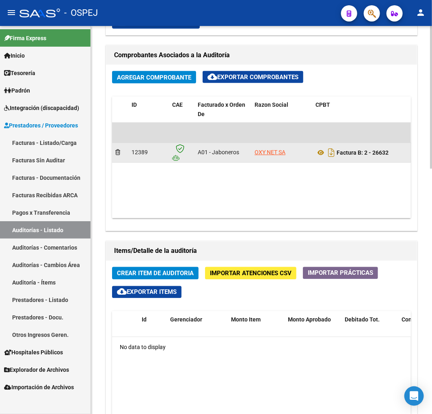
click at [267, 146] on datatable-body-cell "OXY NET SA" at bounding box center [281, 153] width 61 height 20
click at [267, 150] on span "OXY NET SA" at bounding box center [269, 152] width 31 height 6
type textarea "30694811767"
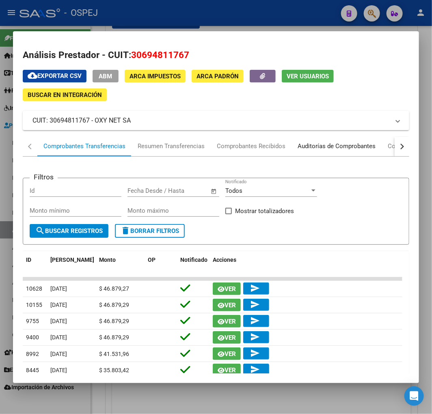
click at [347, 144] on div "Auditorías de Comprobantes" at bounding box center [336, 146] width 78 height 9
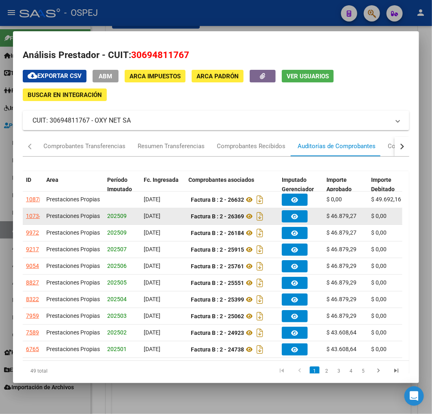
click at [34, 218] on div "10734" at bounding box center [34, 215] width 16 height 9
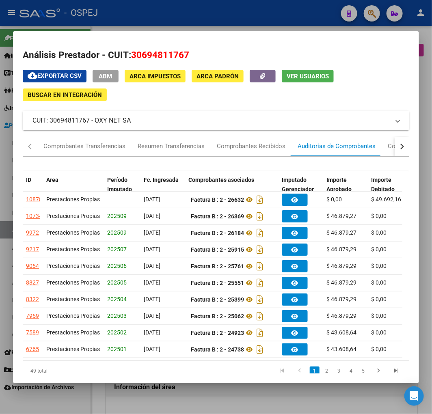
click at [138, 396] on div at bounding box center [216, 207] width 432 height 414
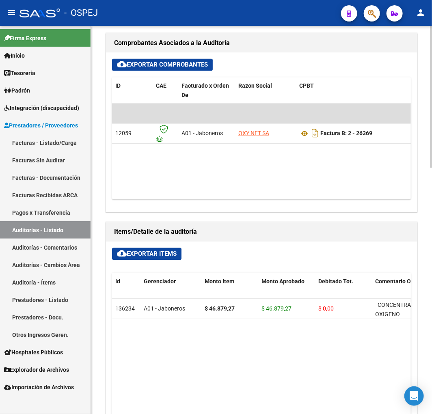
scroll to position [631, 0]
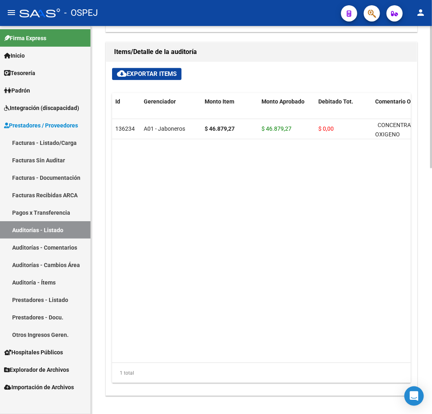
drag, startPoint x: 209, startPoint y: 182, endPoint x: 241, endPoint y: 175, distance: 31.9
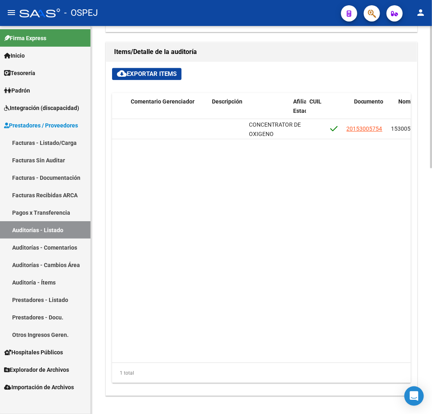
scroll to position [0, 433]
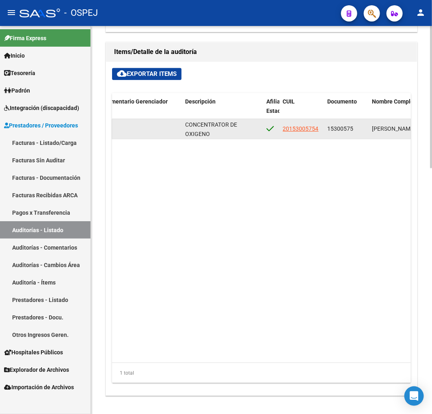
click at [339, 128] on span "15300575" at bounding box center [340, 128] width 26 height 6
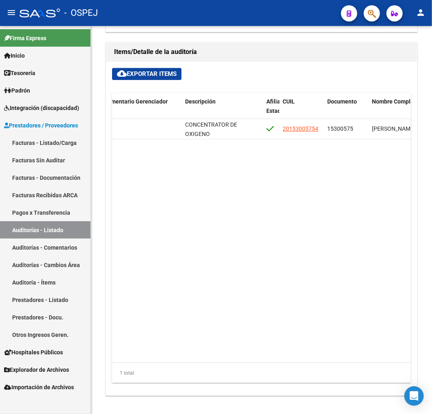
copy span "15300575"
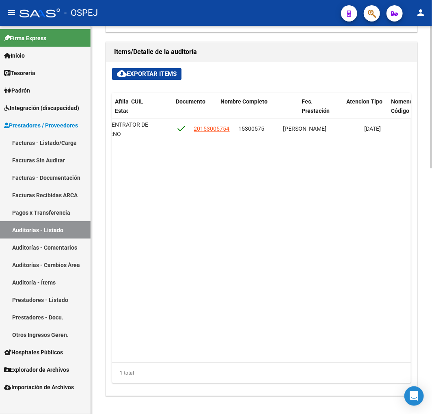
scroll to position [0, 483]
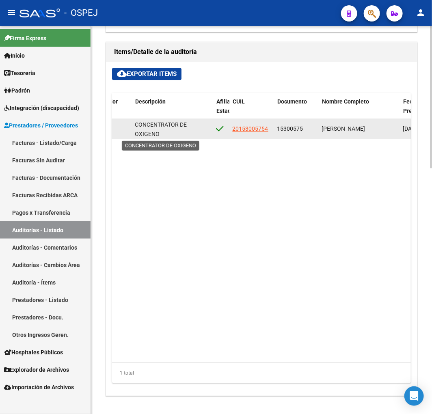
click at [146, 123] on span "CONCENTRATOR DE OXIGENO" at bounding box center [161, 129] width 52 height 16
drag, startPoint x: 146, startPoint y: 123, endPoint x: 153, endPoint y: 137, distance: 16.2
click at [153, 137] on datatable-body-cell "CONCENTRATOR DE OXIGENO" at bounding box center [172, 129] width 81 height 20
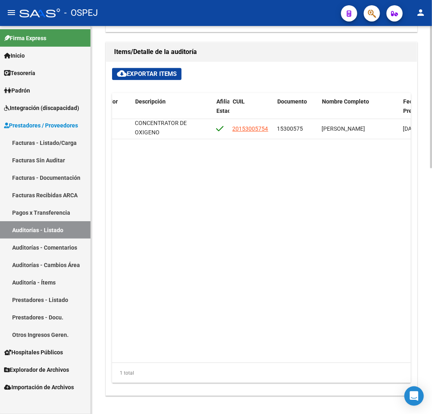
copy span "CONCENTRATOR DE OXIGENO"
click at [374, 13] on icon "button" at bounding box center [372, 13] width 8 height 9
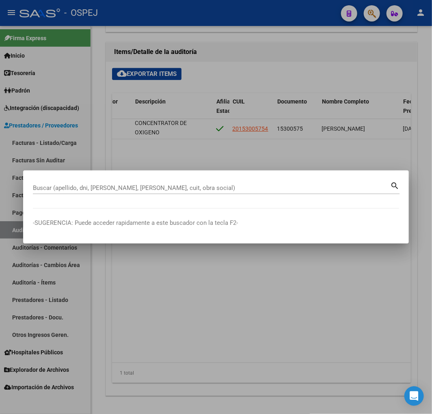
click at [88, 189] on input "Buscar (apellido, dni, [PERSON_NAME], [PERSON_NAME], cuit, obra social)" at bounding box center [211, 187] width 357 height 7
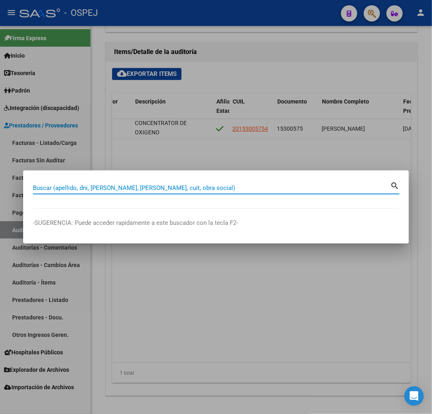
paste input "54957880"
type input "54957880"
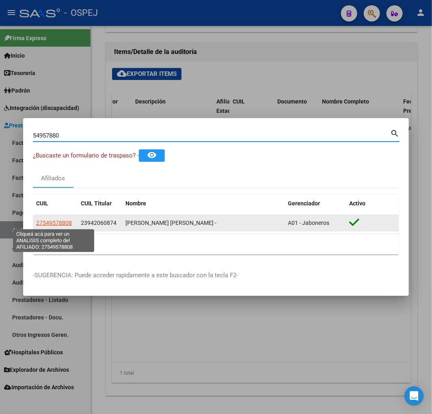
click at [49, 222] on span "27549578808" at bounding box center [54, 222] width 36 height 6
type textarea "27549578808"
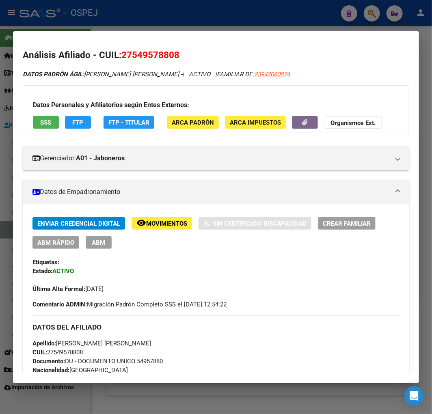
drag, startPoint x: 207, startPoint y: 19, endPoint x: 185, endPoint y: 65, distance: 51.2
click at [207, 19] on div at bounding box center [216, 207] width 432 height 414
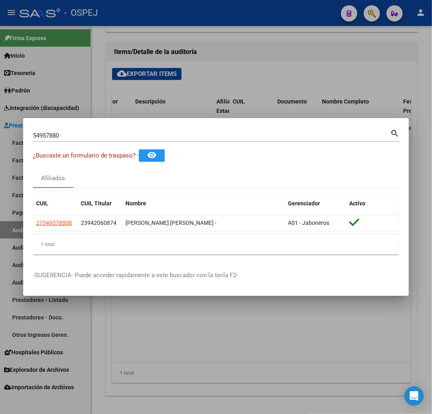
click at [53, 137] on input "54957880" at bounding box center [211, 135] width 357 height 7
paste input "27219576078"
type input "27219576078"
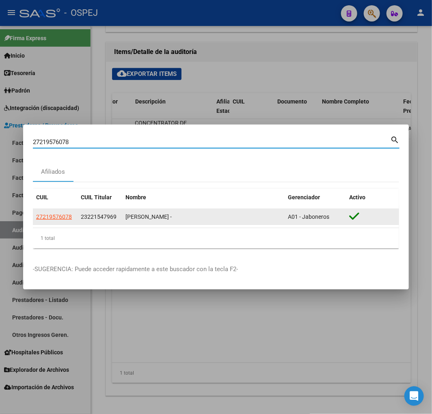
click at [54, 217] on span "27219576078" at bounding box center [54, 216] width 36 height 6
type textarea "27219576078"
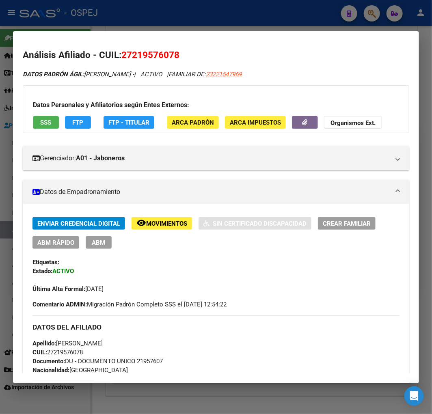
click at [9, 165] on div at bounding box center [216, 207] width 432 height 414
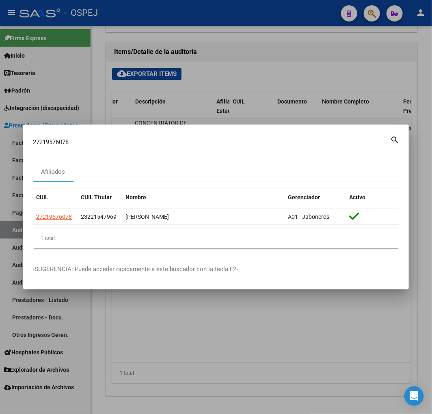
click at [95, 138] on input "27219576078" at bounding box center [211, 141] width 357 height 7
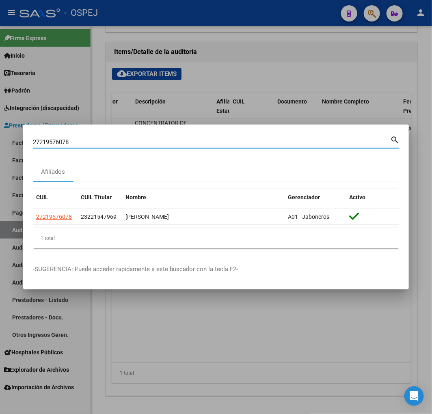
click at [95, 138] on input "27219576078" at bounding box center [211, 141] width 357 height 7
paste input "34493946802"
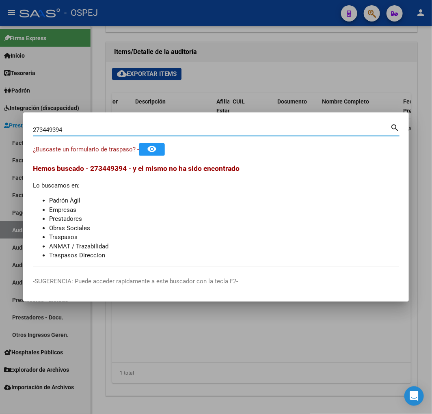
click at [49, 130] on input "273449394" at bounding box center [211, 129] width 357 height 7
paste input "6802"
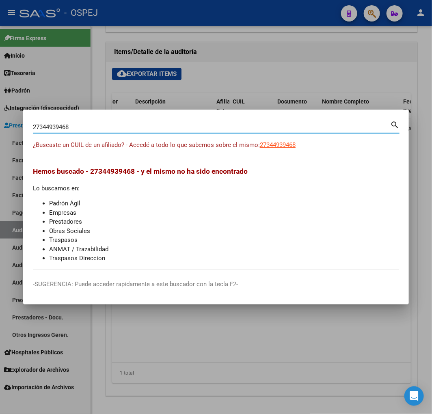
drag, startPoint x: 39, startPoint y: 125, endPoint x: 45, endPoint y: 156, distance: 31.7
click at [0, 126] on html "menu - OSPEJ person Firma Express Inicio Calendario SSS Instructivos Contacto O…" at bounding box center [216, 207] width 432 height 414
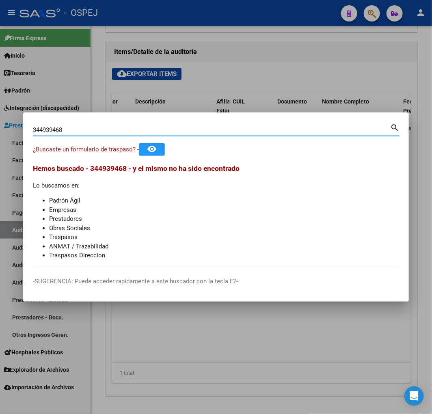
click at [66, 129] on input "344939468" at bounding box center [211, 129] width 357 height 7
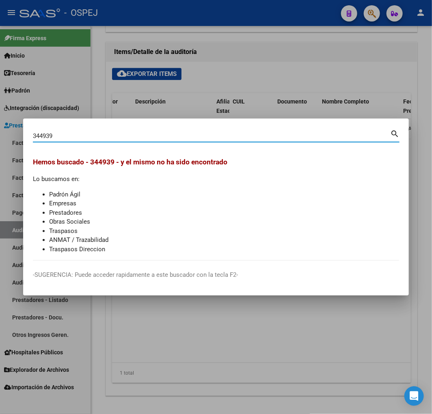
type input "344939"
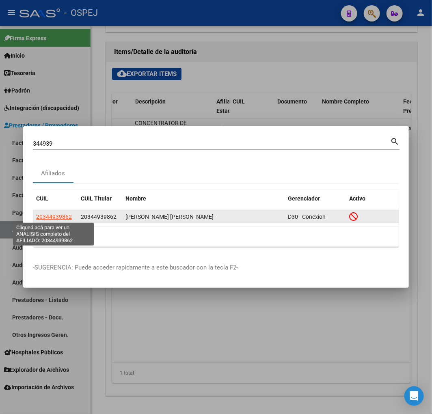
click at [50, 214] on span "20344939862" at bounding box center [54, 216] width 36 height 6
type textarea "20344939862"
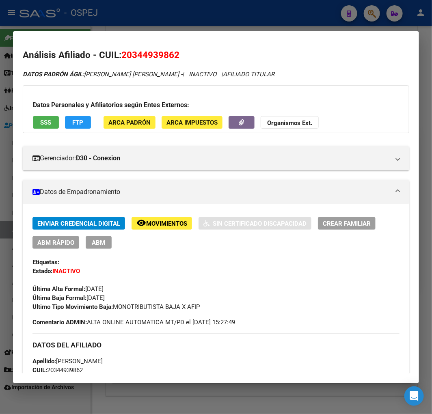
click at [6, 160] on div at bounding box center [216, 207] width 432 height 414
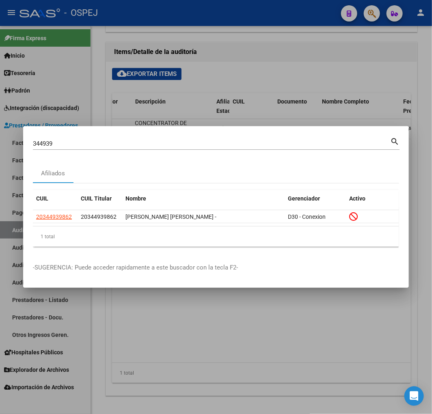
click at [45, 145] on input "344939" at bounding box center [211, 143] width 357 height 7
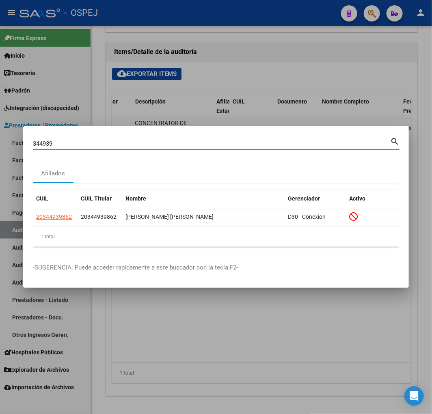
click at [45, 145] on input "344939" at bounding box center [211, 143] width 357 height 7
type input "FRIAS"
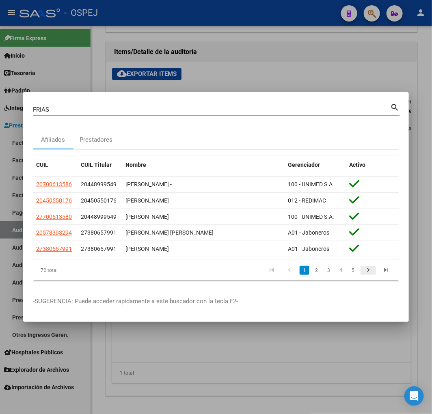
click at [368, 270] on icon "go to next page" at bounding box center [368, 271] width 11 height 10
click at [315, 166] on span "Gerenciador" at bounding box center [304, 164] width 32 height 6
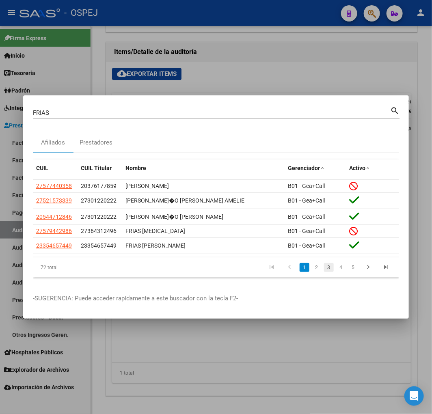
click at [330, 264] on link "3" at bounding box center [329, 267] width 10 height 9
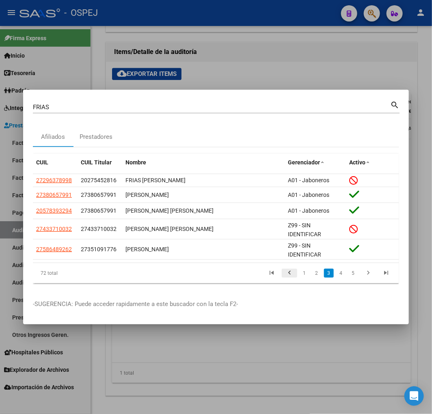
click at [287, 275] on icon "go to previous page" at bounding box center [289, 274] width 11 height 10
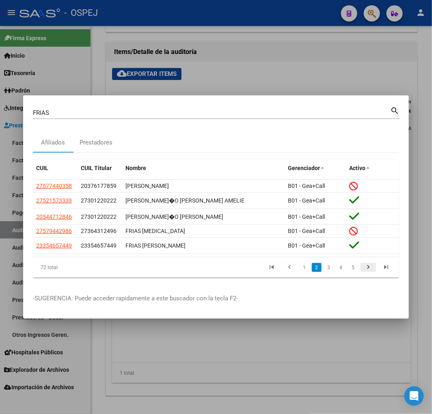
click at [374, 272] on link "go to next page" at bounding box center [367, 267] width 15 height 9
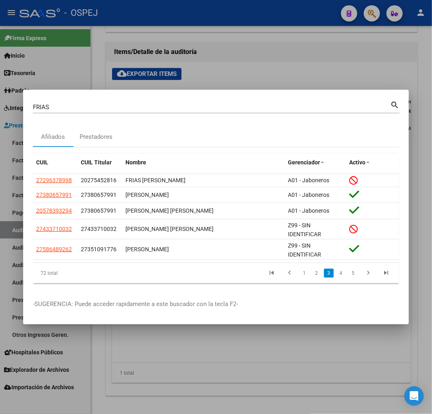
click at [148, 360] on div at bounding box center [216, 207] width 432 height 414
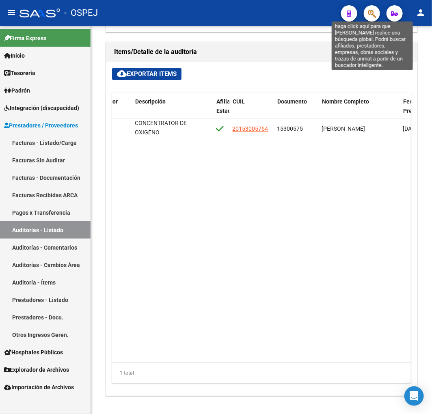
click at [368, 15] on icon "button" at bounding box center [372, 13] width 8 height 9
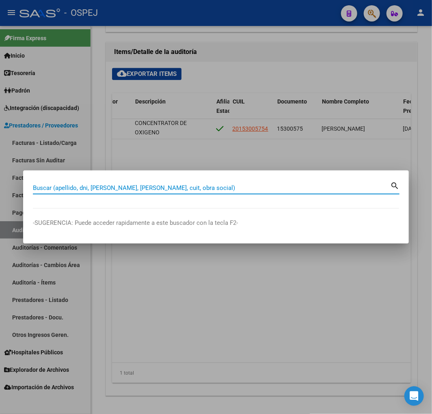
paste input "20344939862"
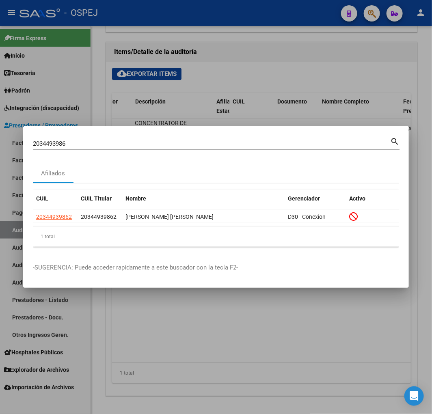
click at [54, 145] on input "2034493986" at bounding box center [211, 143] width 357 height 7
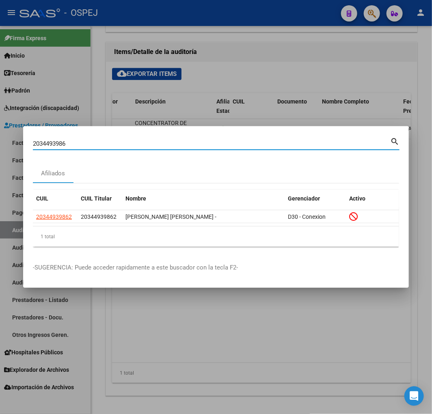
click at [54, 145] on input "2034493986" at bounding box center [211, 143] width 357 height 7
paste input "040-2734493946802"
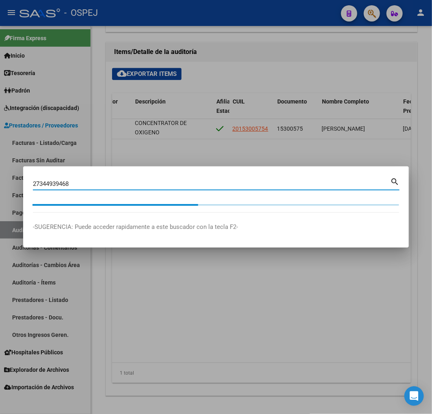
type input "27344939468"
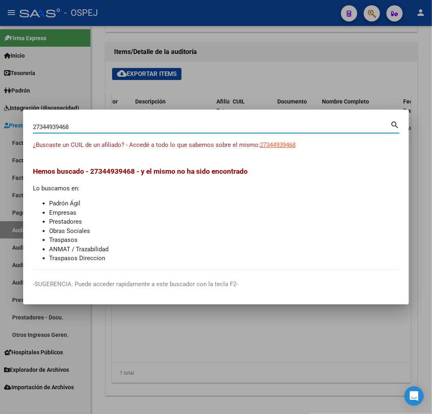
click at [82, 125] on input "27344939468" at bounding box center [211, 126] width 357 height 7
click at [284, 145] on span "27344939468" at bounding box center [278, 144] width 36 height 7
type textarea "27344939468"
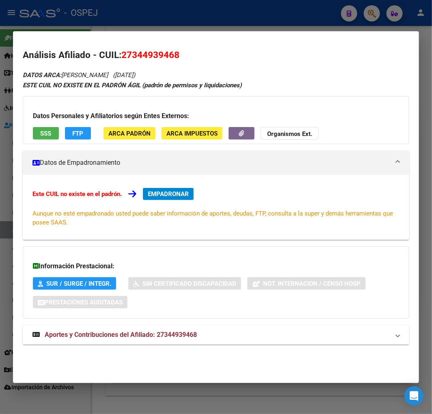
click at [137, 13] on div at bounding box center [216, 207] width 432 height 414
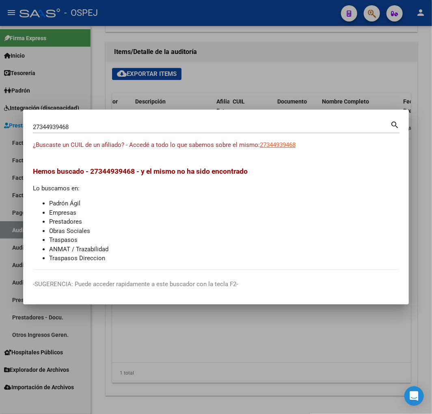
click at [46, 125] on input "27344939468" at bounding box center [211, 126] width 357 height 7
paste input "038739137"
type input "27038739137"
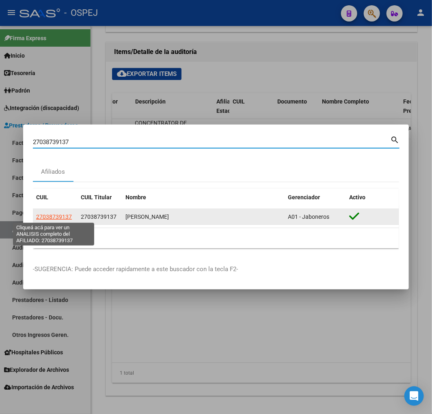
click at [61, 214] on span "27038739137" at bounding box center [54, 216] width 36 height 6
type textarea "27038739137"
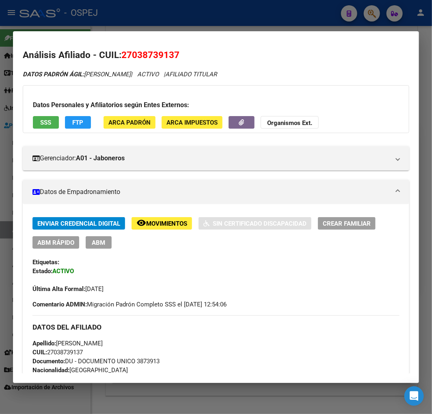
click at [9, 59] on div at bounding box center [216, 207] width 432 height 414
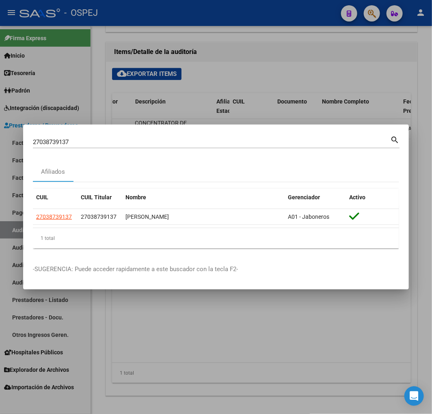
click at [62, 139] on input "27038739137" at bounding box center [211, 141] width 357 height 7
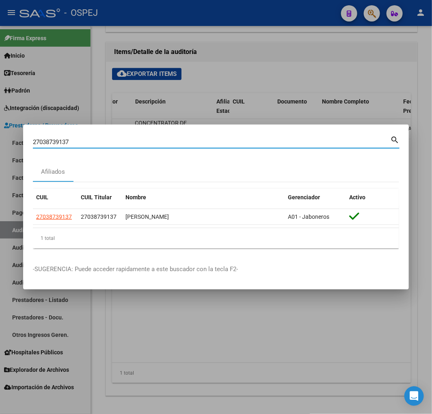
click at [62, 139] on input "27038739137" at bounding box center [211, 141] width 357 height 7
paste input "29169049"
type input "27291690497"
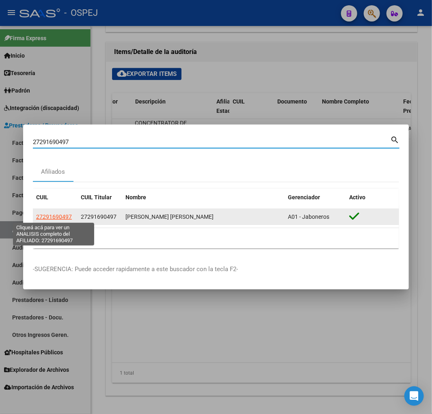
click at [50, 217] on span "27291690497" at bounding box center [54, 216] width 36 height 6
type textarea "27291690497"
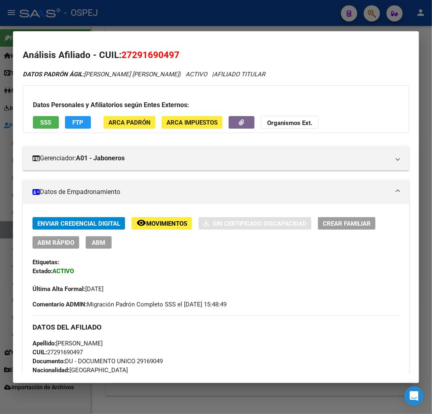
drag, startPoint x: 7, startPoint y: 71, endPoint x: 67, endPoint y: 97, distance: 64.5
click at [7, 71] on div at bounding box center [216, 207] width 432 height 414
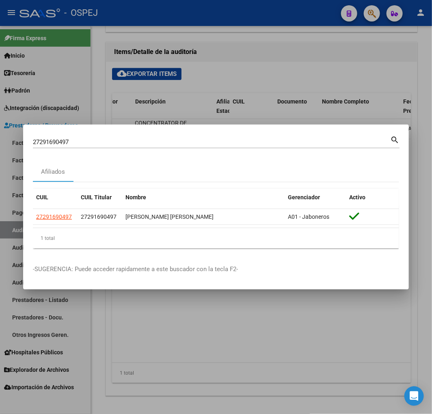
click at [63, 142] on input "27291690497" at bounding box center [211, 141] width 357 height 7
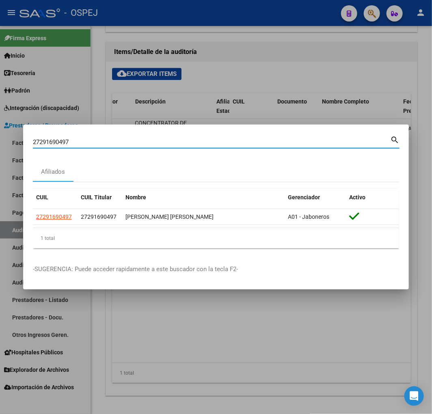
click at [63, 142] on input "27291690497" at bounding box center [211, 141] width 357 height 7
paste input "3282185"
type input "32821857"
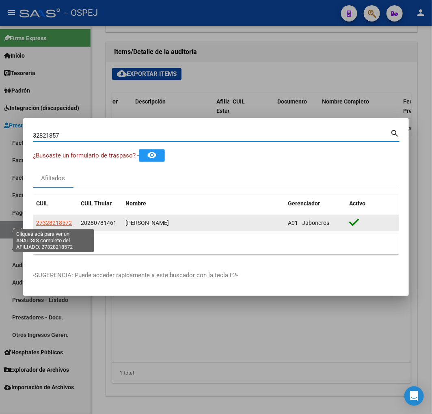
click at [58, 220] on span "27328218572" at bounding box center [54, 222] width 36 height 6
type textarea "27328218572"
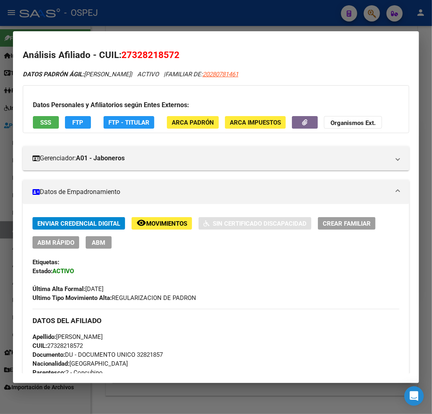
drag, startPoint x: 232, startPoint y: 15, endPoint x: 351, endPoint y: 107, distance: 150.8
click at [232, 15] on div at bounding box center [216, 207] width 432 height 414
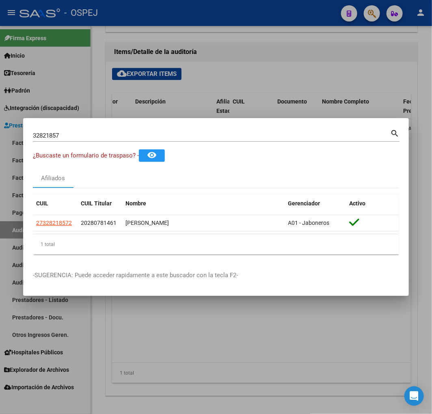
click at [210, 72] on div at bounding box center [216, 207] width 432 height 414
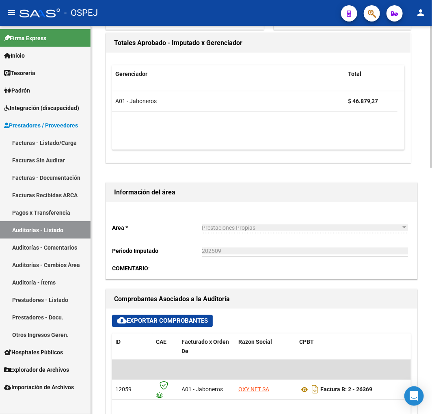
scroll to position [90, 0]
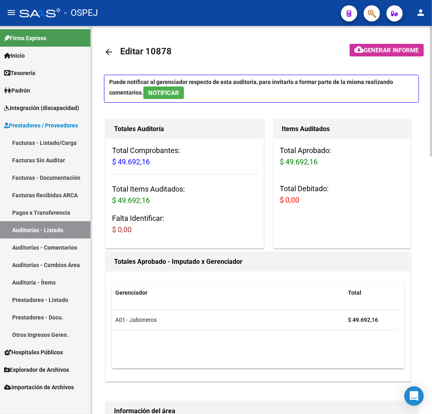
click at [54, 226] on link "Auditorías - Listado" at bounding box center [45, 229] width 90 height 17
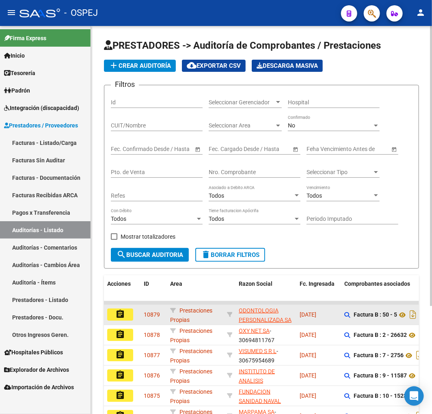
click at [122, 319] on button "assignment" at bounding box center [120, 314] width 26 height 12
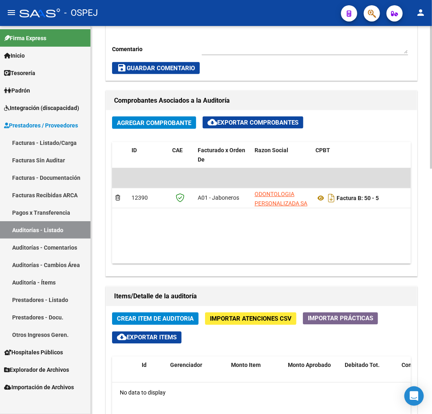
scroll to position [0, 222]
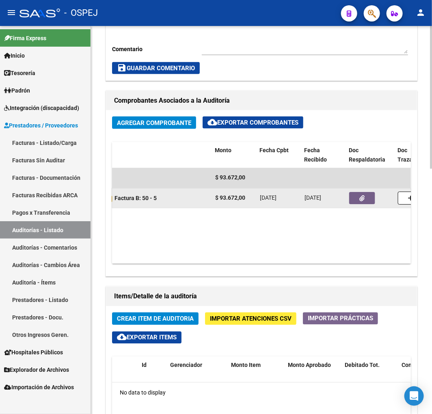
click at [354, 199] on button "button" at bounding box center [362, 198] width 26 height 12
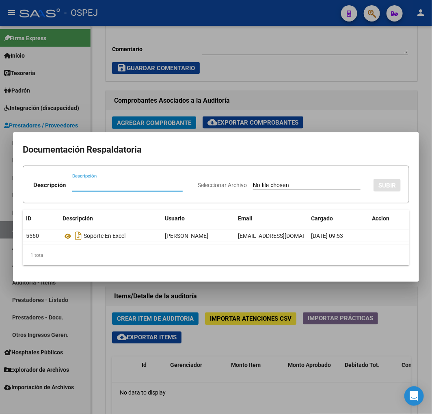
click at [301, 70] on div at bounding box center [216, 207] width 432 height 414
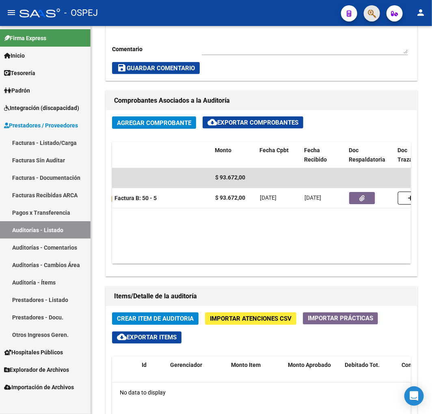
click at [366, 13] on button "button" at bounding box center [372, 13] width 16 height 16
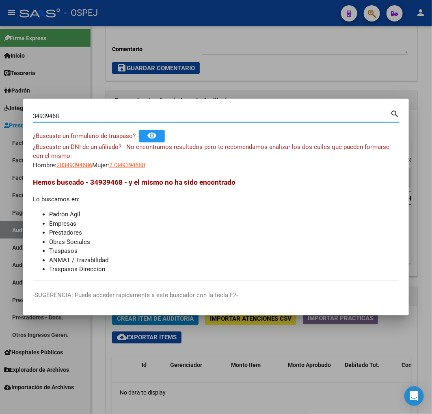
click at [93, 115] on input "34939468" at bounding box center [211, 115] width 357 height 7
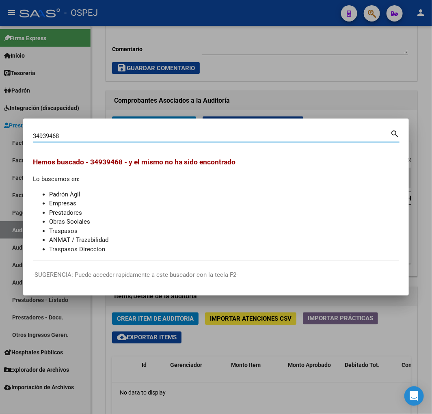
type input "34939468"
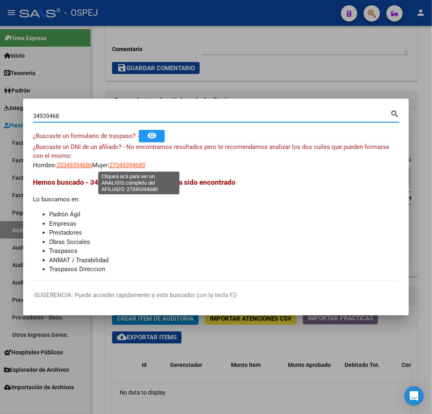
click at [144, 165] on span "27349394680" at bounding box center [127, 164] width 36 height 7
type textarea "27349394680"
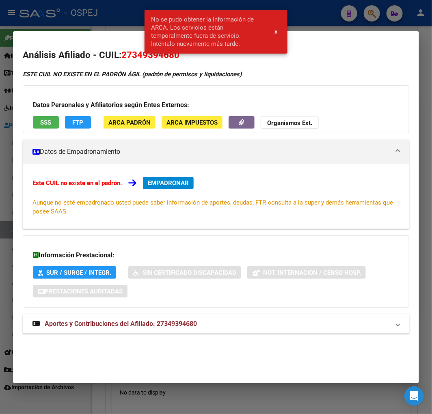
click at [88, 25] on div at bounding box center [216, 207] width 432 height 414
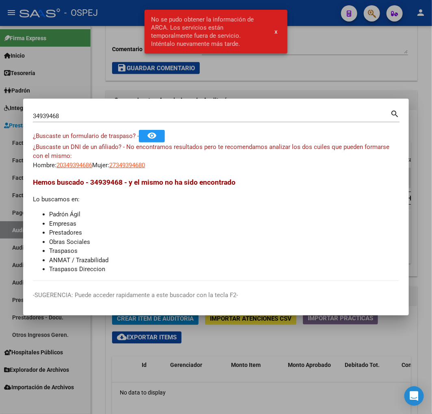
click at [39, 112] on input "34939468" at bounding box center [211, 115] width 357 height 7
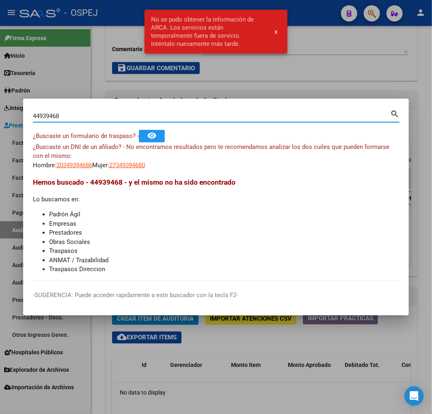
type input "44939468"
click at [145, 164] on span "27449394688" at bounding box center [127, 164] width 36 height 7
type textarea "27449394688"
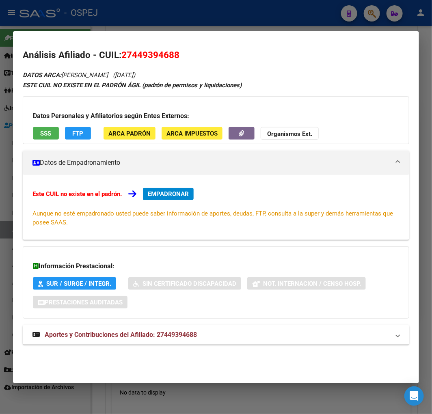
click at [151, 19] on div at bounding box center [216, 207] width 432 height 414
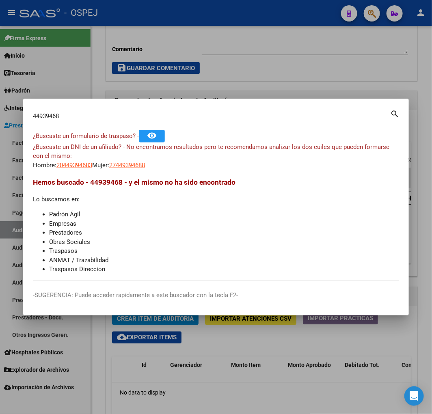
click at [55, 110] on div "44939468 Buscar (apellido, dni, [PERSON_NAME], [PERSON_NAME], cuit, obra social)" at bounding box center [211, 116] width 357 height 12
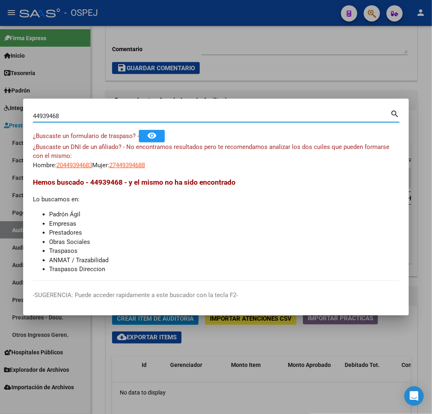
click at [54, 116] on input "44939468" at bounding box center [211, 115] width 357 height 7
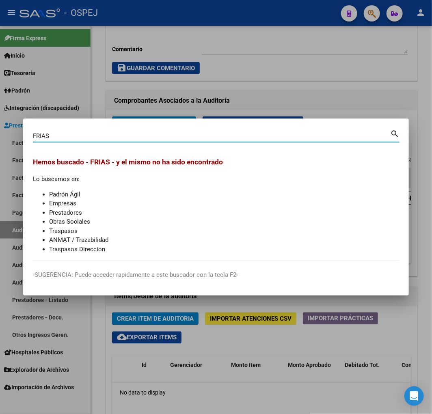
type input "FRIAS"
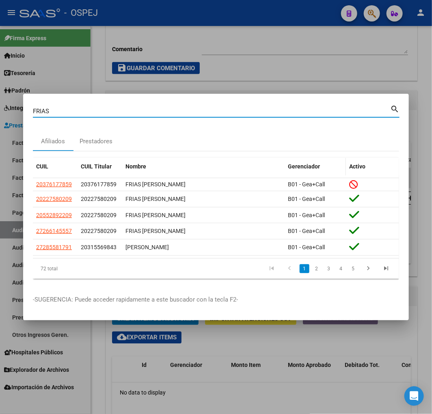
click at [313, 163] on span "Gerenciador" at bounding box center [304, 166] width 32 height 6
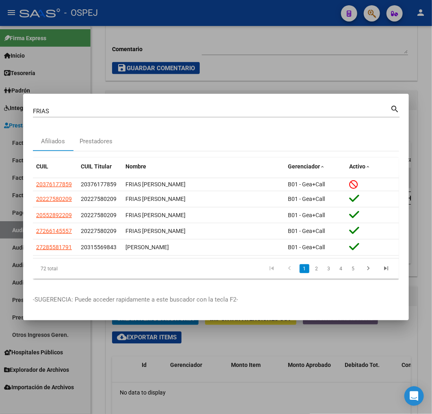
click at [336, 270] on li "4" at bounding box center [341, 269] width 12 height 14
click at [340, 269] on link "4" at bounding box center [341, 268] width 10 height 9
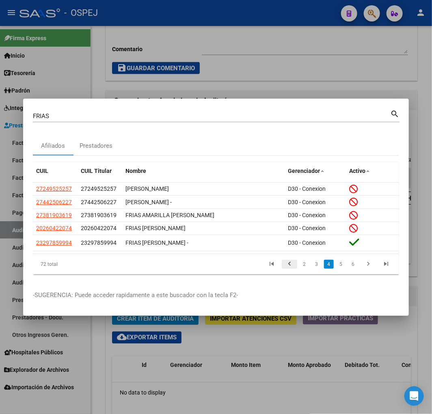
click at [290, 268] on icon "go to previous page" at bounding box center [289, 265] width 11 height 10
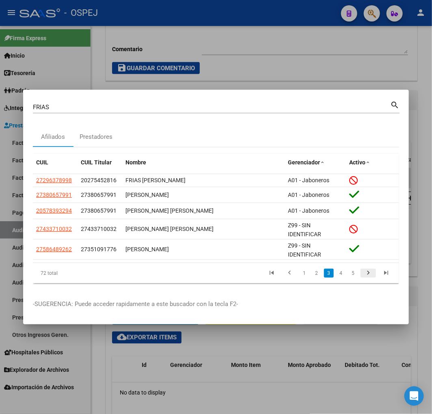
click at [370, 276] on icon "go to next page" at bounding box center [368, 274] width 11 height 10
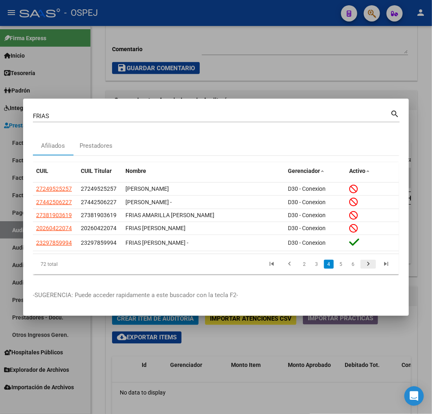
click at [370, 276] on div "CUIL CUIL Titular Nombre Gerenciador Activo 27249525257 27249525257 [PERSON_NAM…" at bounding box center [216, 218] width 366 height 125
click at [374, 266] on link "go to next page" at bounding box center [367, 264] width 15 height 9
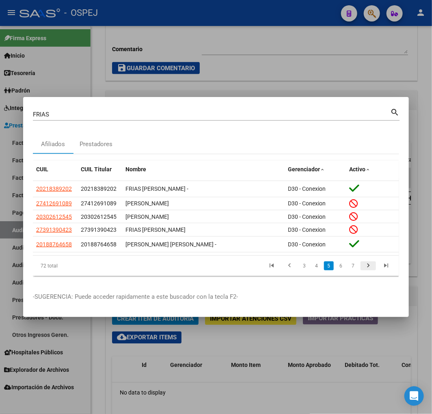
click at [374, 266] on link "go to next page" at bounding box center [367, 265] width 15 height 9
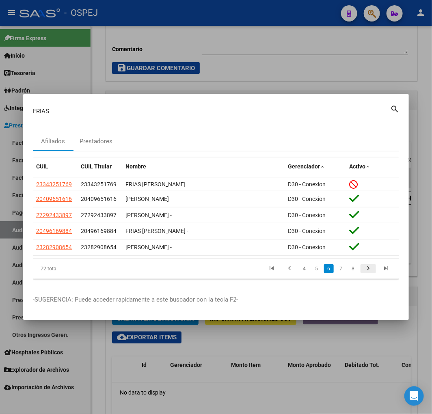
click at [374, 266] on link "go to next page" at bounding box center [367, 268] width 15 height 9
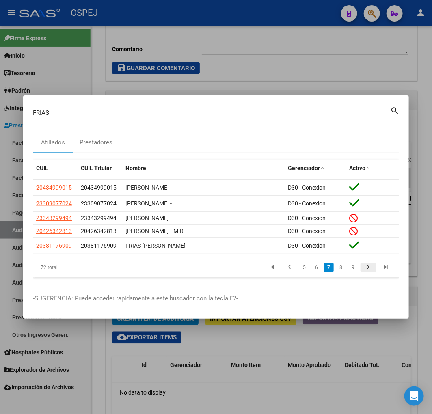
click at [374, 266] on link "go to next page" at bounding box center [367, 267] width 15 height 9
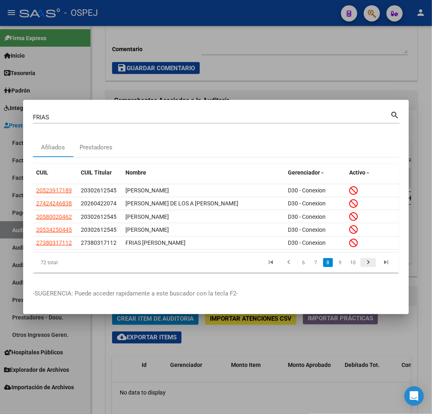
click at [374, 266] on link "go to next page" at bounding box center [367, 262] width 15 height 9
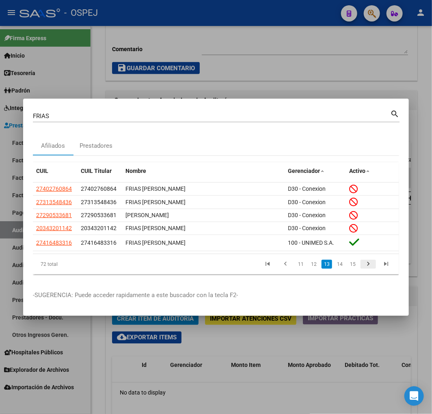
click at [374, 266] on link "go to next page" at bounding box center [367, 264] width 15 height 9
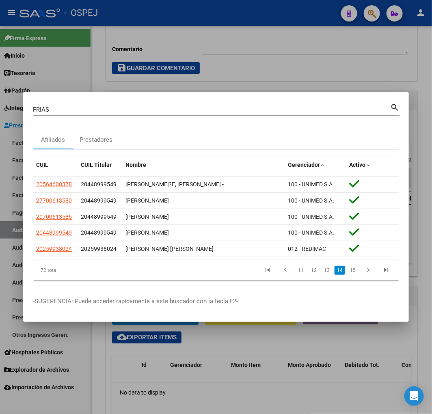
click at [258, 56] on div at bounding box center [216, 207] width 432 height 414
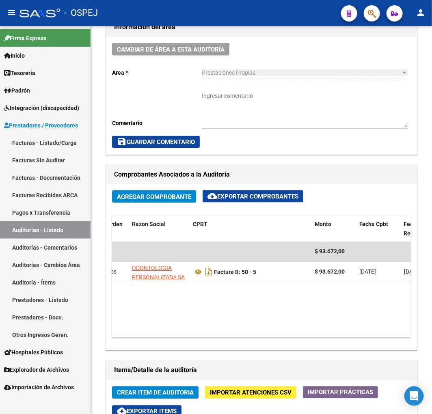
scroll to position [45, 0]
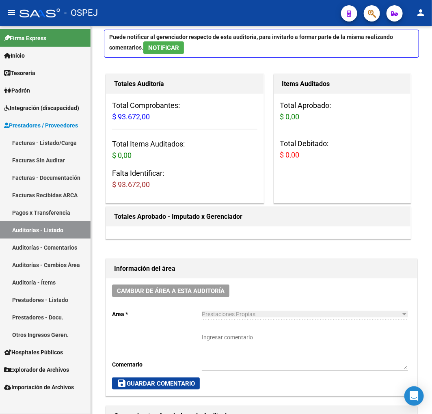
click at [78, 234] on link "Auditorías - Listado" at bounding box center [45, 229] width 90 height 17
